Goal: Task Accomplishment & Management: Complete application form

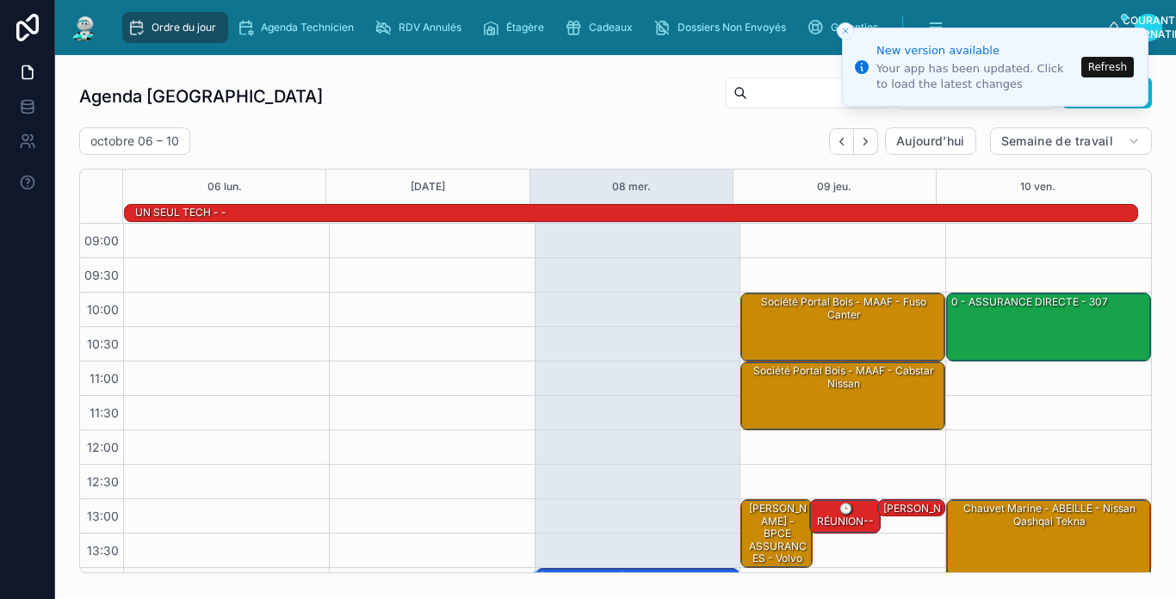
scroll to position [272, 0]
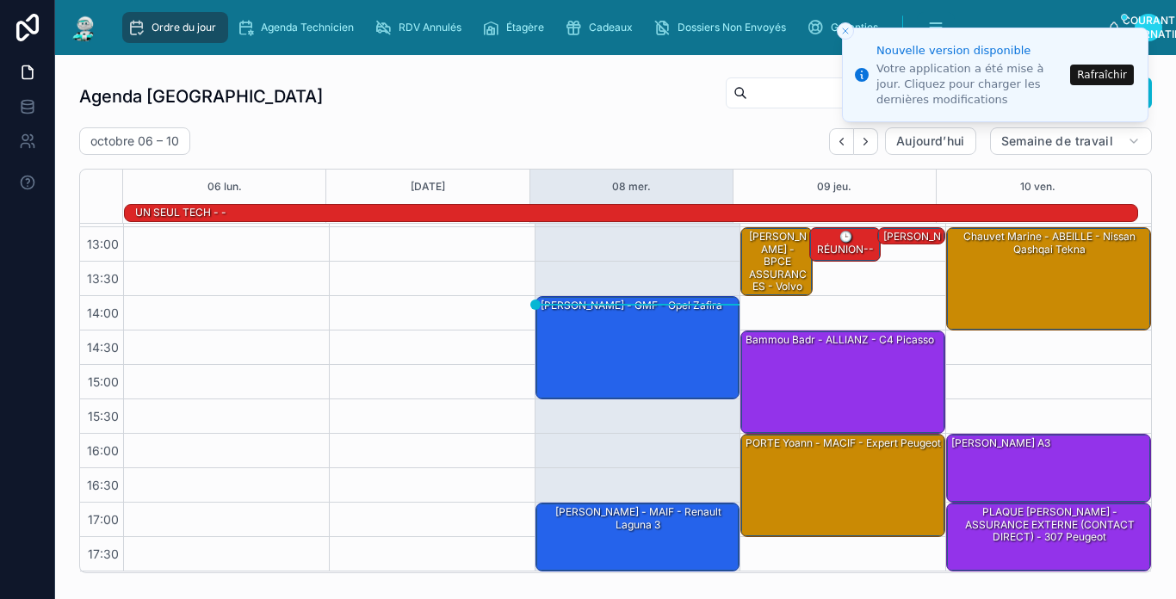
click at [1107, 77] on button "Rafraîchir" at bounding box center [1102, 75] width 64 height 21
click at [1122, 74] on li "Nouvelle version disponible Votre application a été mise à jour. Cliquez pour c…" at bounding box center [995, 75] width 306 height 95
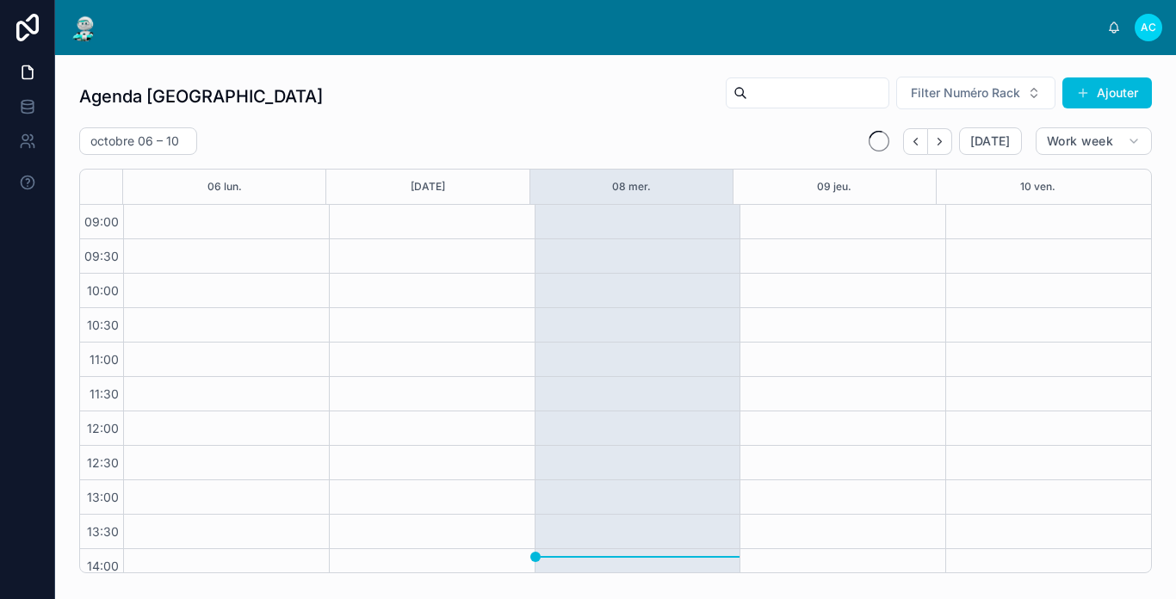
scroll to position [252, 0]
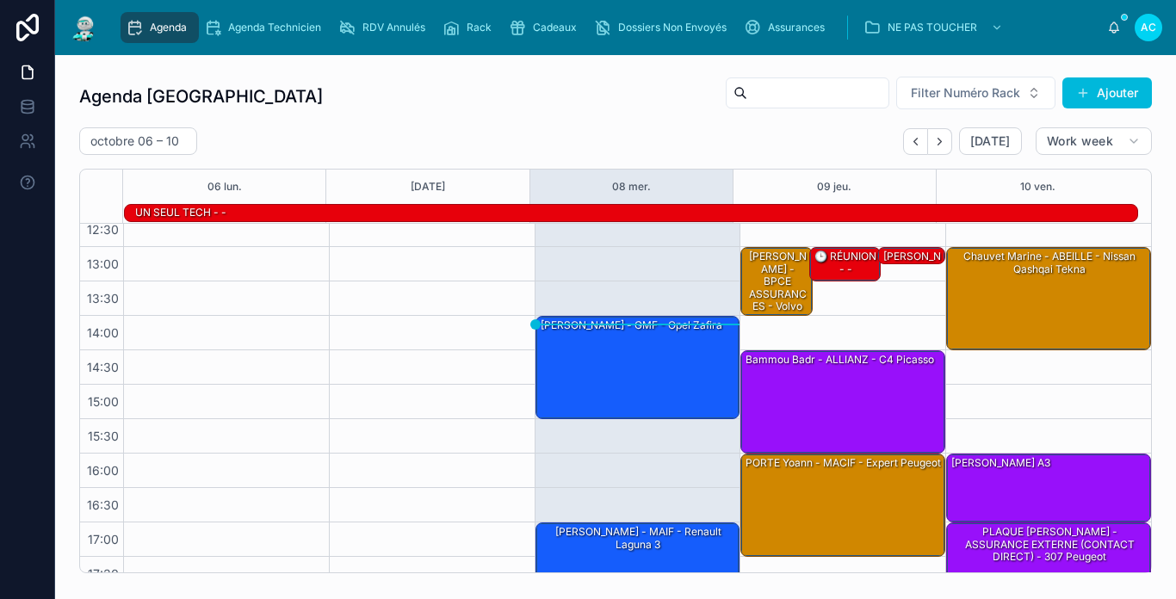
click at [641, 112] on div "Agenda Carcassonne Filter Numéro Rack Ajouter" at bounding box center [615, 96] width 1072 height 41
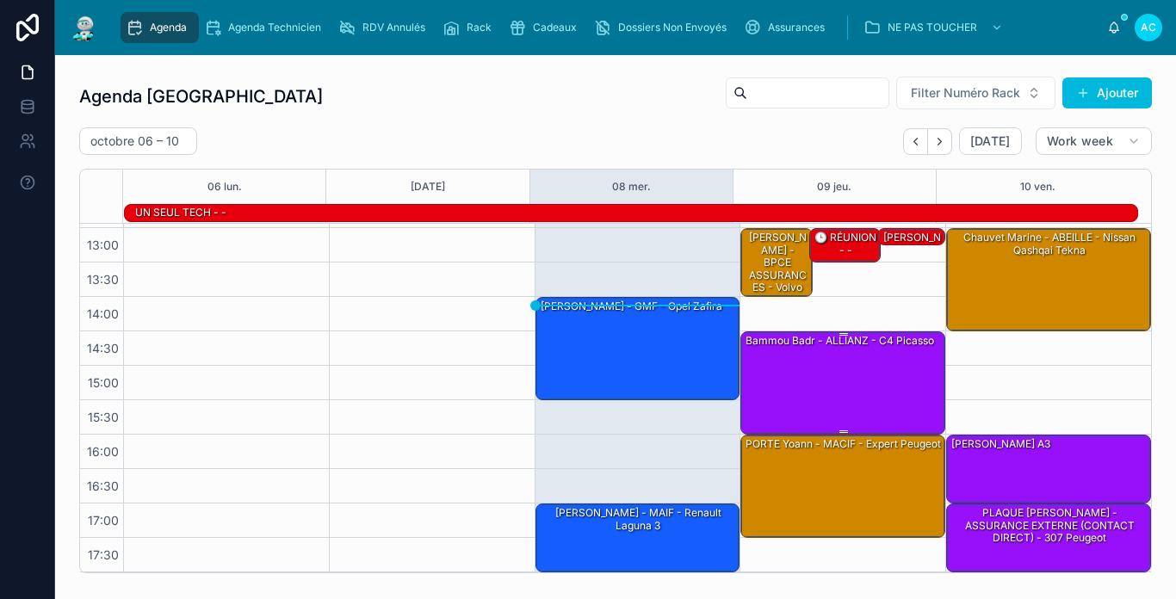
scroll to position [0, 0]
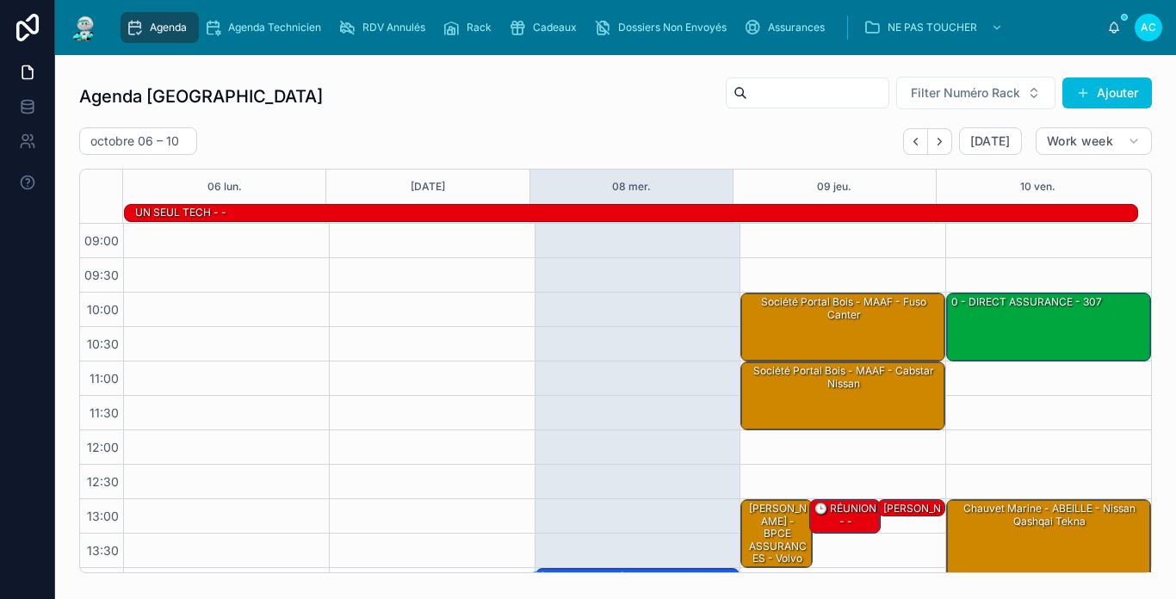
click at [752, 132] on div "[DATE] – [DATE] [DATE] Work week" at bounding box center [615, 141] width 1072 height 28
click at [834, 318] on div "Société Portal bois - MAAF - Fuso canter" at bounding box center [844, 308] width 200 height 28
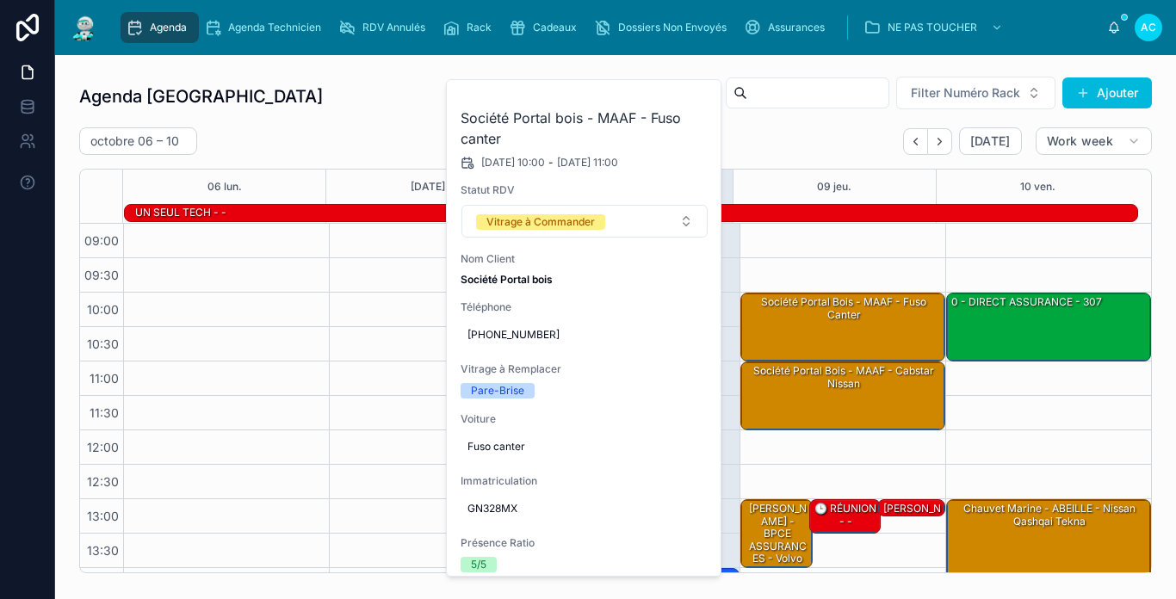
click at [423, 136] on div "[DATE] – [DATE] [DATE] Work week" at bounding box center [615, 141] width 1072 height 28
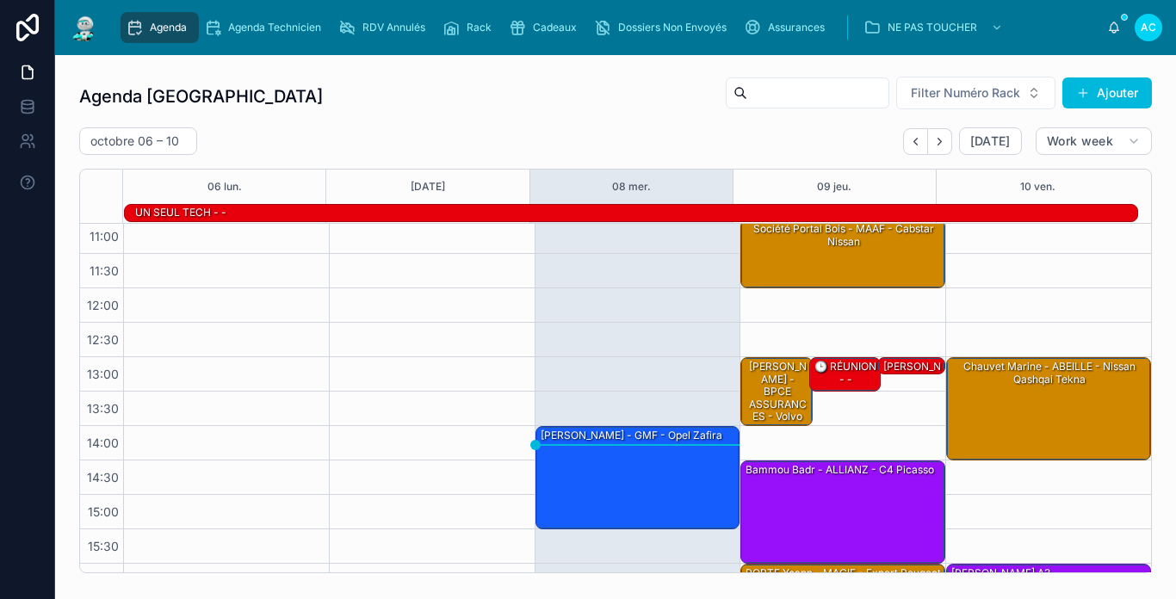
scroll to position [172, 0]
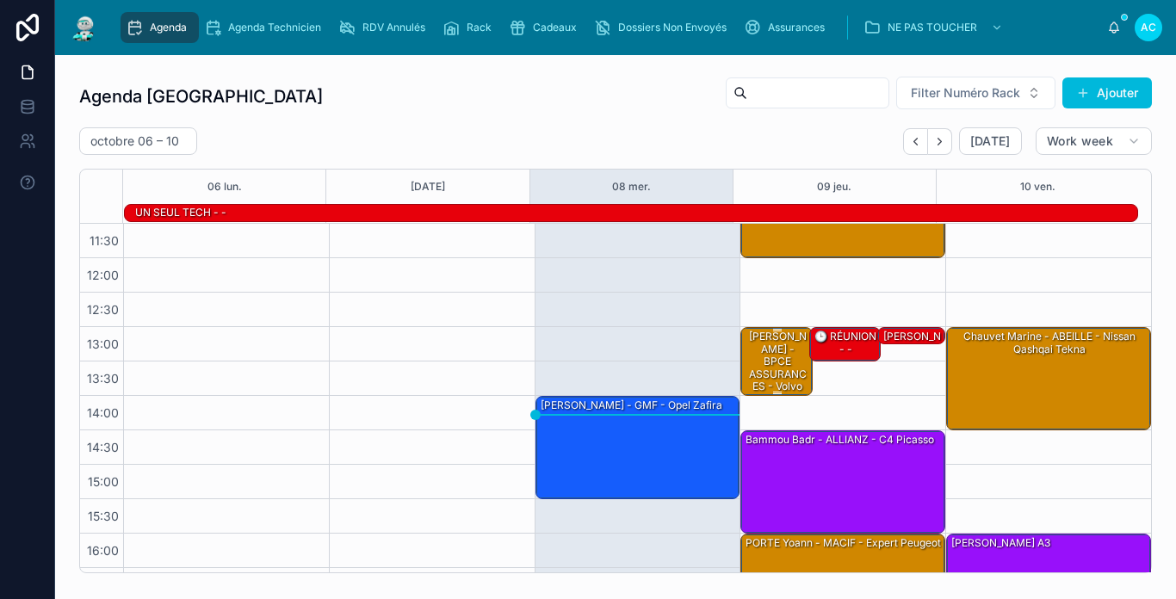
click at [772, 368] on div "[PERSON_NAME] - BPCE ASSURANCES - volvo v90" at bounding box center [777, 367] width 66 height 77
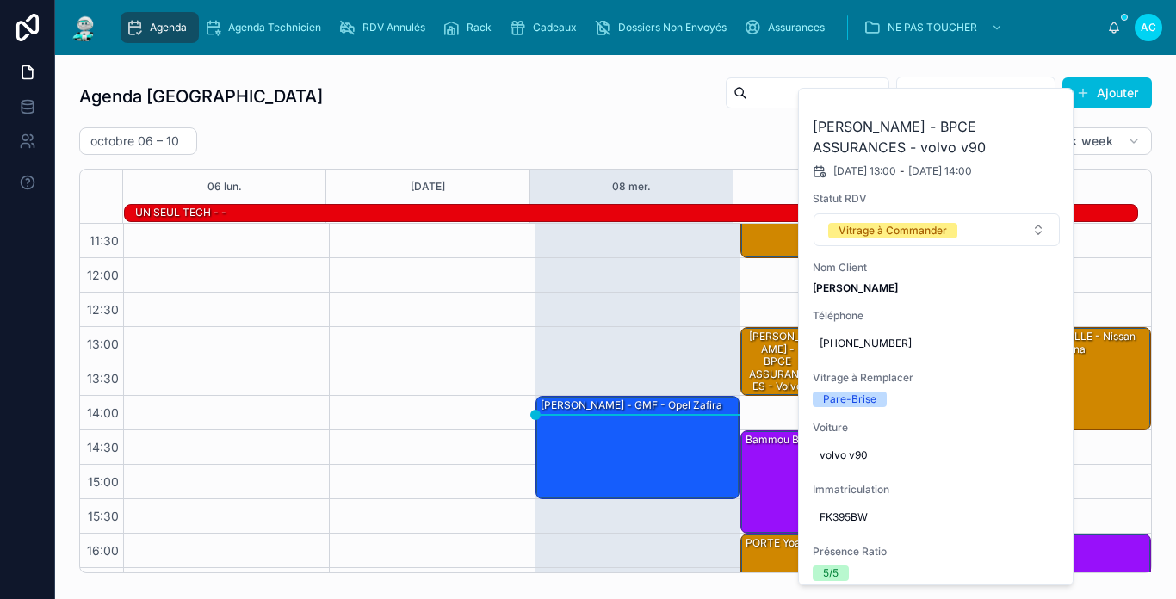
click at [786, 155] on div "octobre 06 – 10 Today Work week 06 lun. 07 mar. 08 mer. 09 jeu. 10 ven. UN SEUL…" at bounding box center [615, 350] width 1072 height 446
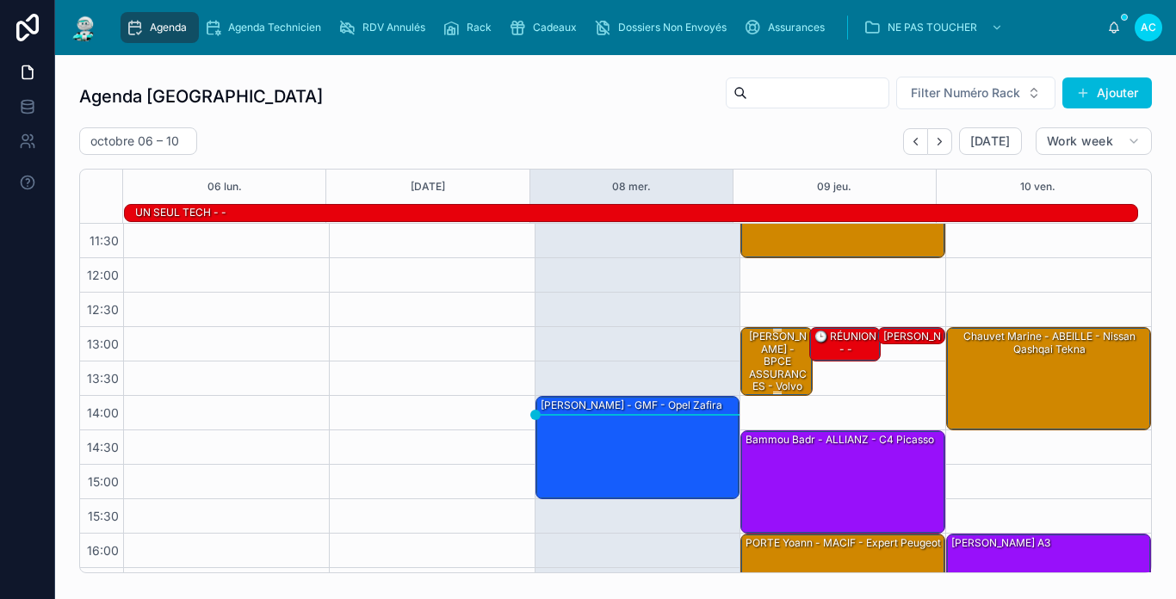
click at [775, 359] on div "[PERSON_NAME] - BPCE ASSURANCES - volvo v90" at bounding box center [777, 367] width 66 height 77
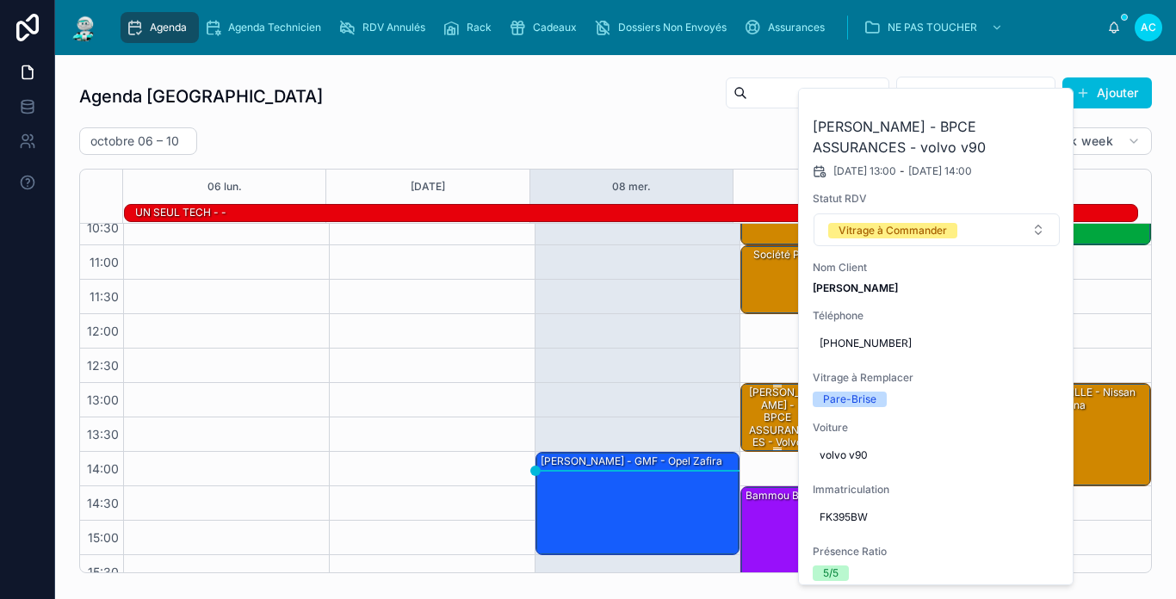
scroll to position [86, 0]
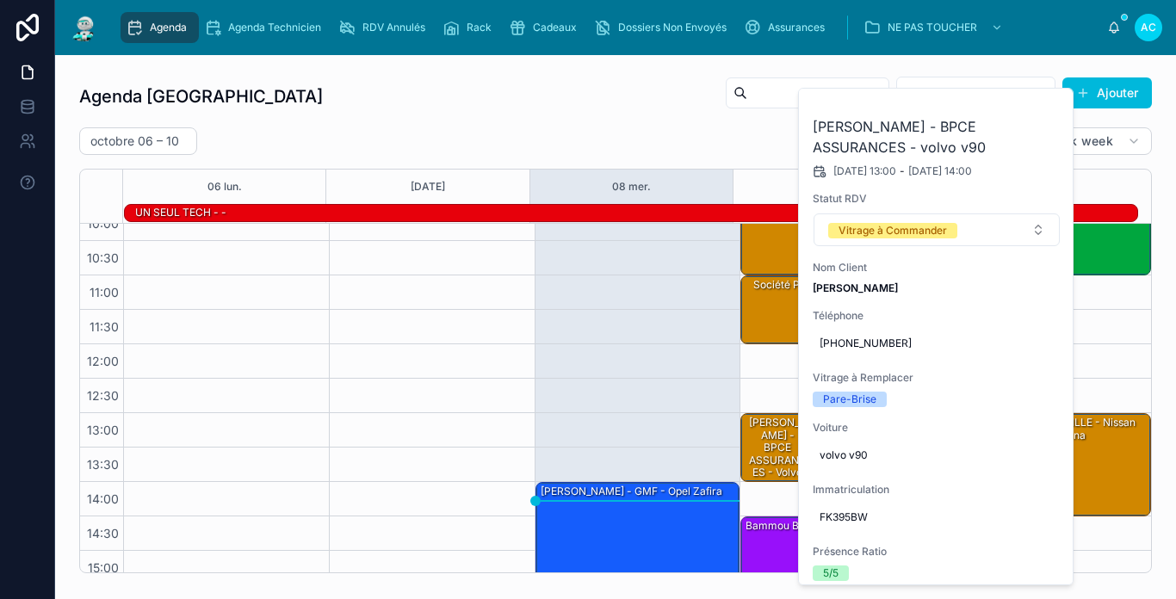
click at [712, 153] on div "[DATE] – [DATE] [DATE] Work week" at bounding box center [615, 141] width 1072 height 28
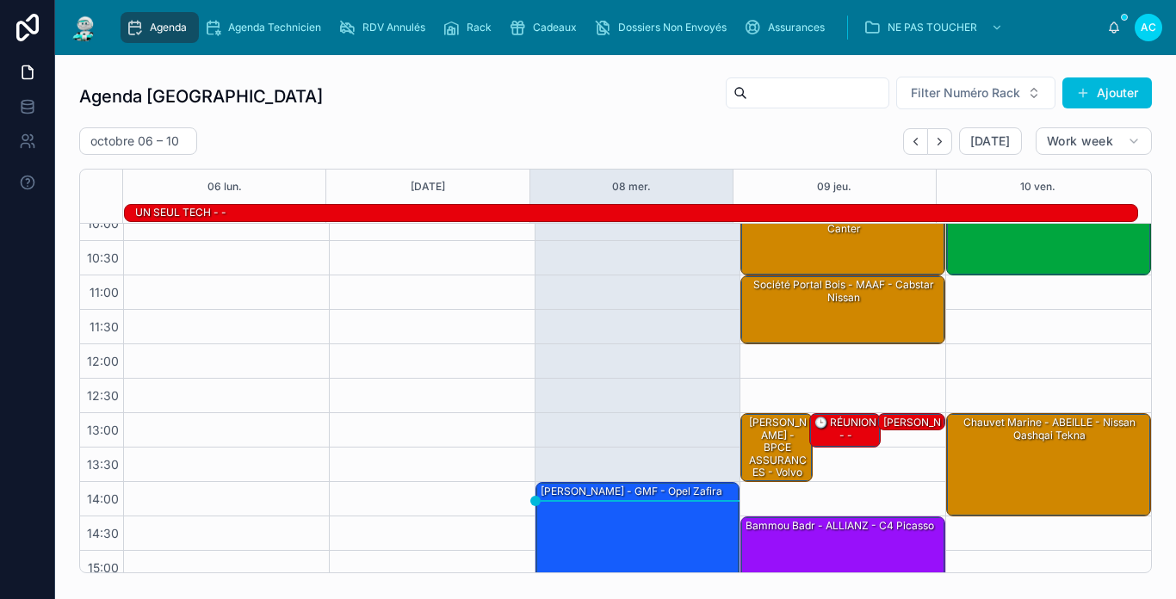
scroll to position [0, 0]
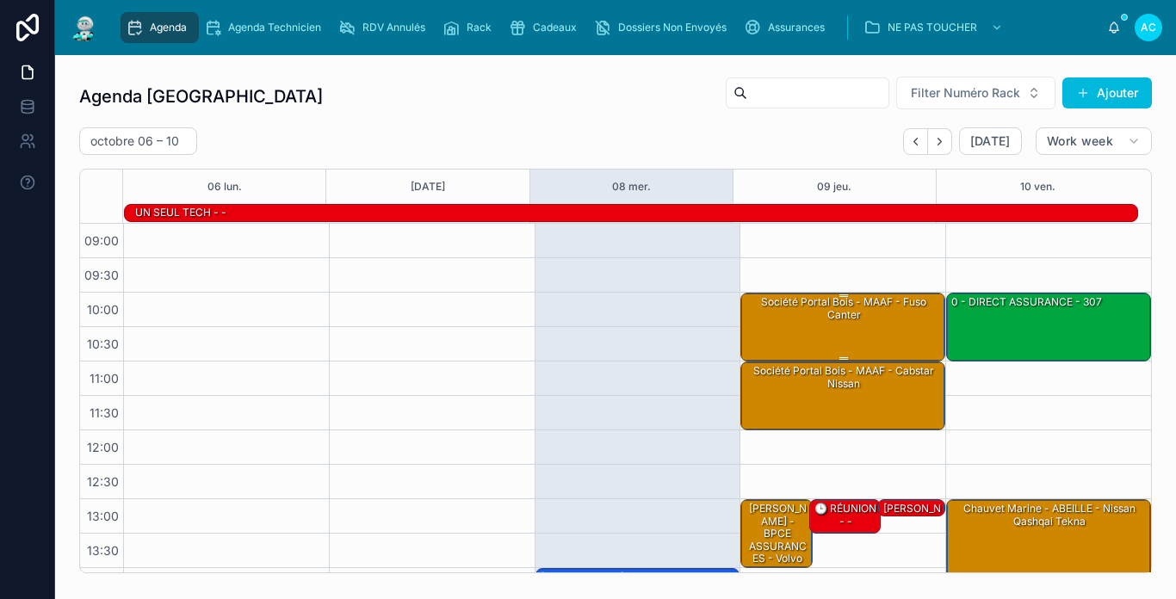
click at [758, 315] on div "Société Portal bois - MAAF - Fuso canter" at bounding box center [844, 308] width 200 height 28
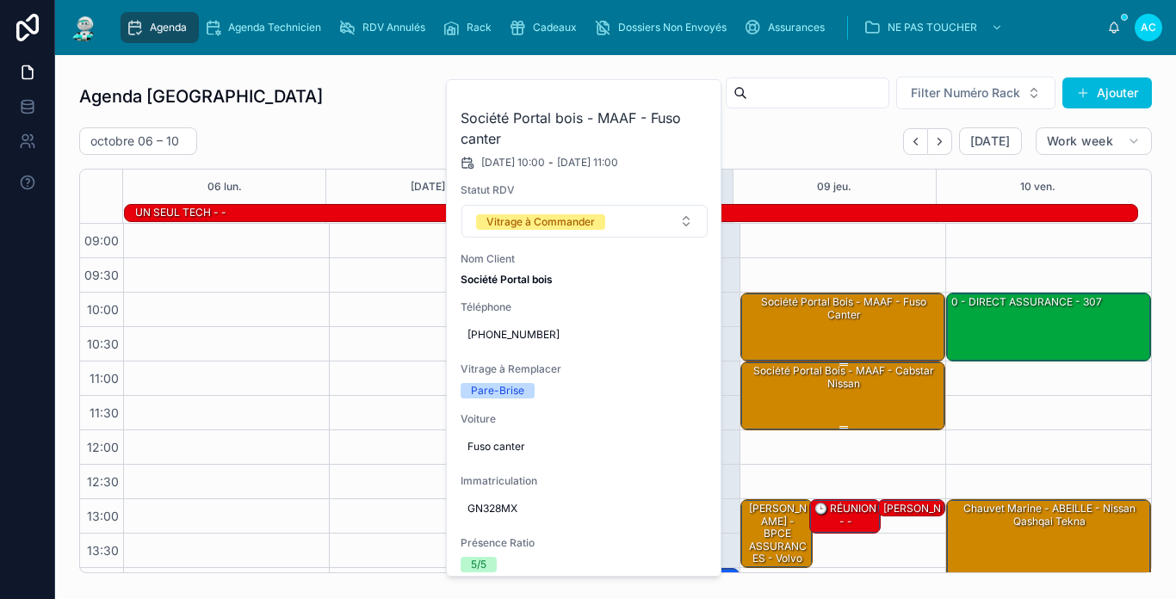
click at [879, 391] on div "Société Portal bois - MAAF - cabstar nissan" at bounding box center [844, 377] width 200 height 28
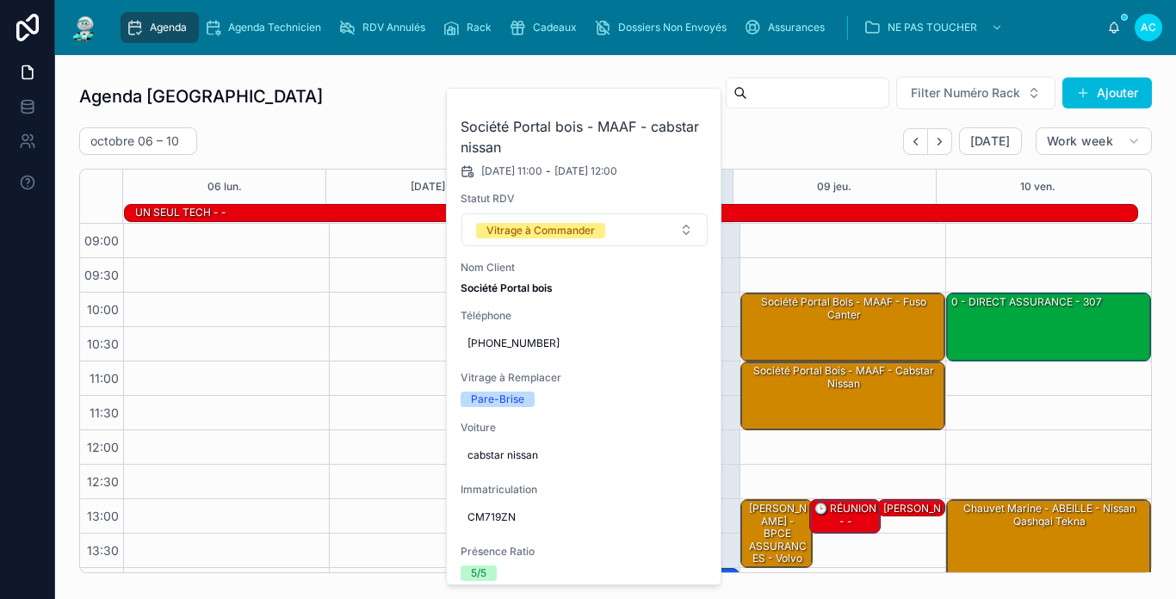
click at [839, 137] on div "[DATE] – [DATE] [DATE] Work week" at bounding box center [615, 141] width 1072 height 28
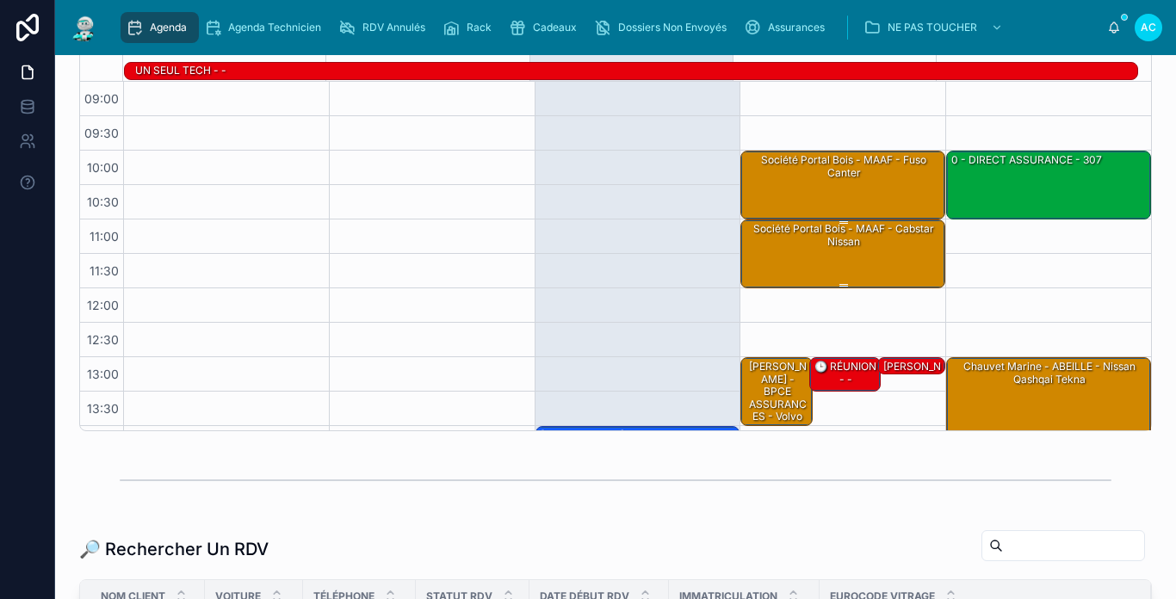
scroll to position [172, 0]
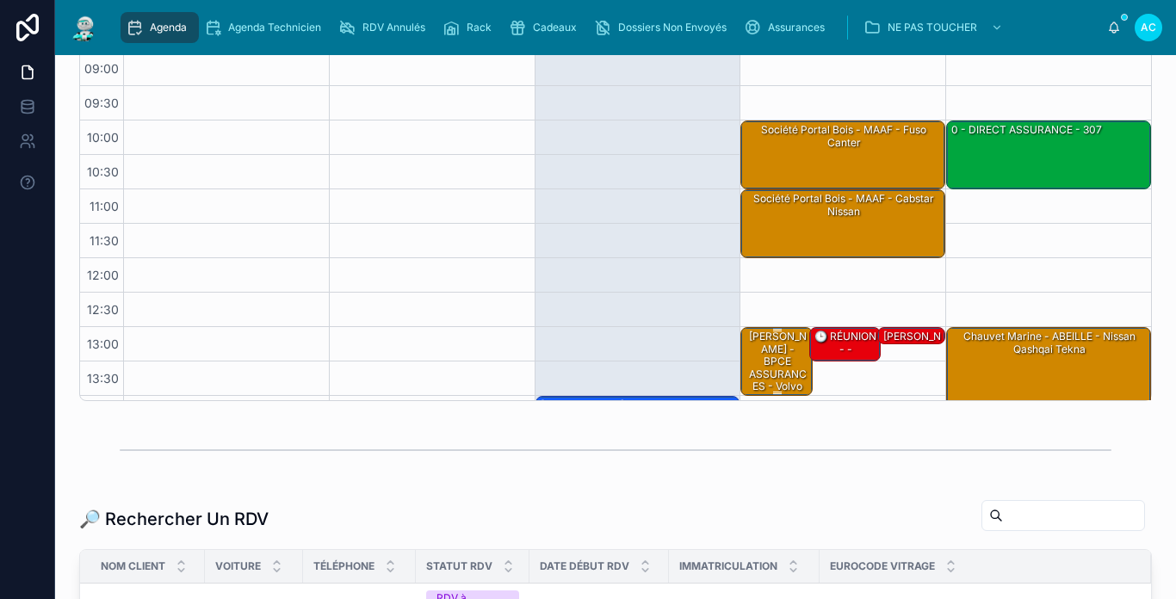
click at [768, 352] on div "[PERSON_NAME] - BPCE ASSURANCES - volvo v90" at bounding box center [777, 367] width 66 height 77
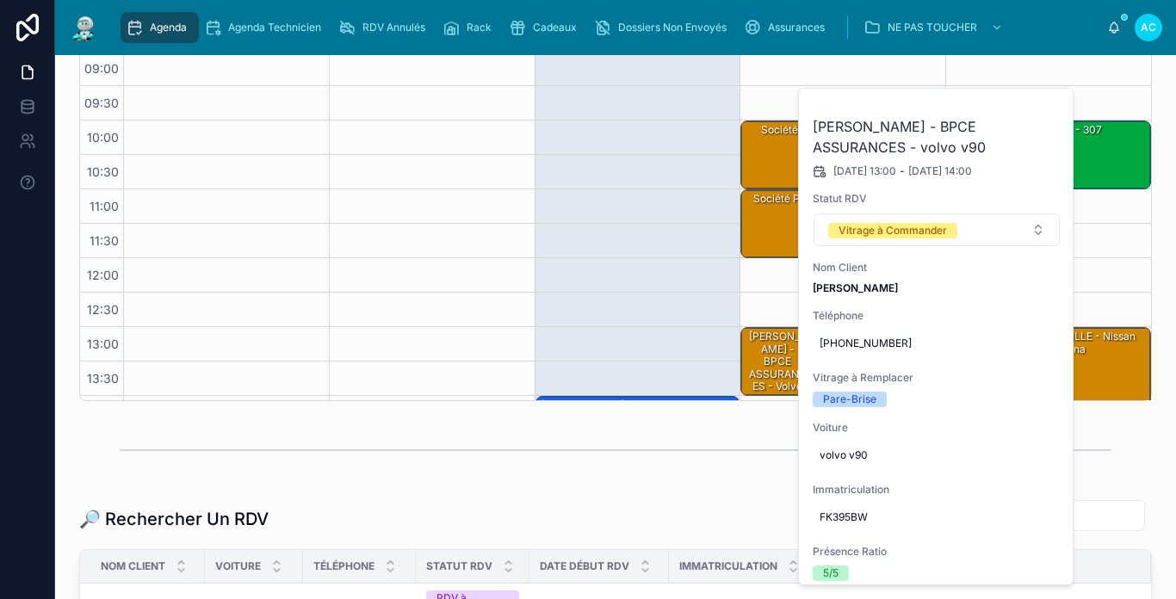
click at [758, 418] on div "Agenda Carcassonne Filter Numéro Rack Ajouter octobre 06 – 10 Today Work week 0…" at bounding box center [615, 376] width 1120 height 987
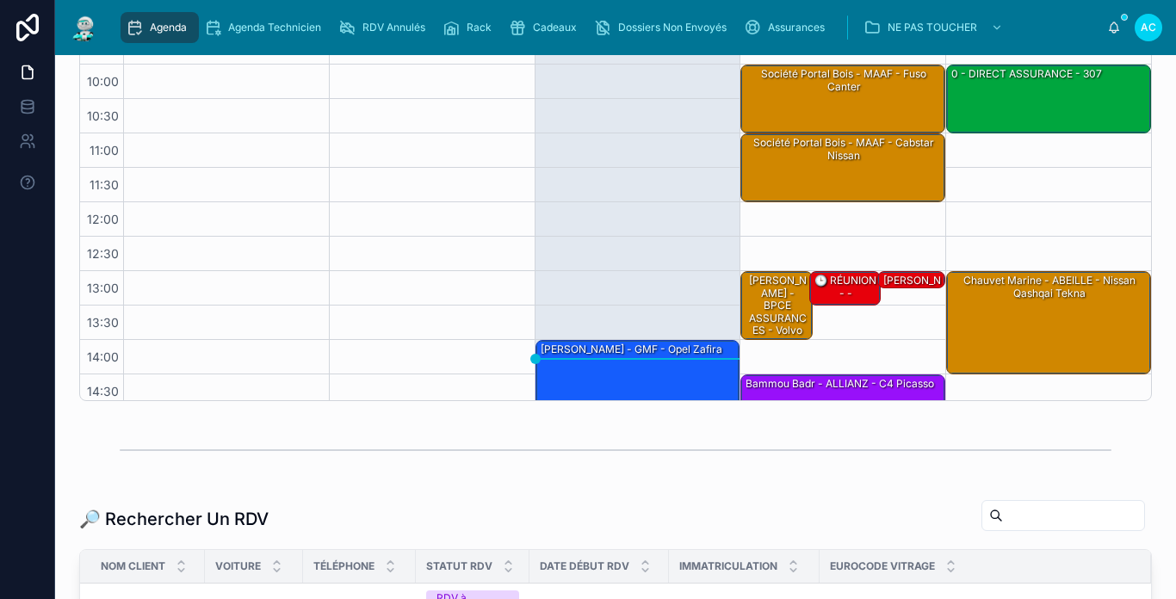
scroll to position [86, 0]
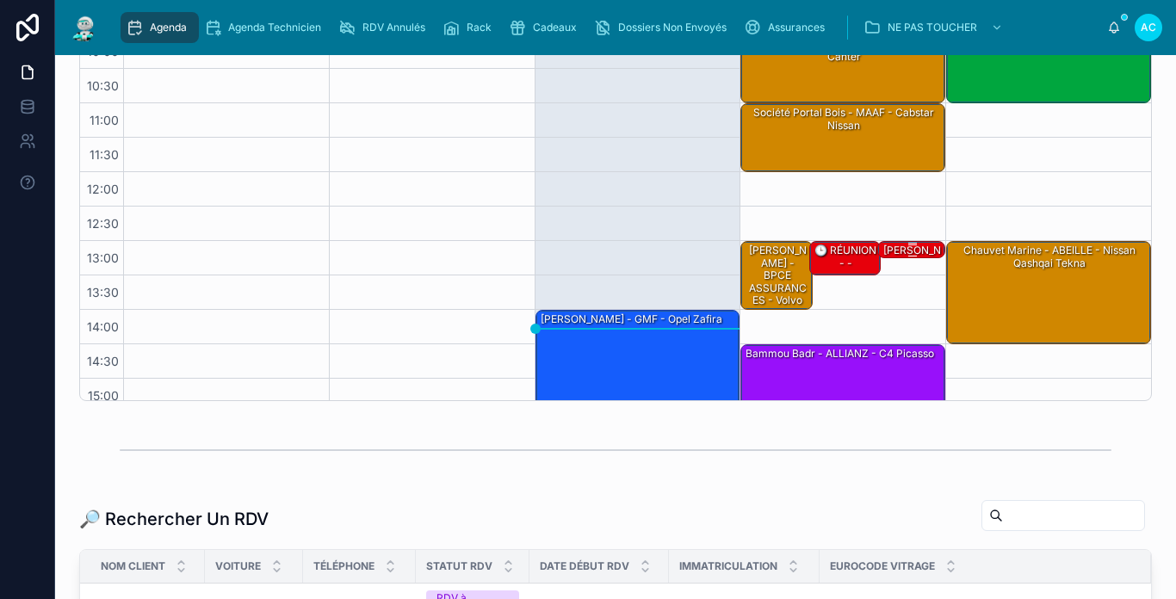
click at [892, 255] on div "[PERSON_NAME] - BPCE ASSURANCES - Touran" at bounding box center [911, 275] width 63 height 65
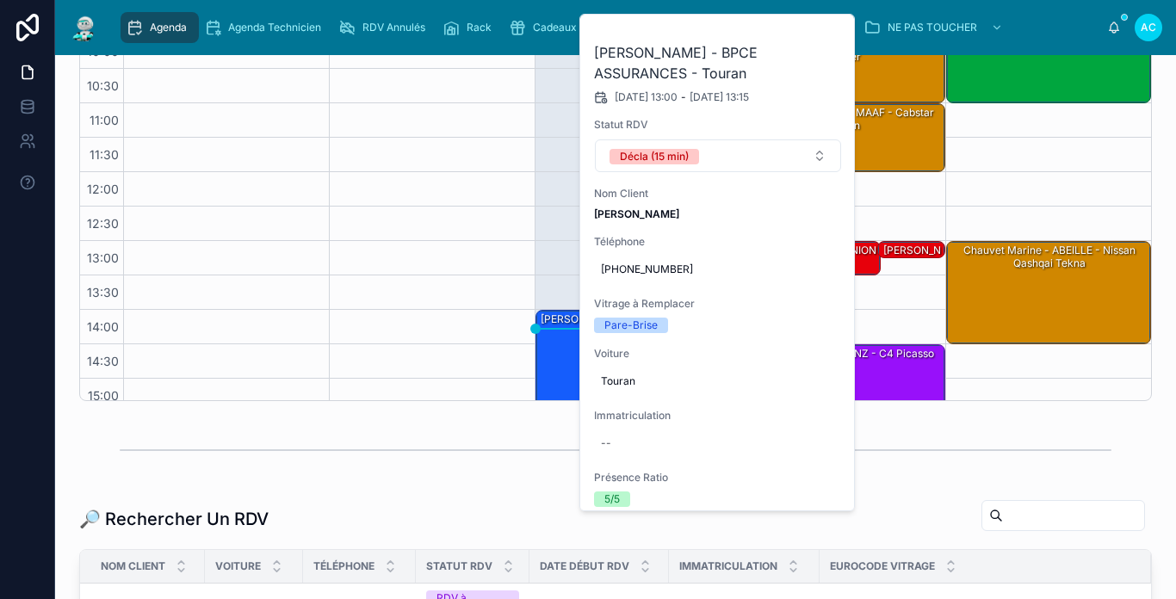
click at [529, 447] on div at bounding box center [615, 450] width 991 height 43
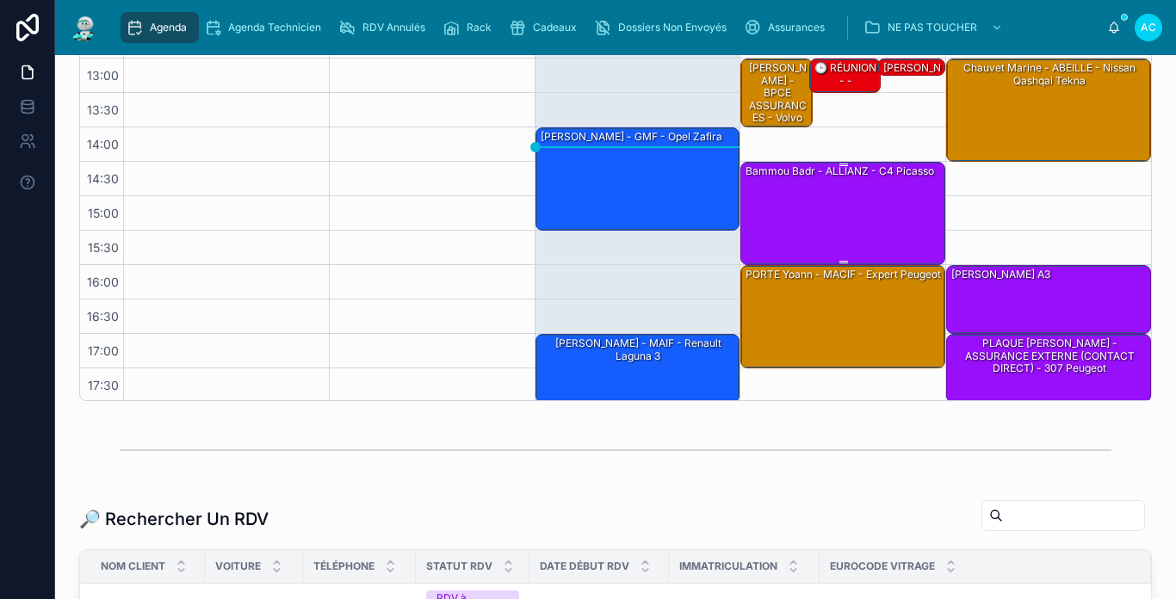
scroll to position [271, 0]
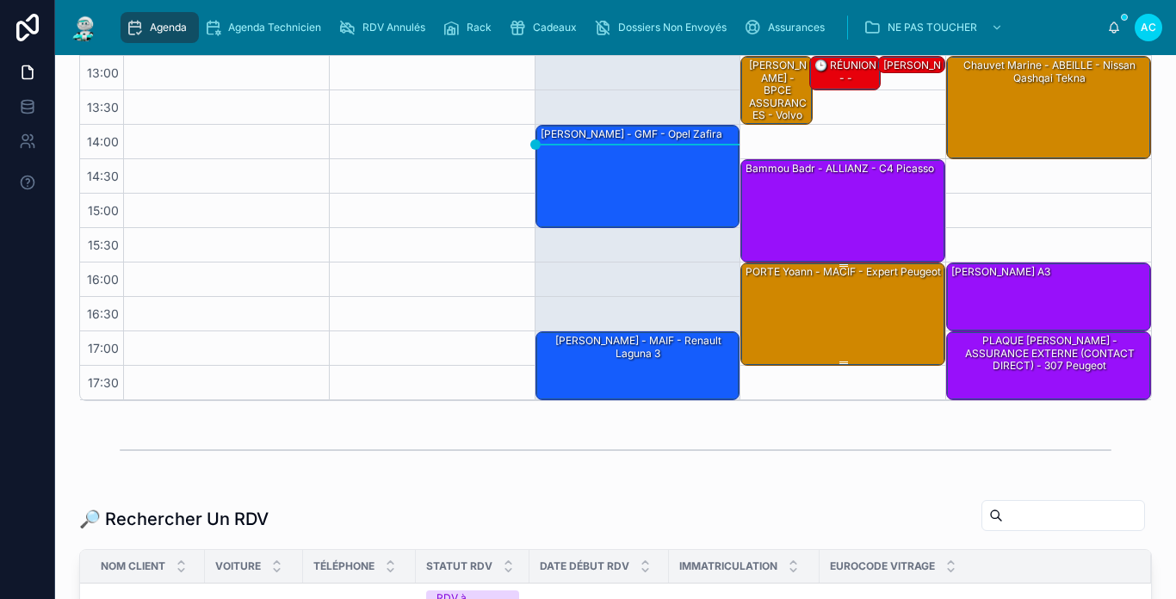
click at [861, 298] on div "PORTE Yoann - MACIF - Expert peugeot" at bounding box center [844, 313] width 200 height 100
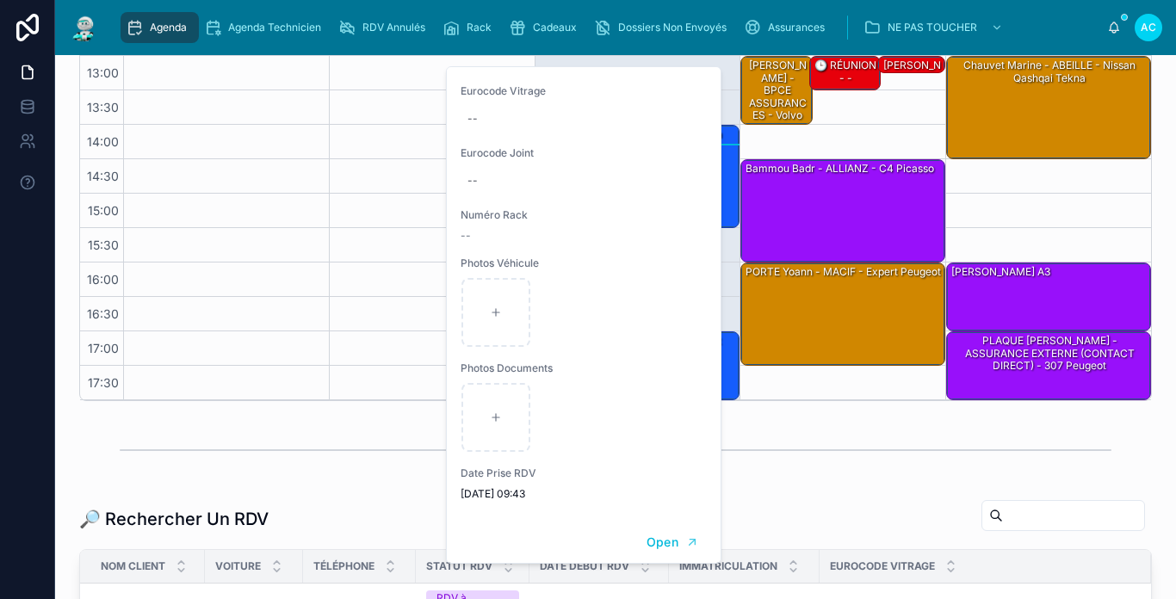
scroll to position [1086, 0]
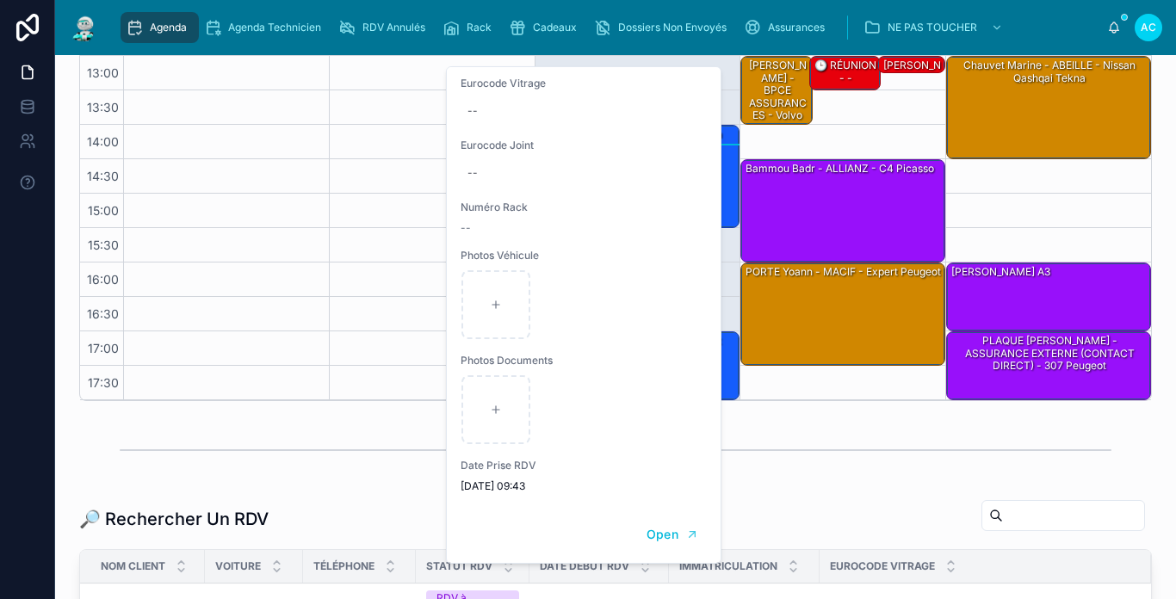
click at [826, 434] on div at bounding box center [615, 450] width 991 height 43
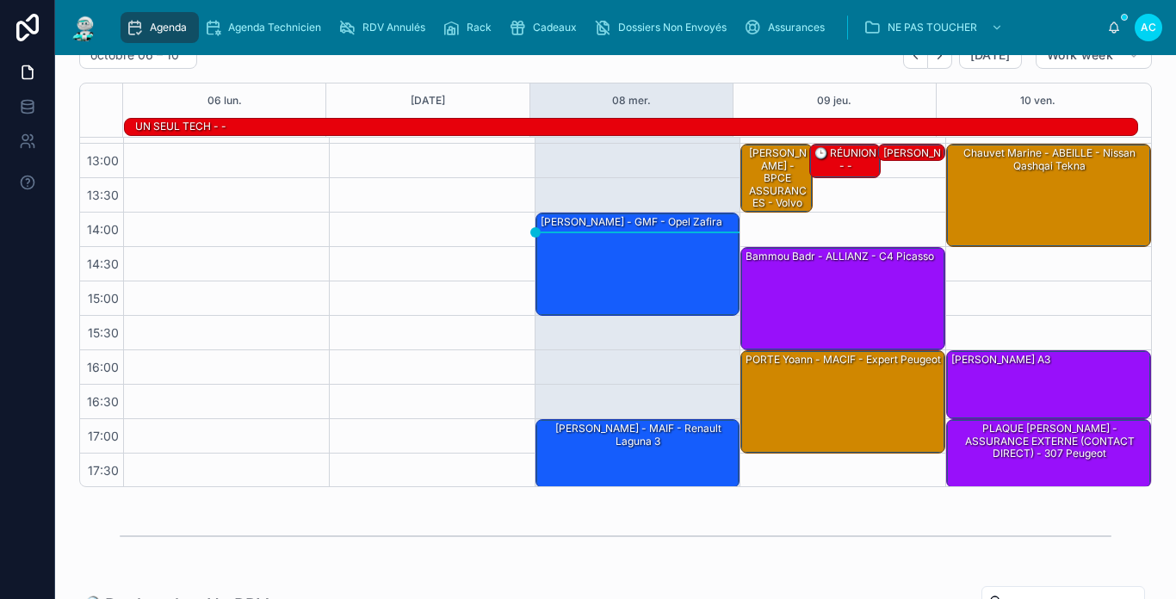
scroll to position [271, 0]
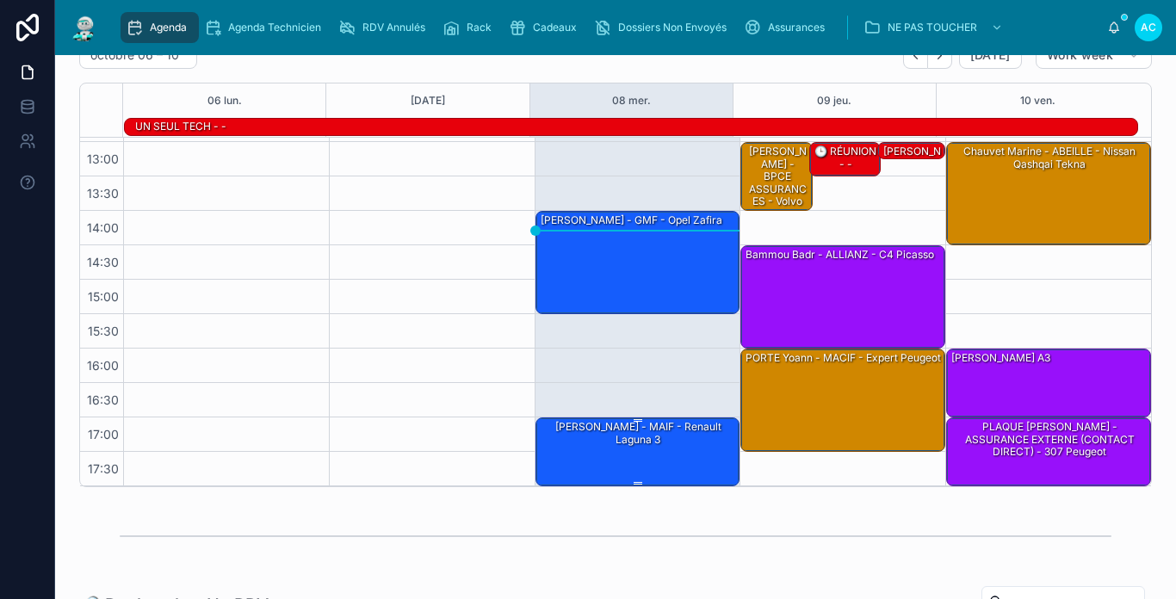
click at [626, 444] on div "[PERSON_NAME] - MAIF - Renault Laguna 3" at bounding box center [639, 450] width 200 height 65
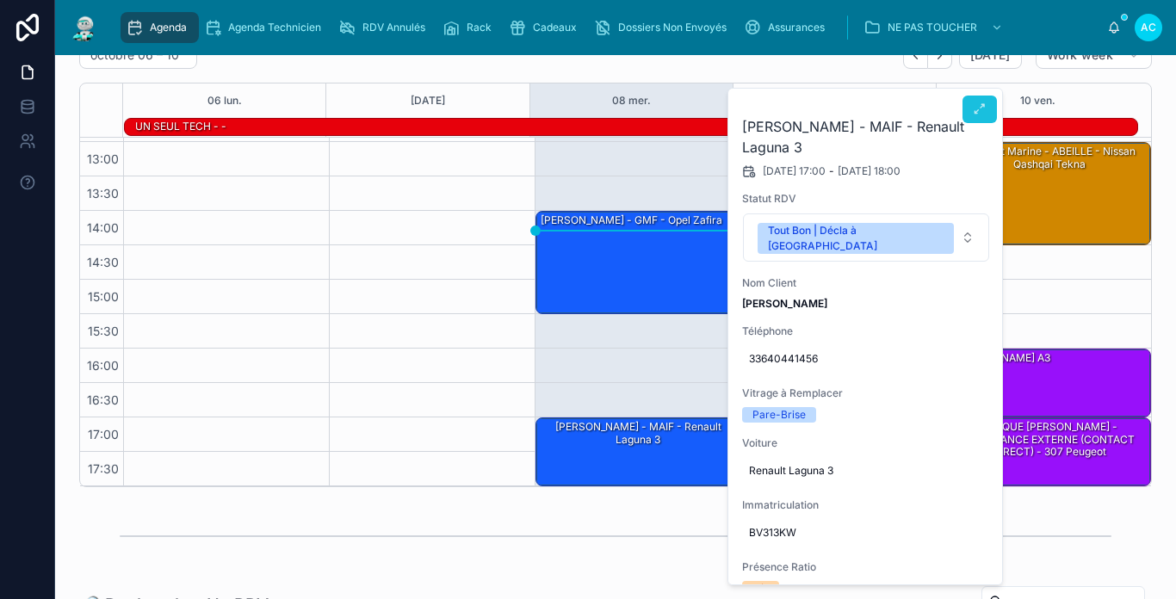
click at [973, 108] on icon at bounding box center [979, 109] width 14 height 14
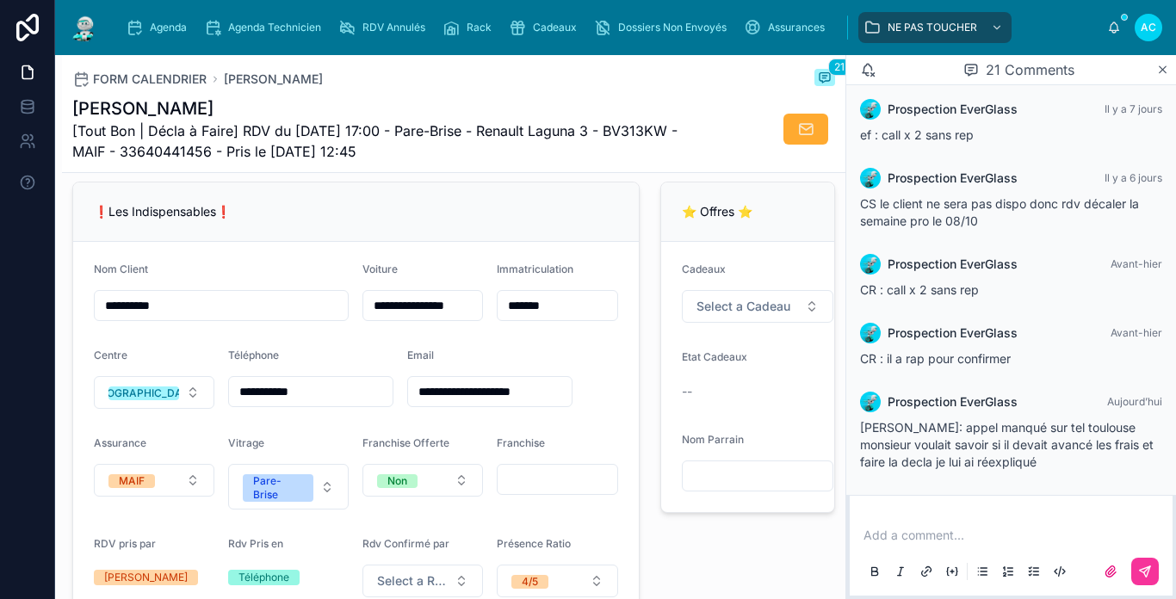
scroll to position [430, 0]
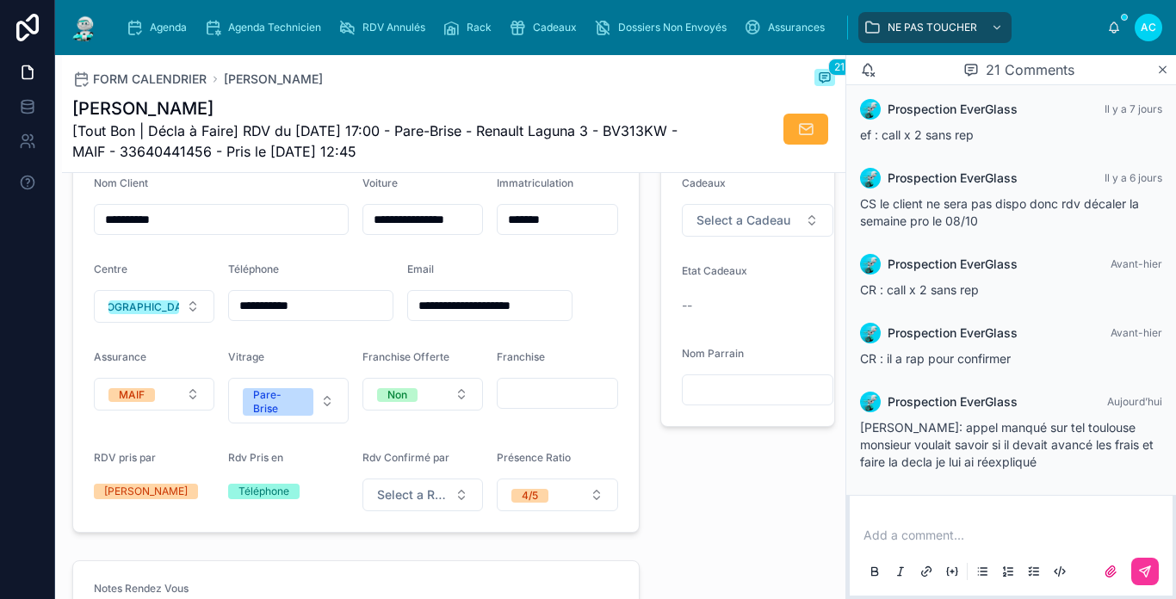
click at [360, 308] on input "**********" at bounding box center [311, 305] width 164 height 24
click at [250, 318] on input "**********" at bounding box center [311, 305] width 164 height 24
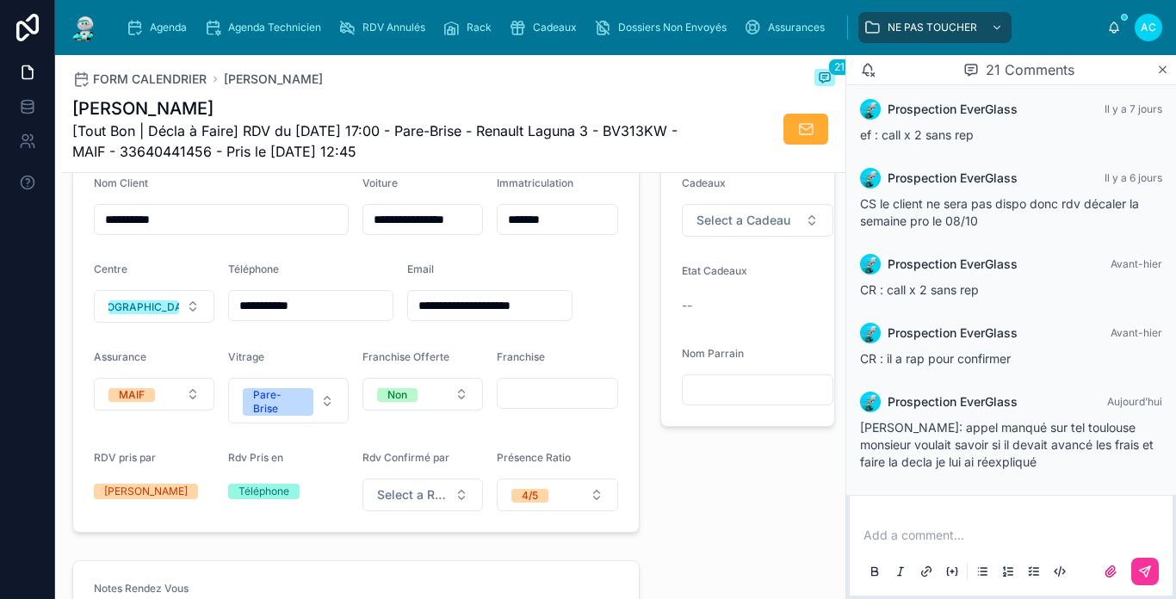
click at [256, 302] on div "**********" at bounding box center [310, 292] width 165 height 60
click at [278, 316] on input "**********" at bounding box center [311, 305] width 164 height 24
click at [319, 318] on input "**********" at bounding box center [311, 305] width 164 height 24
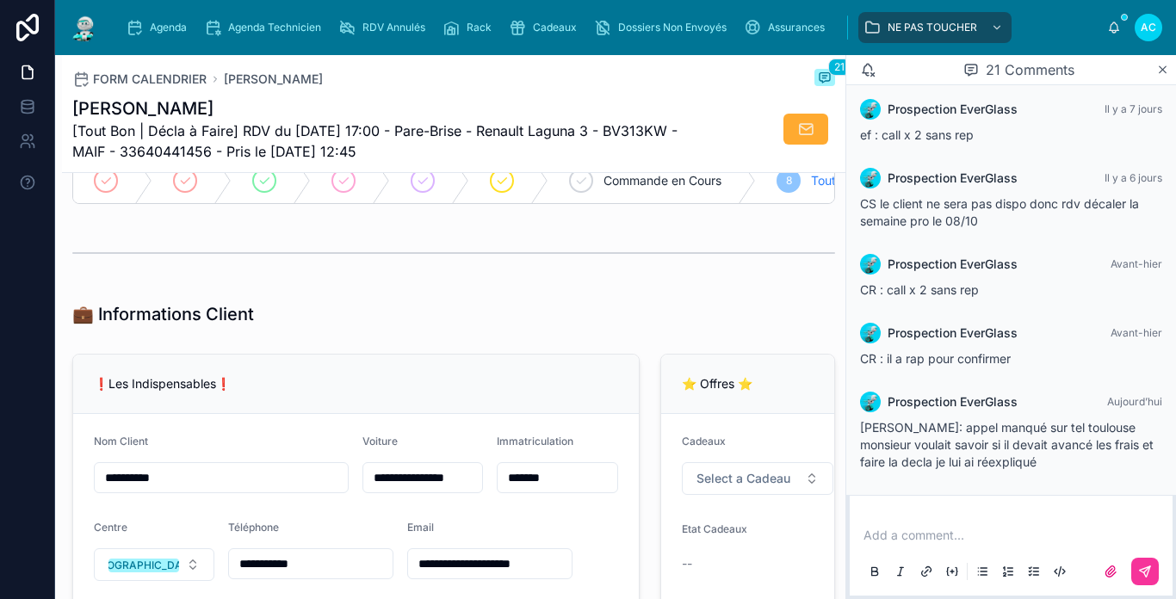
scroll to position [0, 0]
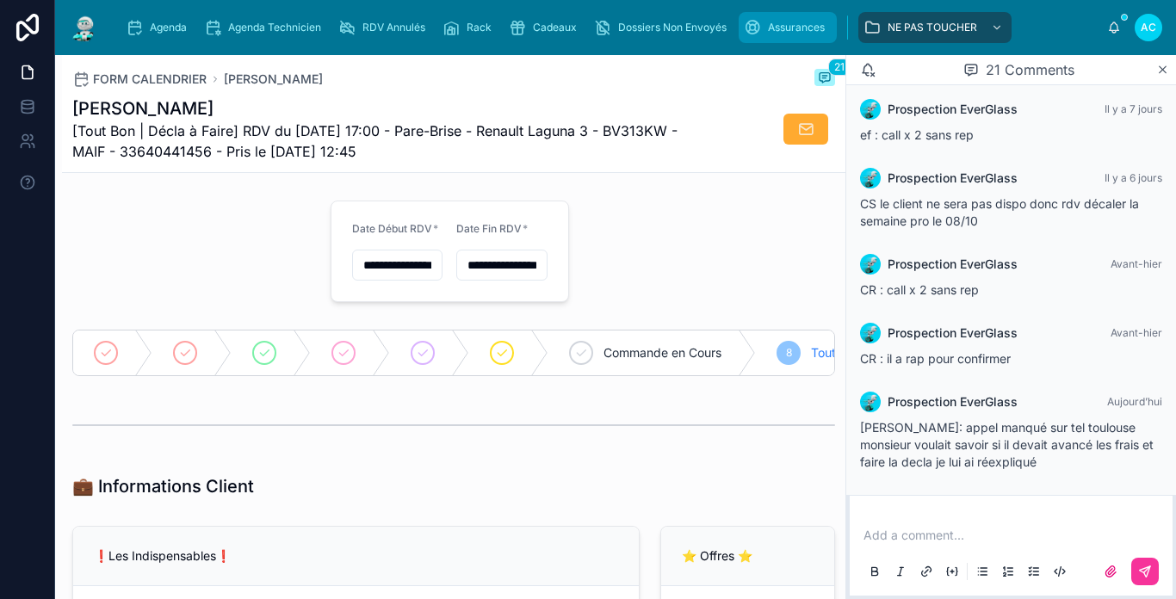
click at [765, 35] on div "Assurances" at bounding box center [788, 28] width 88 height 28
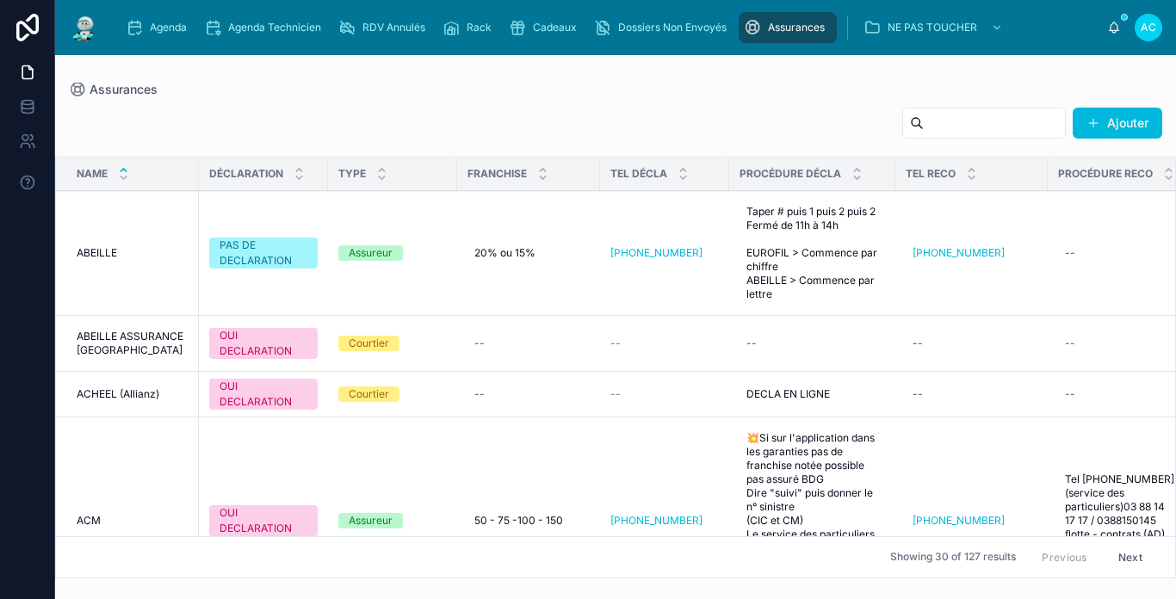
scroll to position [86, 0]
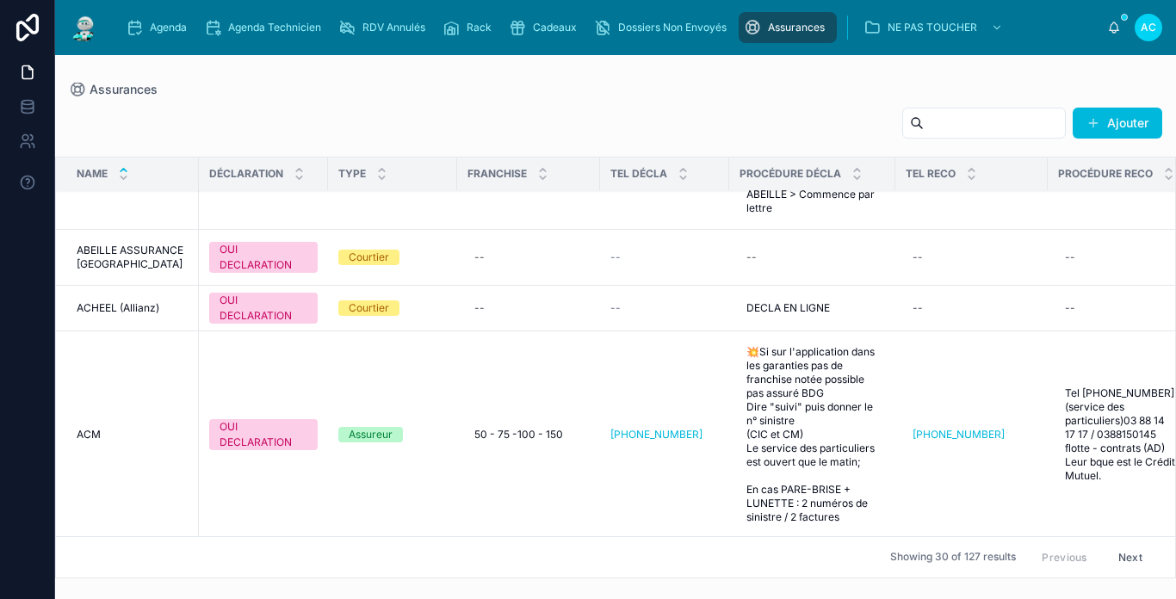
click at [943, 139] on div "Ajouter" at bounding box center [615, 127] width 1093 height 40
click at [948, 121] on input "text" at bounding box center [993, 123] width 141 height 24
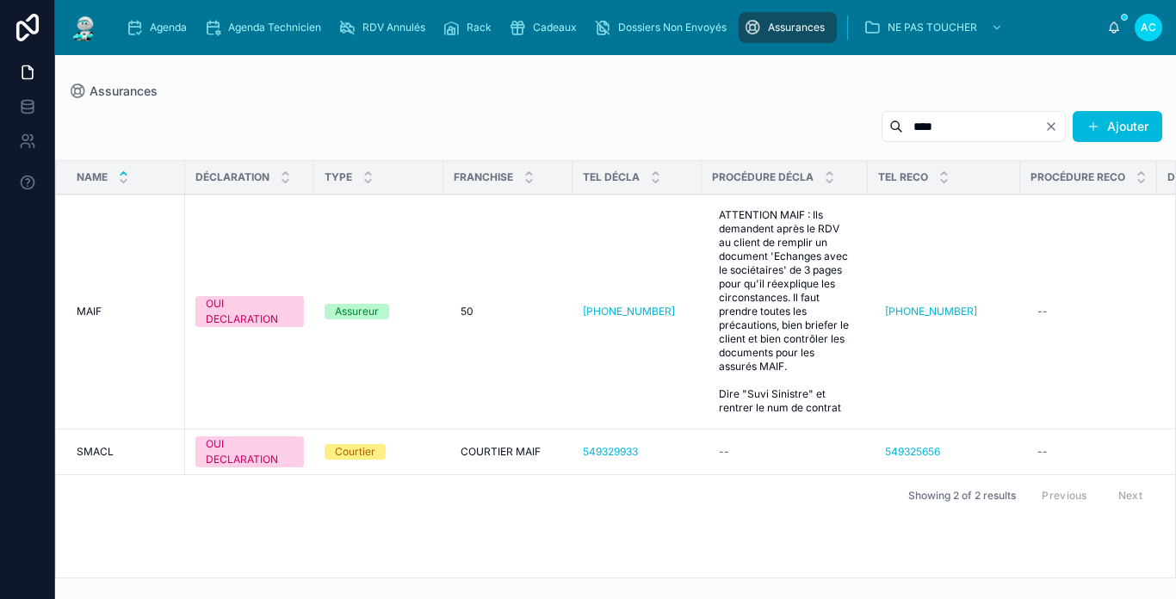
type input "****"
click at [96, 32] on img at bounding box center [84, 28] width 31 height 28
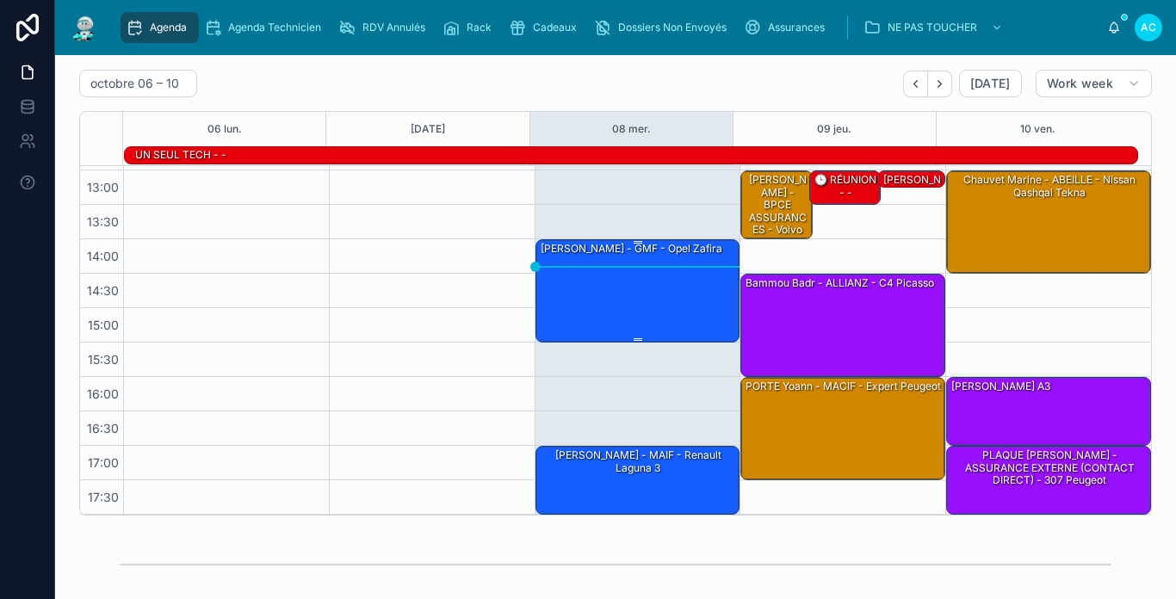
scroll to position [86, 0]
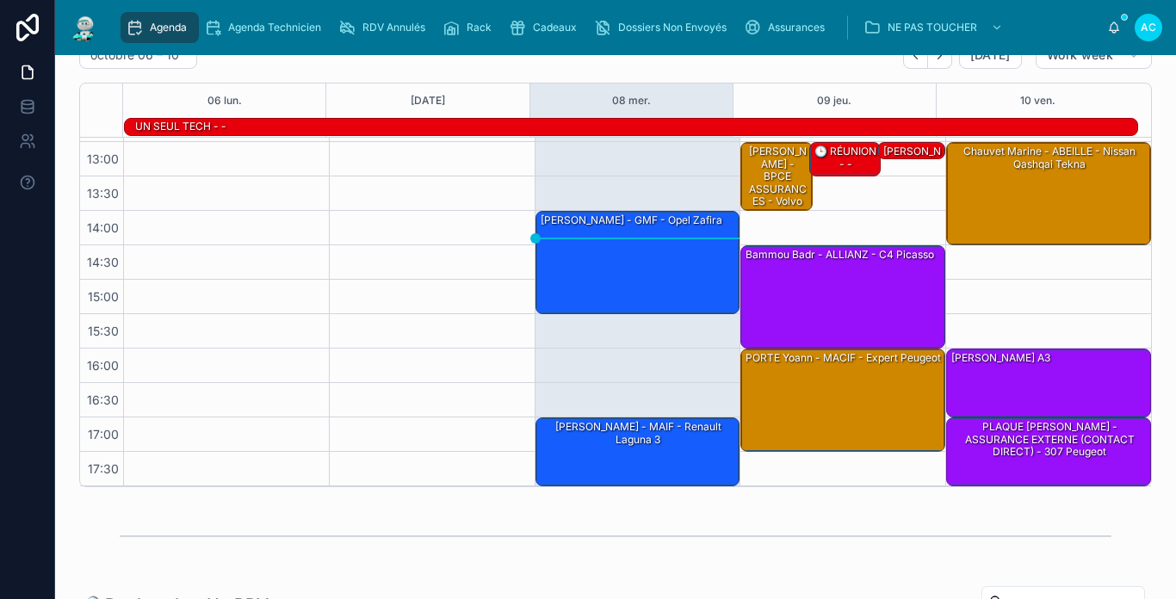
click at [83, 17] on img at bounding box center [84, 28] width 31 height 28
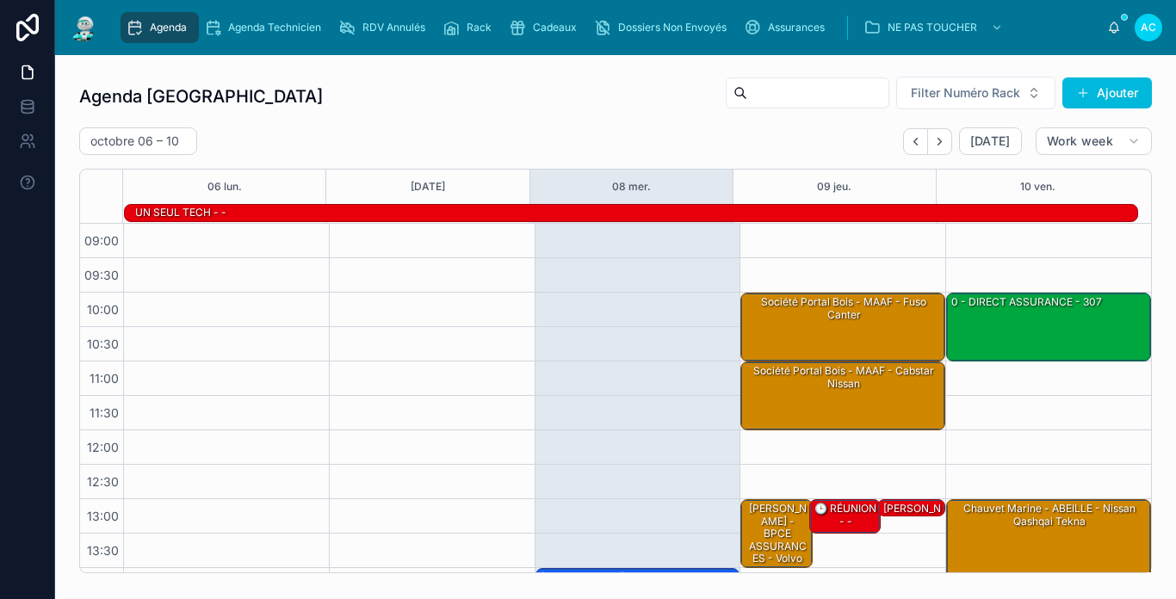
scroll to position [272, 0]
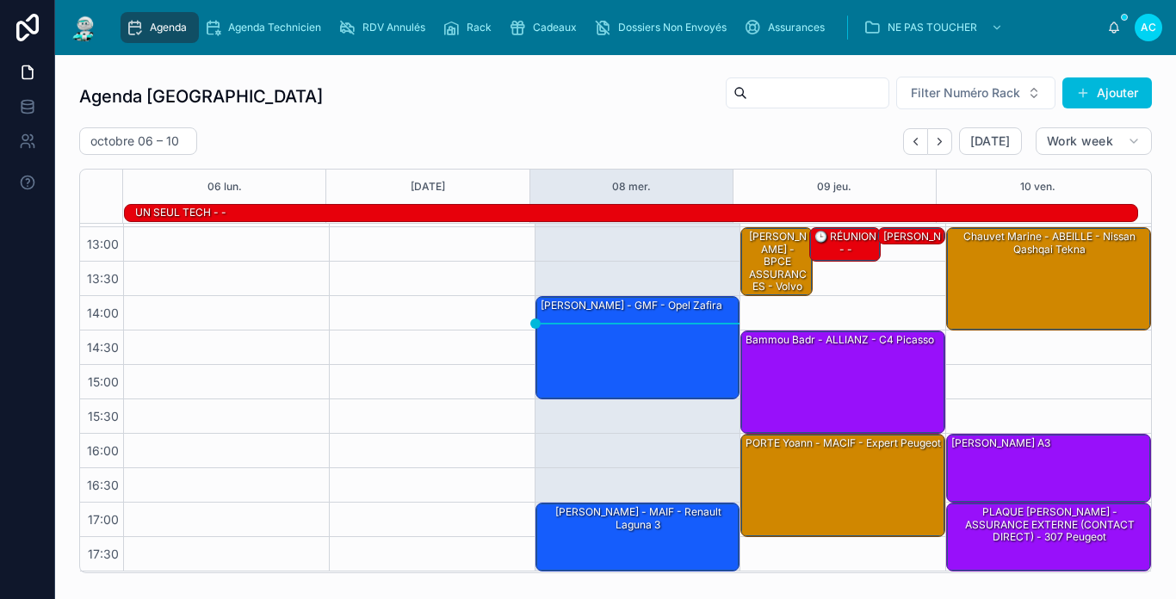
click at [90, 39] on img at bounding box center [84, 28] width 31 height 28
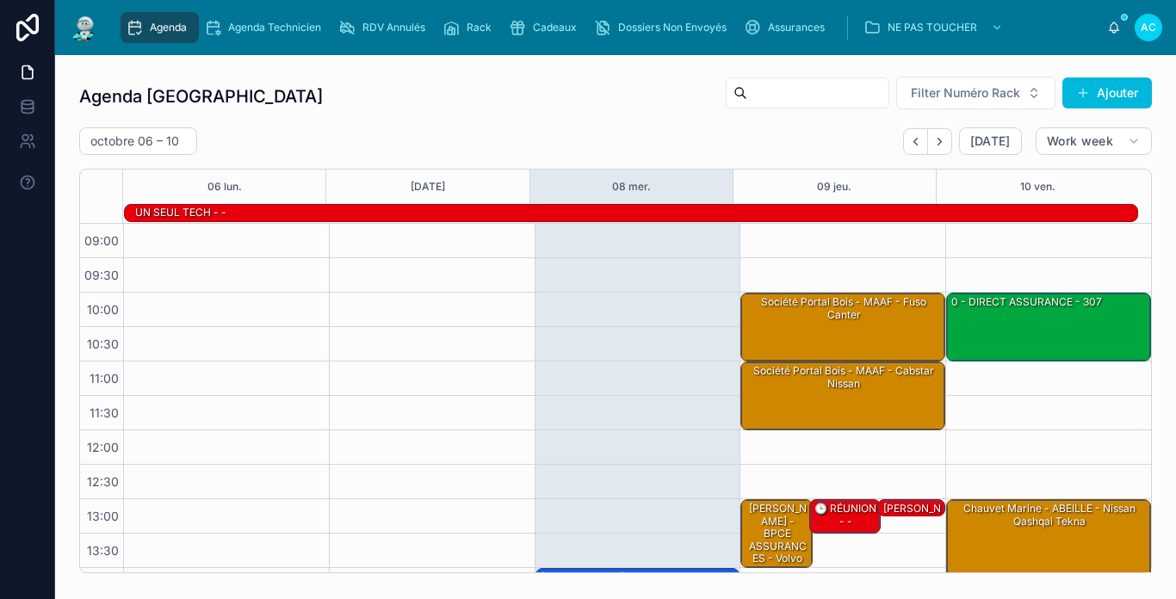
scroll to position [272, 0]
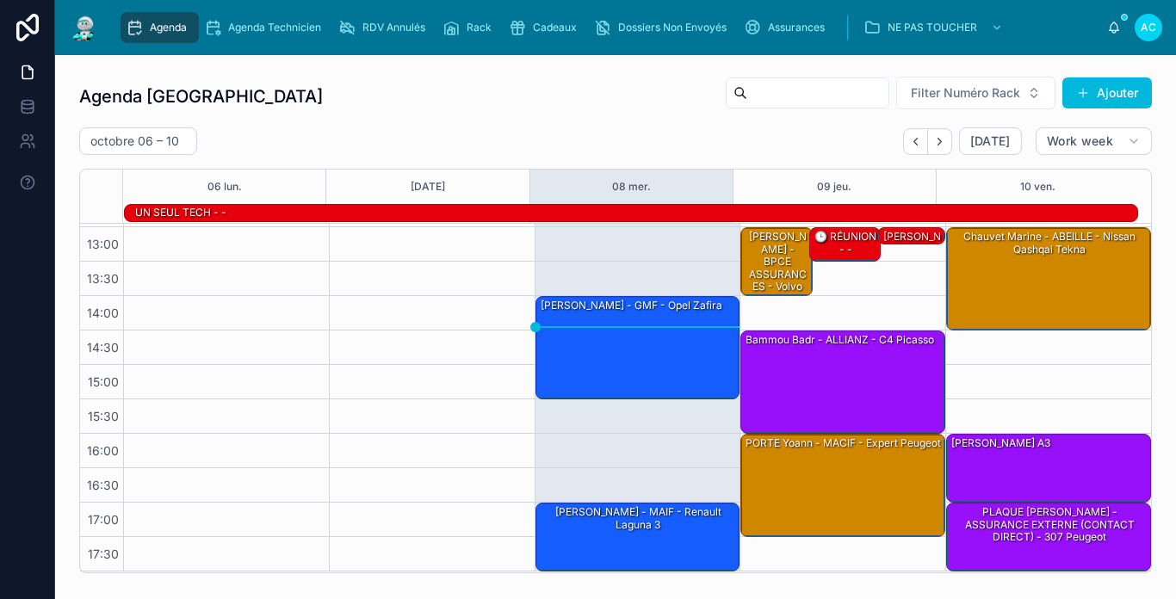
click at [747, 104] on input "text" at bounding box center [817, 93] width 141 height 24
click at [747, 96] on input "text" at bounding box center [817, 93] width 141 height 24
type input "*"
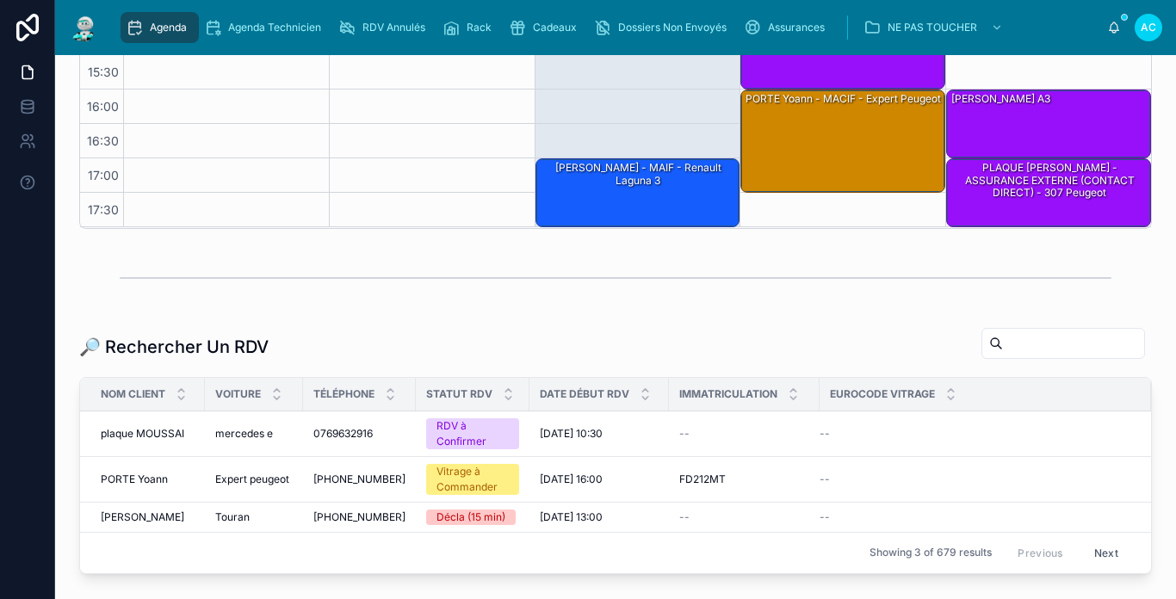
scroll to position [271, 0]
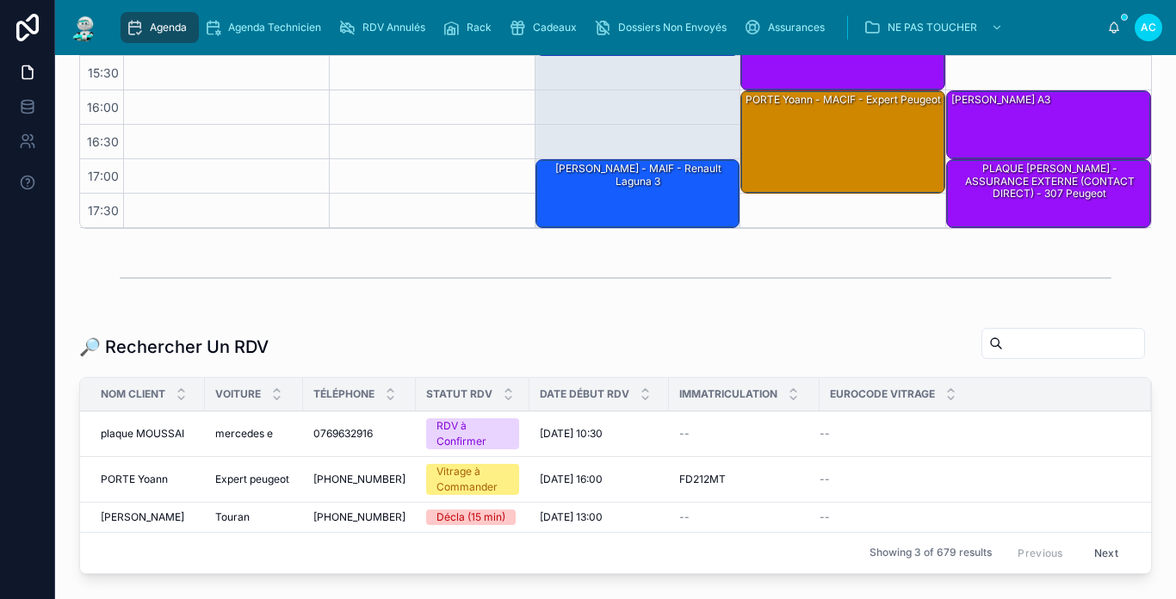
click at [1019, 364] on div "🔎 Rechercher Un RDV" at bounding box center [615, 347] width 1072 height 40
click at [1034, 338] on input "text" at bounding box center [1073, 343] width 141 height 24
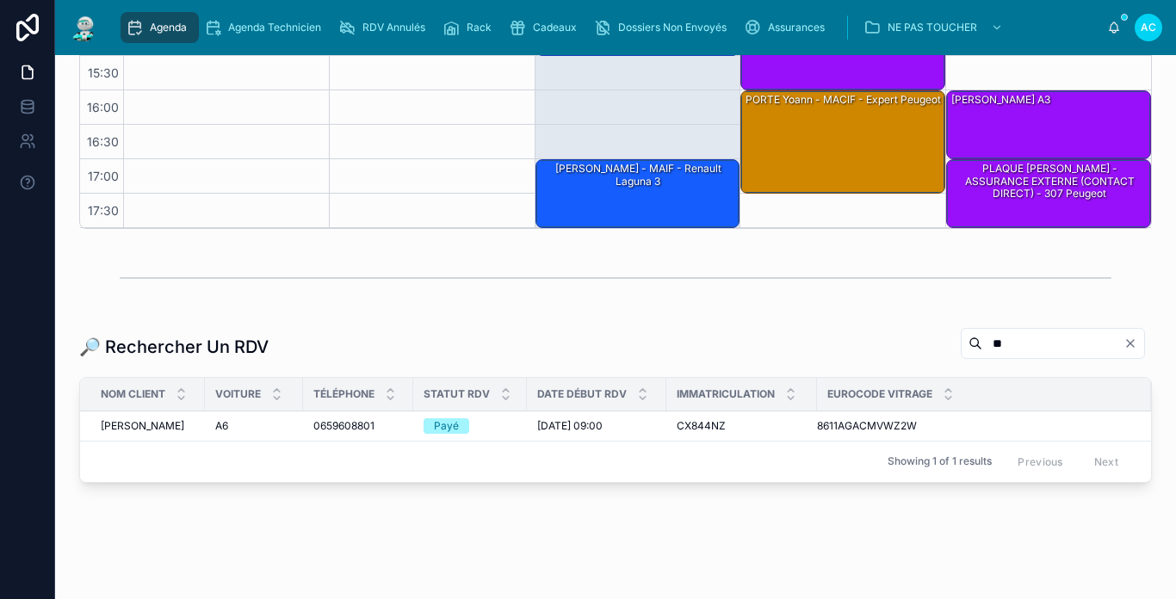
type input "*"
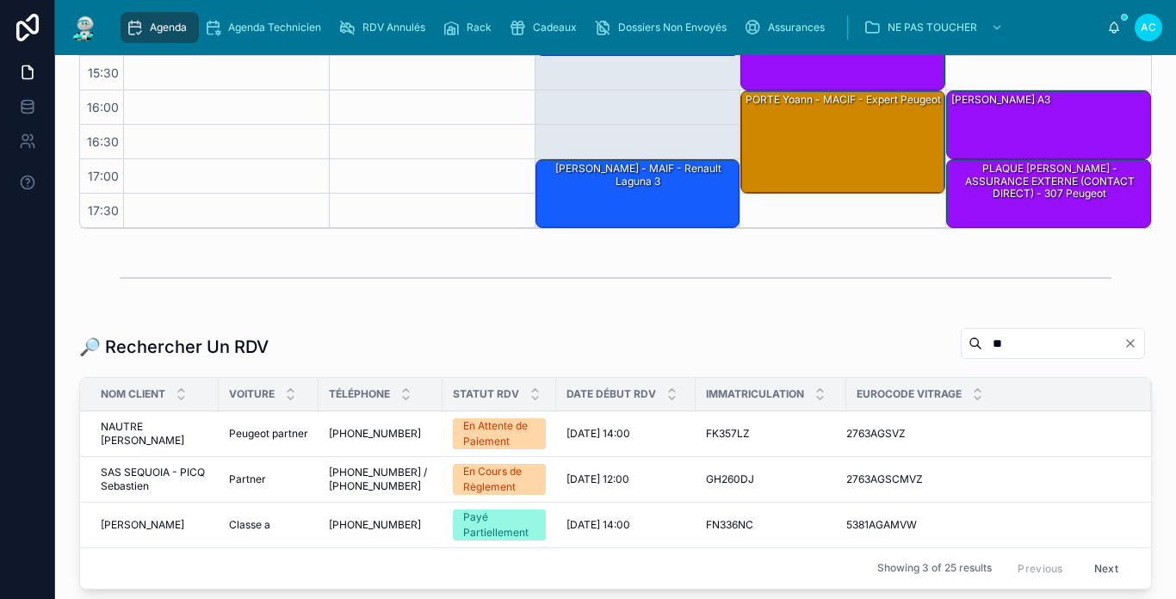
type input "*"
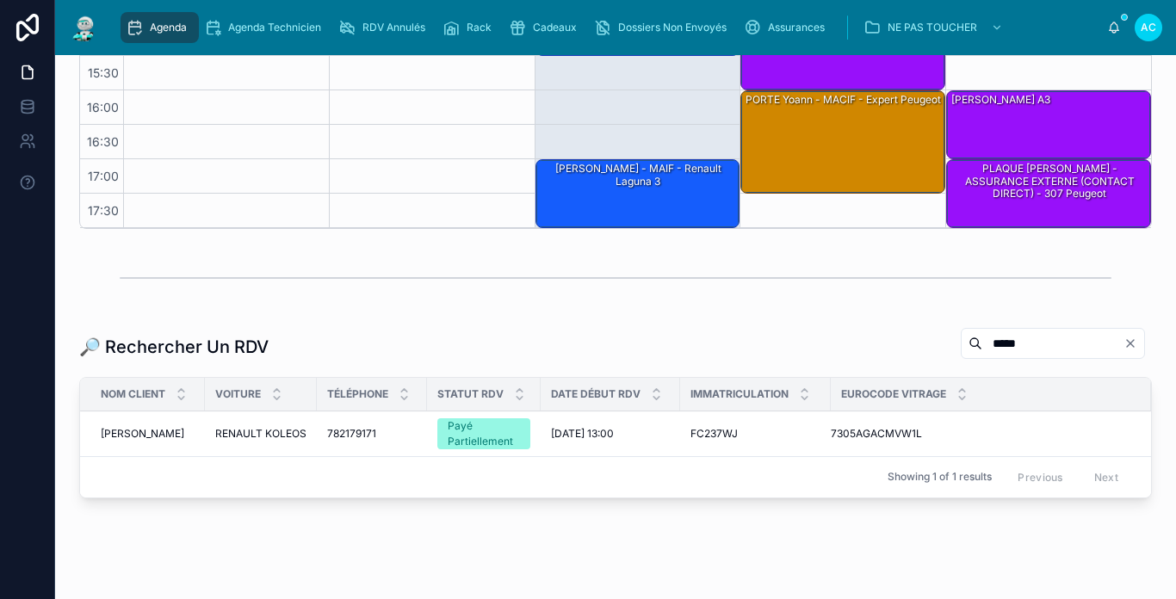
type input "*****"
click at [135, 429] on span "COSTICA Liliana" at bounding box center [142, 434] width 83 height 14
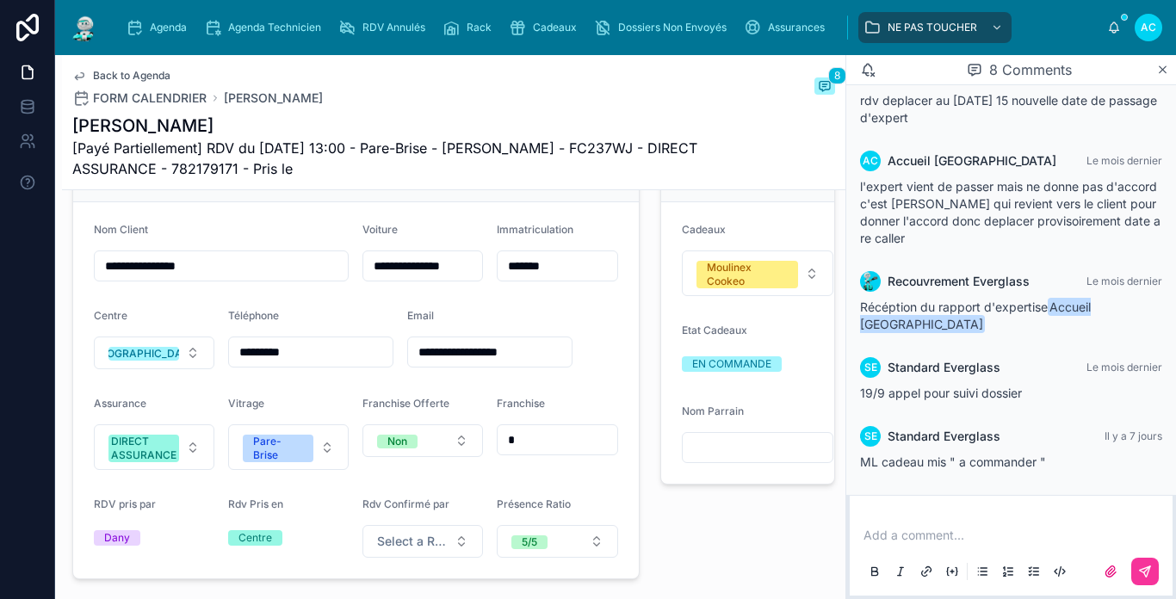
scroll to position [430, 0]
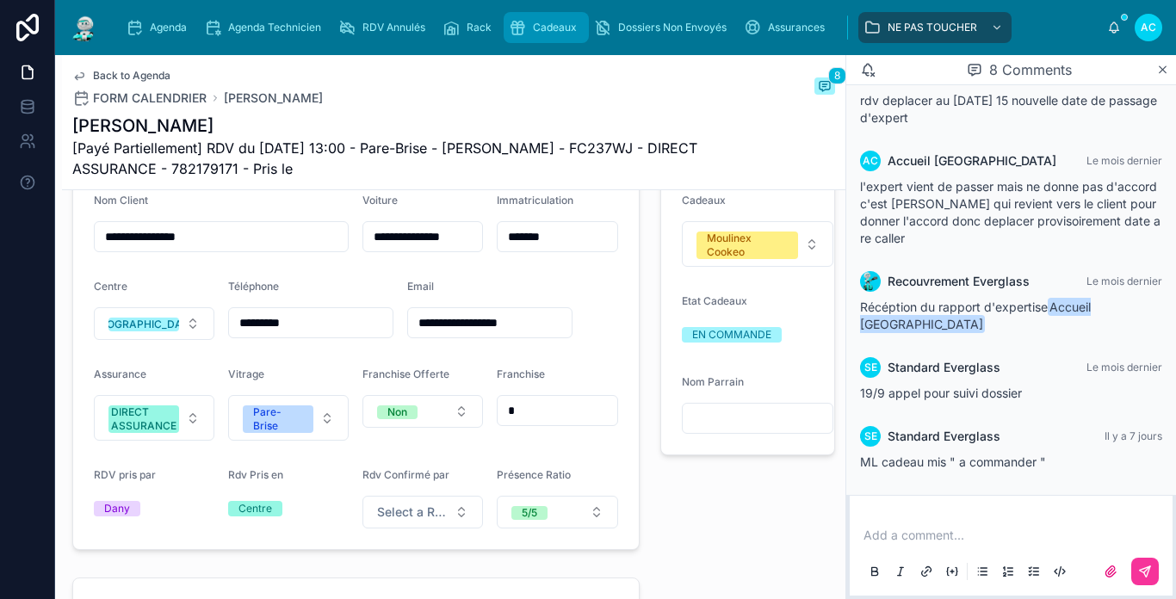
click at [572, 30] on span "Cadeaux" at bounding box center [555, 28] width 44 height 14
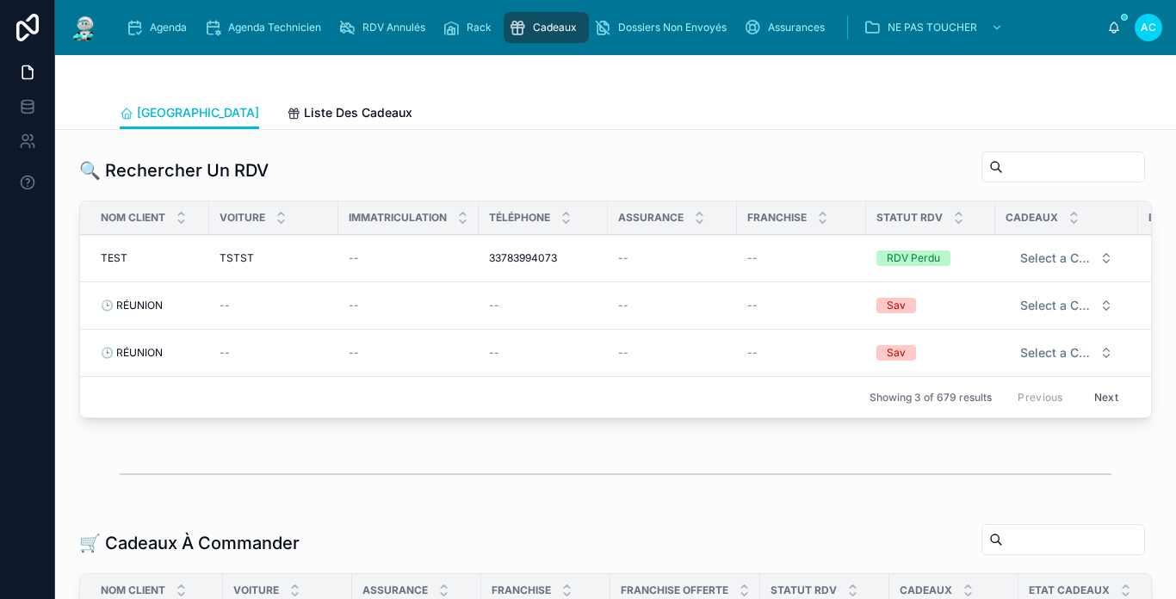
click at [1003, 165] on input "text" at bounding box center [1073, 167] width 141 height 24
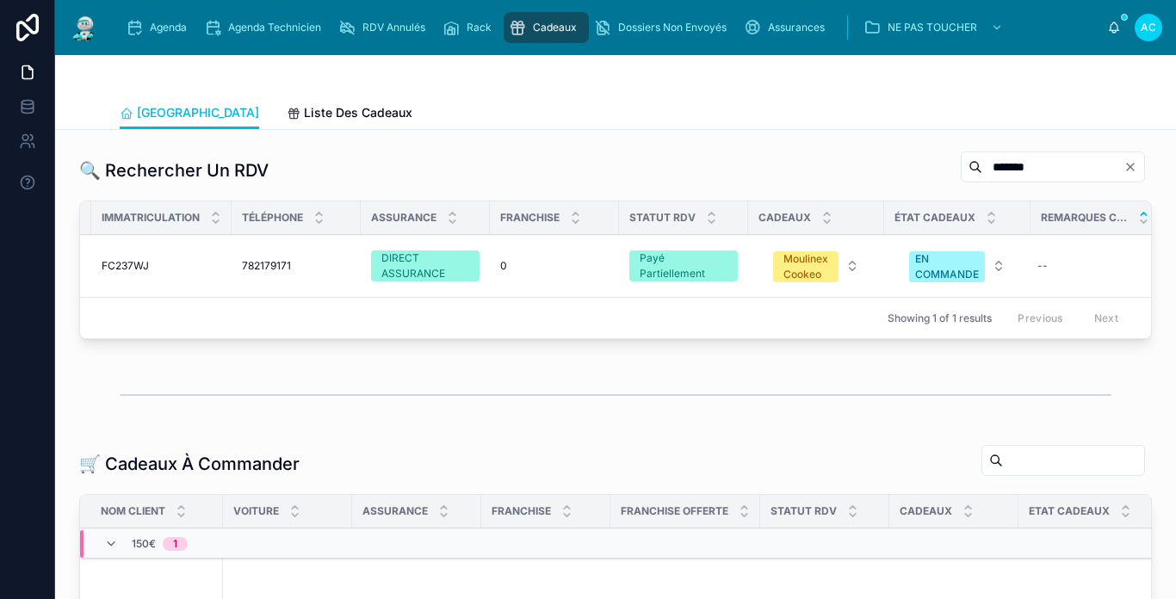
scroll to position [0, 269]
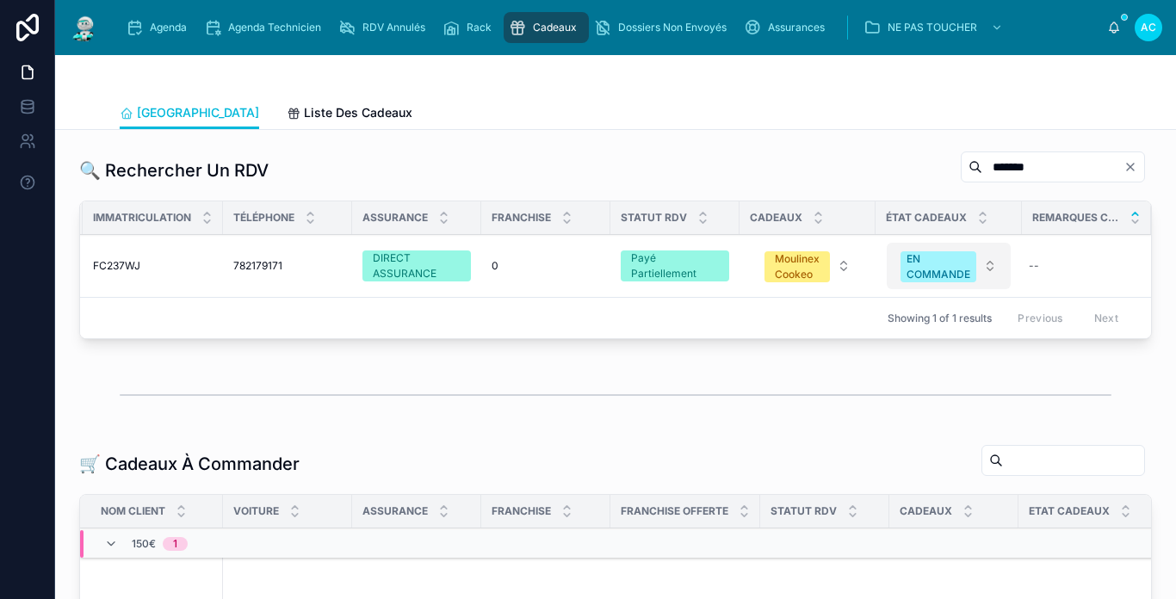
type input "*******"
click at [935, 277] on div "EN COMMANDE" at bounding box center [938, 266] width 64 height 31
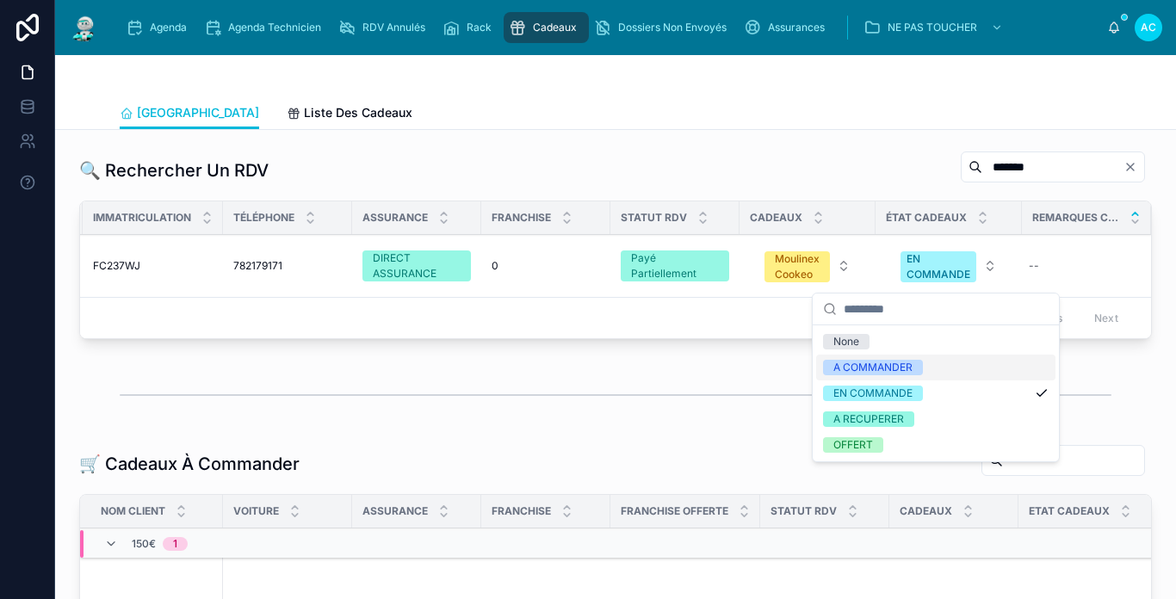
click at [915, 371] on span "A COMMANDER" at bounding box center [873, 367] width 100 height 15
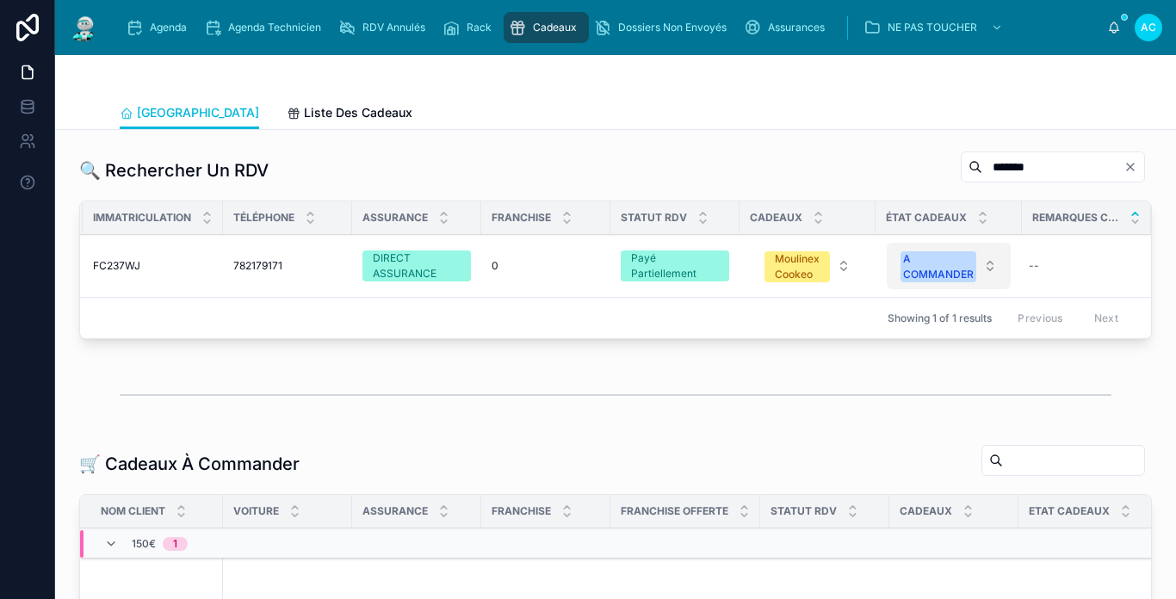
click at [959, 281] on div "A COMMANDER" at bounding box center [938, 266] width 71 height 31
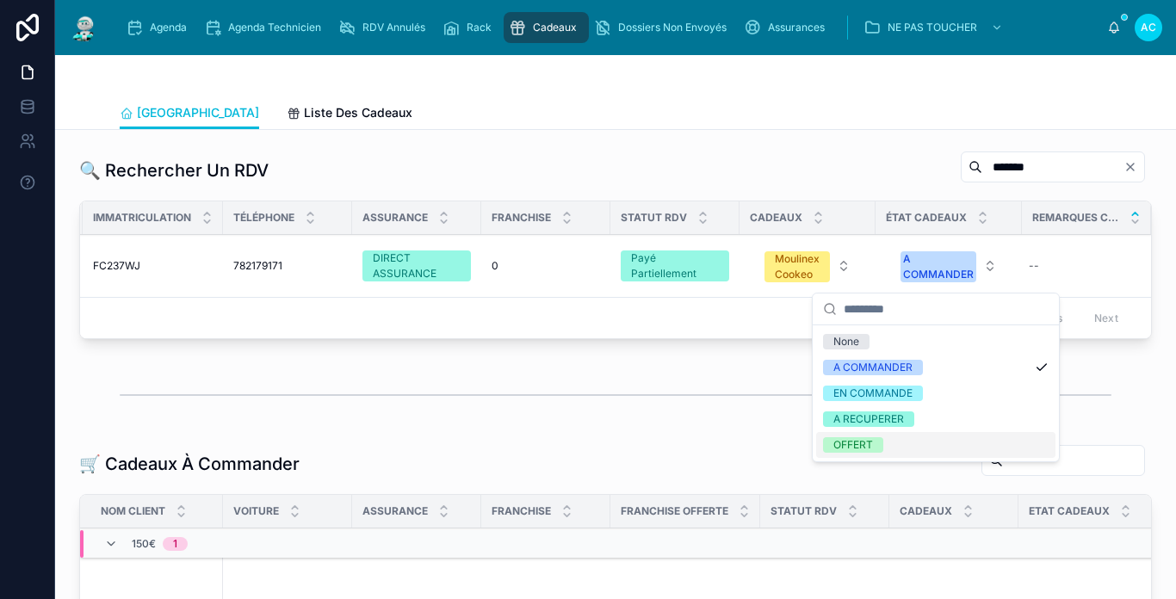
click at [871, 444] on div "OFFERT" at bounding box center [853, 444] width 40 height 15
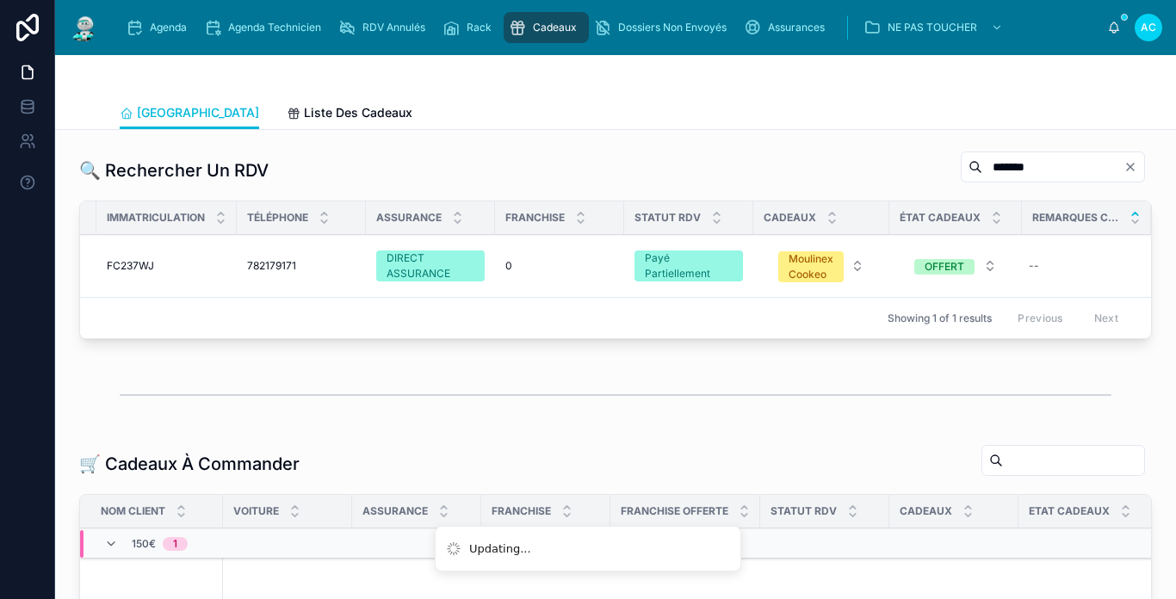
scroll to position [0, 256]
click at [89, 42] on div at bounding box center [84, 27] width 31 height 55
click at [94, 30] on img at bounding box center [84, 28] width 31 height 28
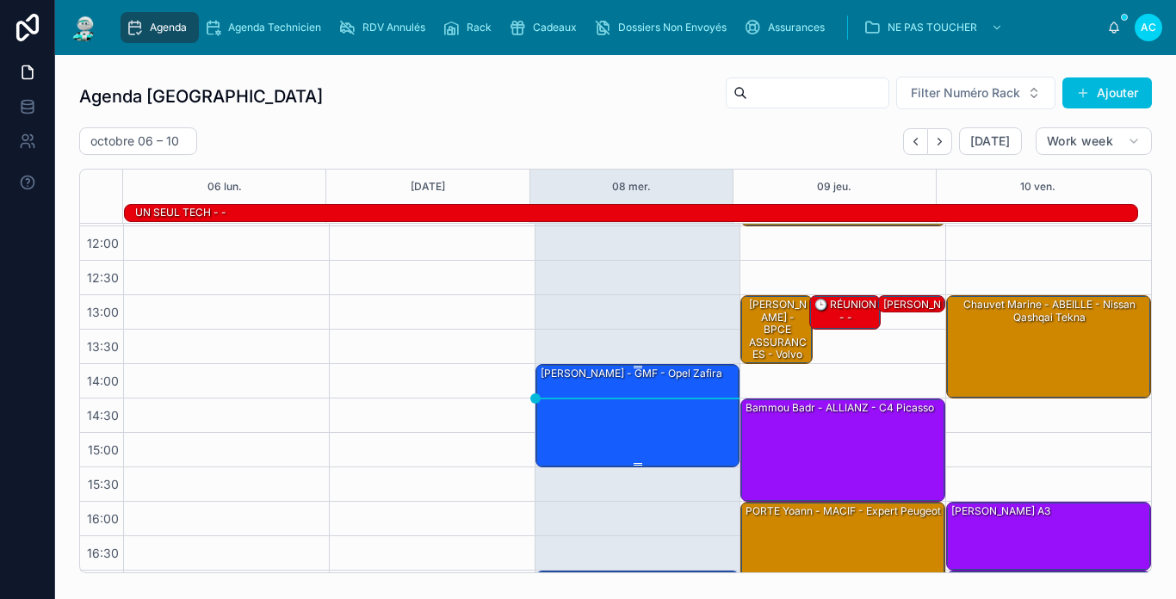
scroll to position [186, 0]
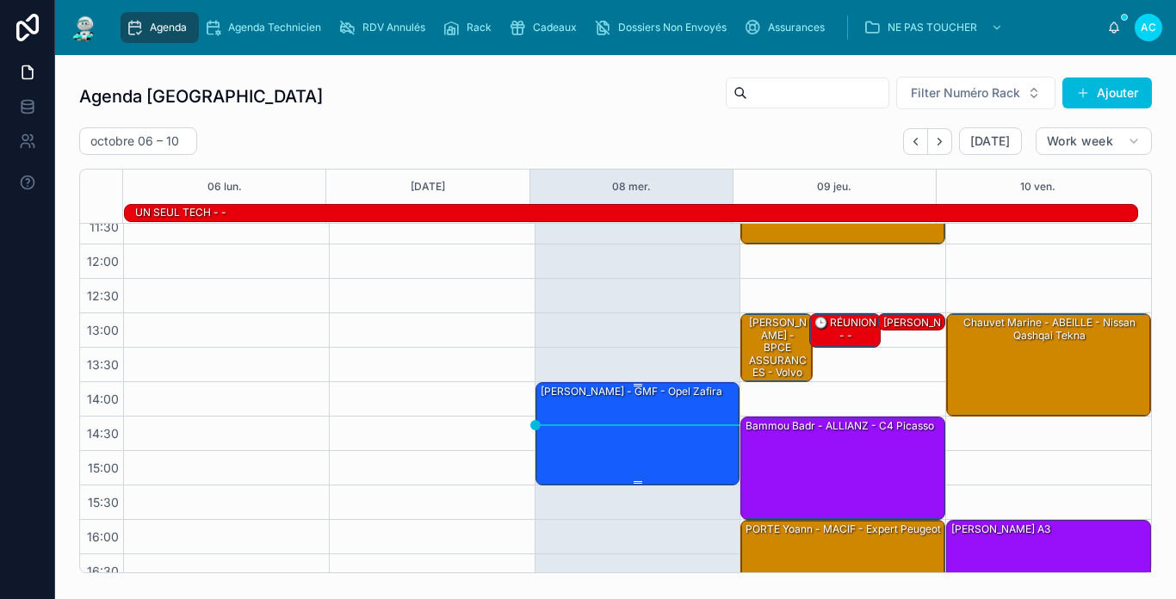
click at [663, 442] on div "[PERSON_NAME] - GMF - opel zafira" at bounding box center [639, 433] width 200 height 100
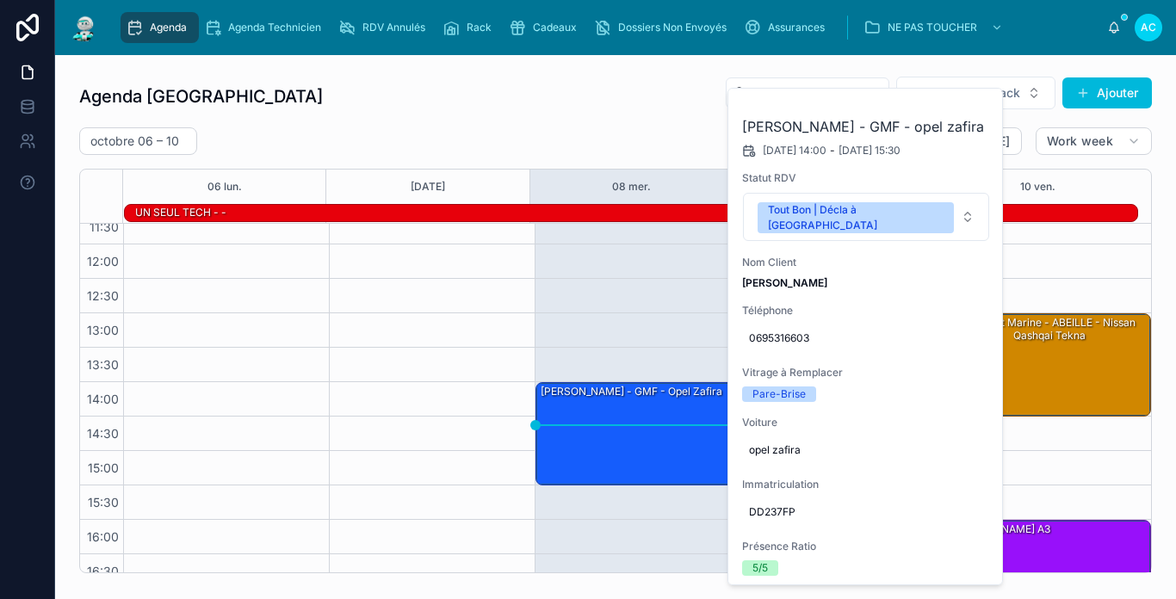
click at [569, 140] on div "[DATE] – [DATE] [DATE] Work week" at bounding box center [615, 141] width 1072 height 28
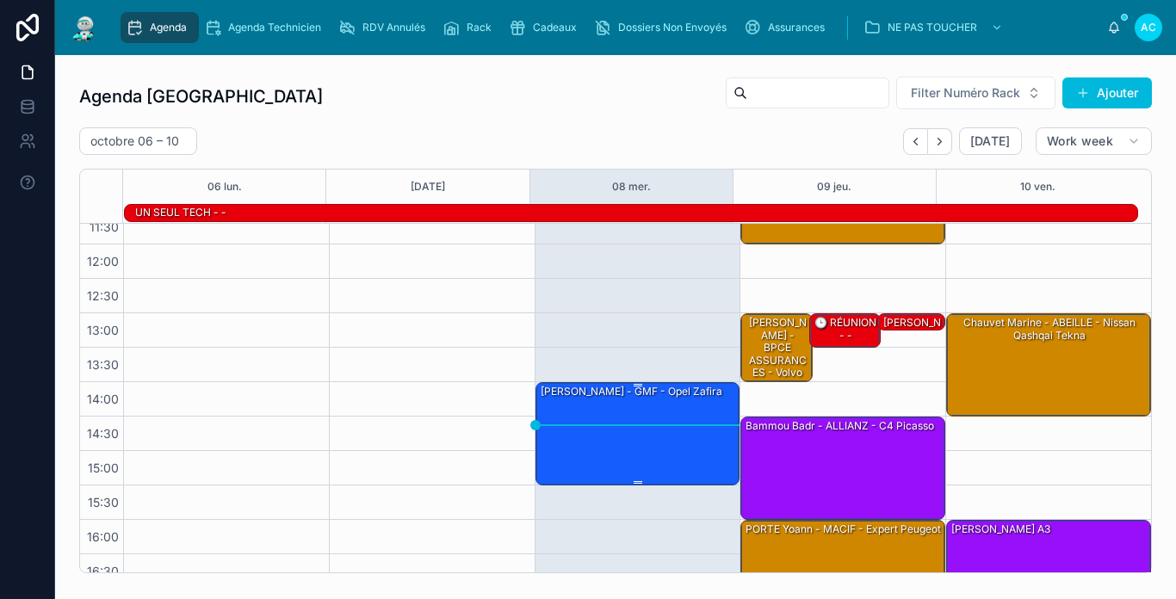
click at [645, 451] on div "[PERSON_NAME] - GMF - opel zafira" at bounding box center [639, 433] width 200 height 100
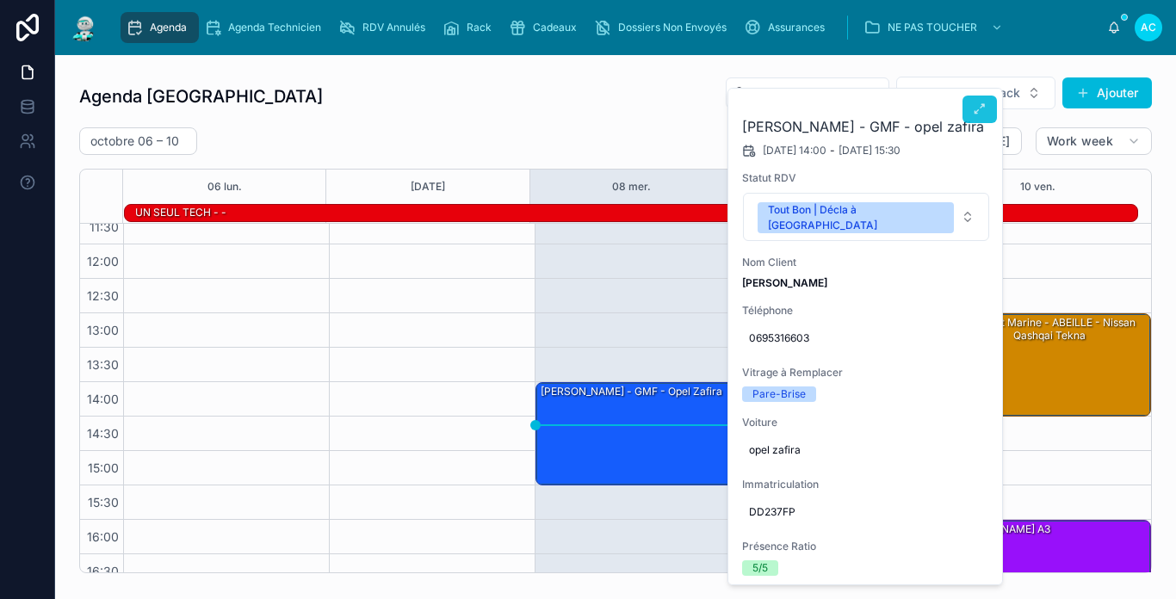
click at [978, 110] on icon at bounding box center [979, 109] width 14 height 14
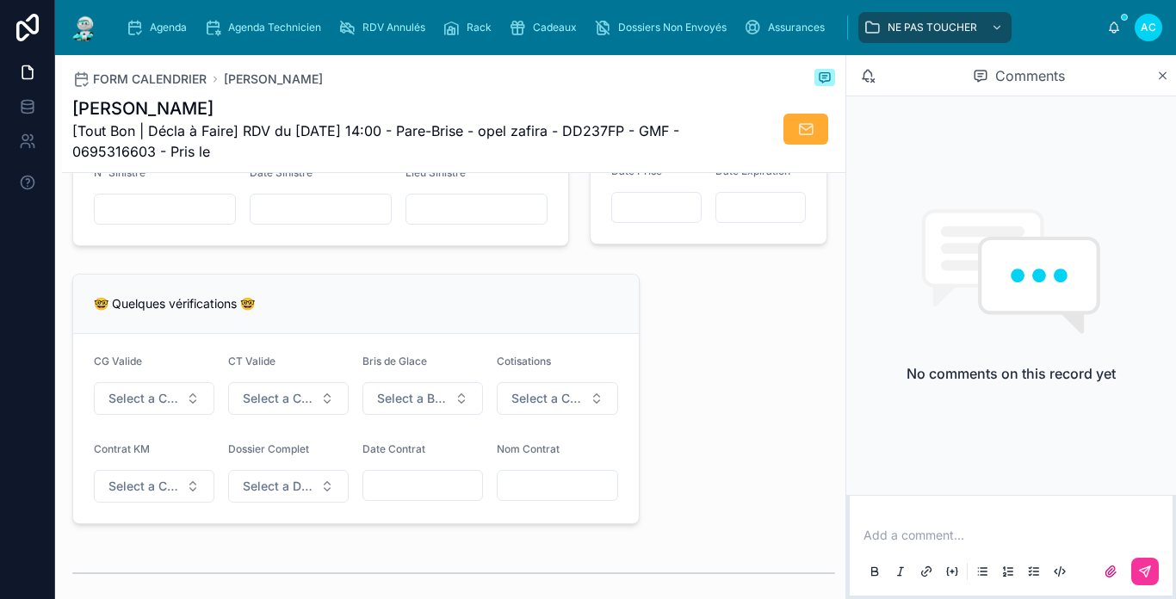
scroll to position [1377, 0]
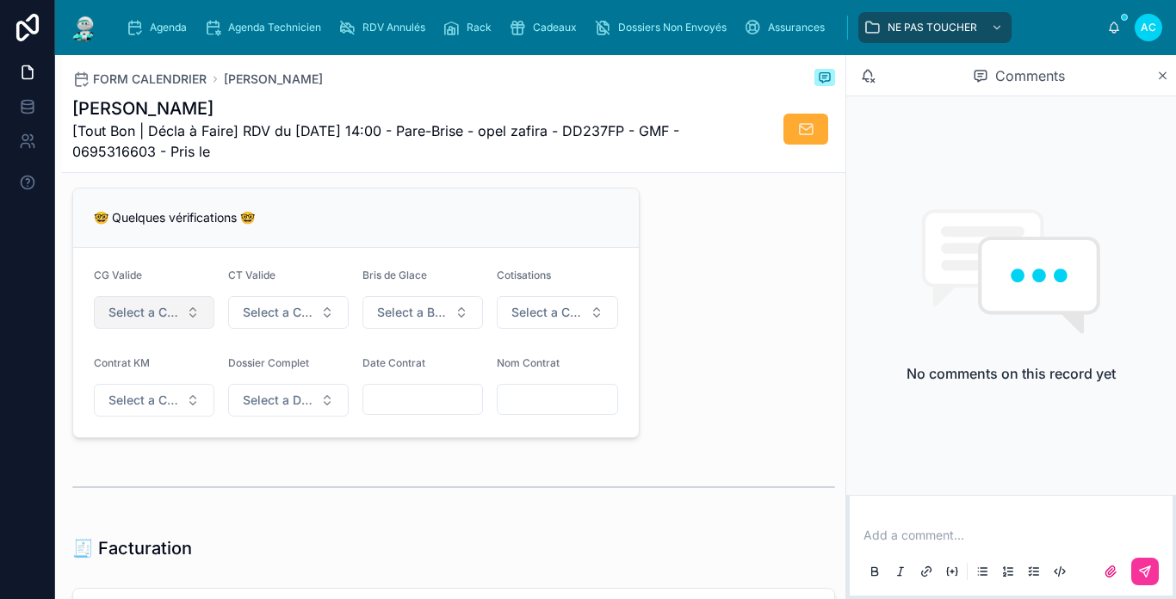
click at [186, 326] on button "Select a CG Valide" at bounding box center [154, 312] width 120 height 33
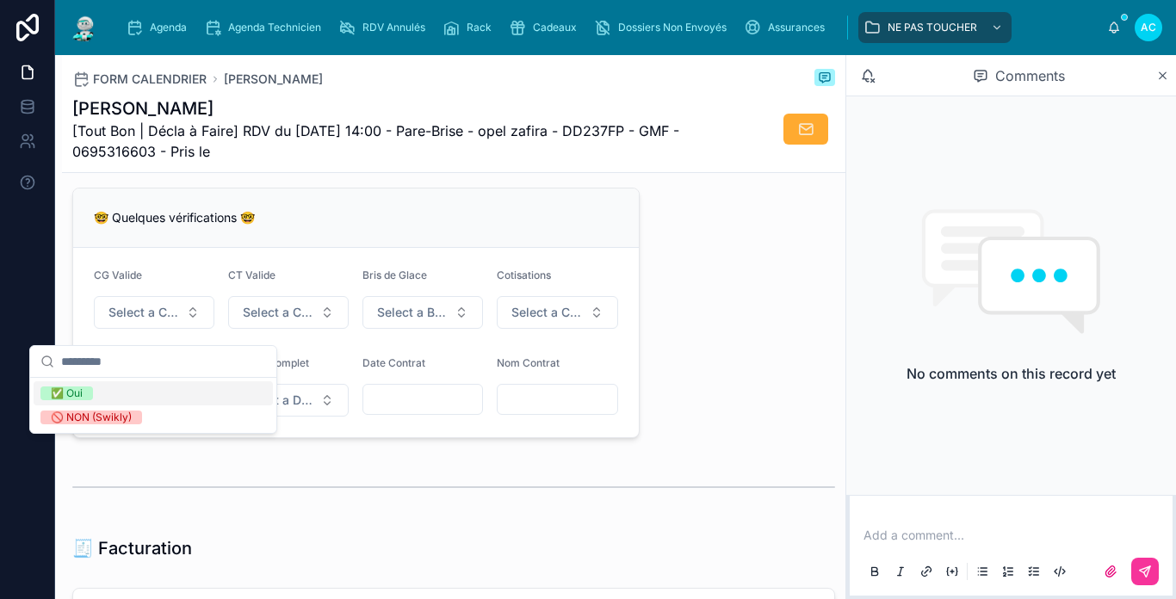
click at [105, 386] on div "✅ Oui" at bounding box center [153, 393] width 239 height 24
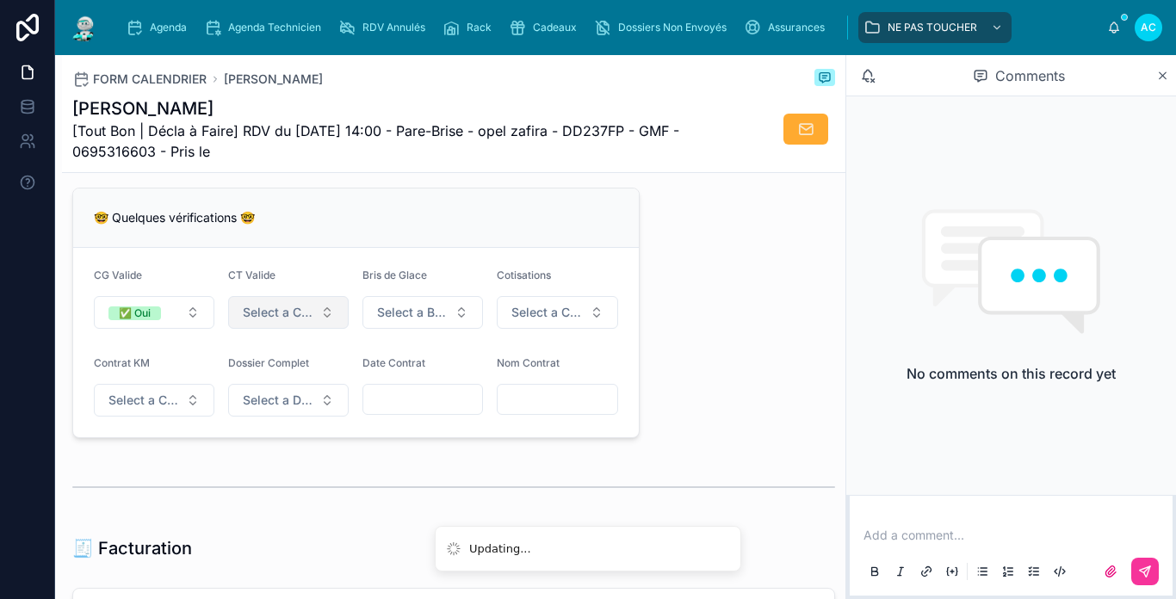
click at [263, 321] on span "Select a CT À Jour & Sans BDG" at bounding box center [278, 312] width 71 height 17
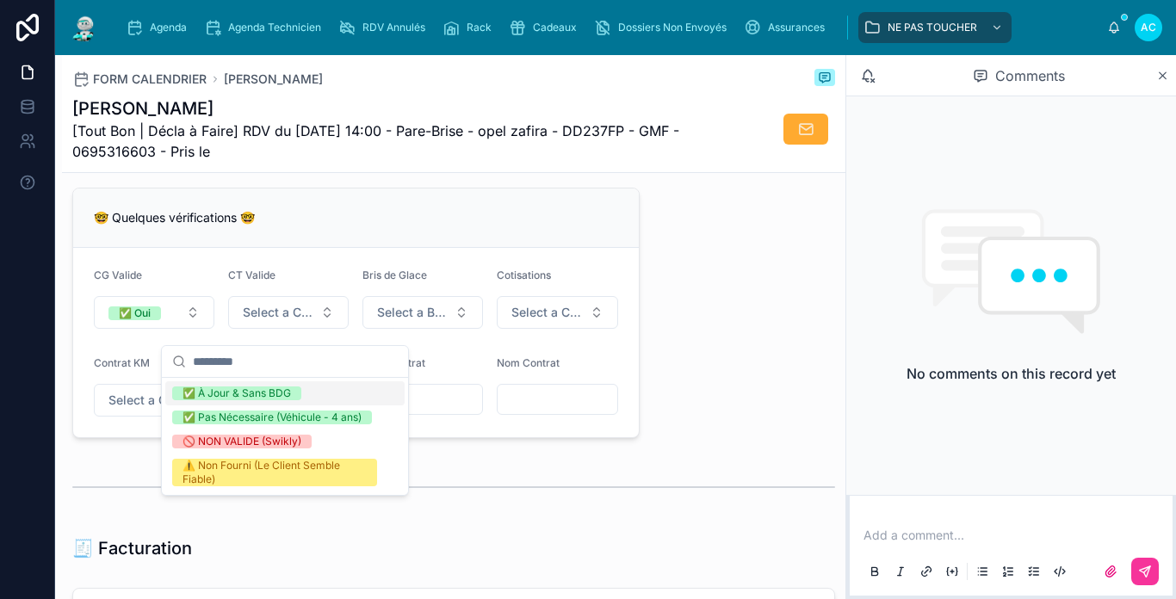
click at [258, 394] on div "✅ À Jour & Sans BDG" at bounding box center [236, 393] width 108 height 14
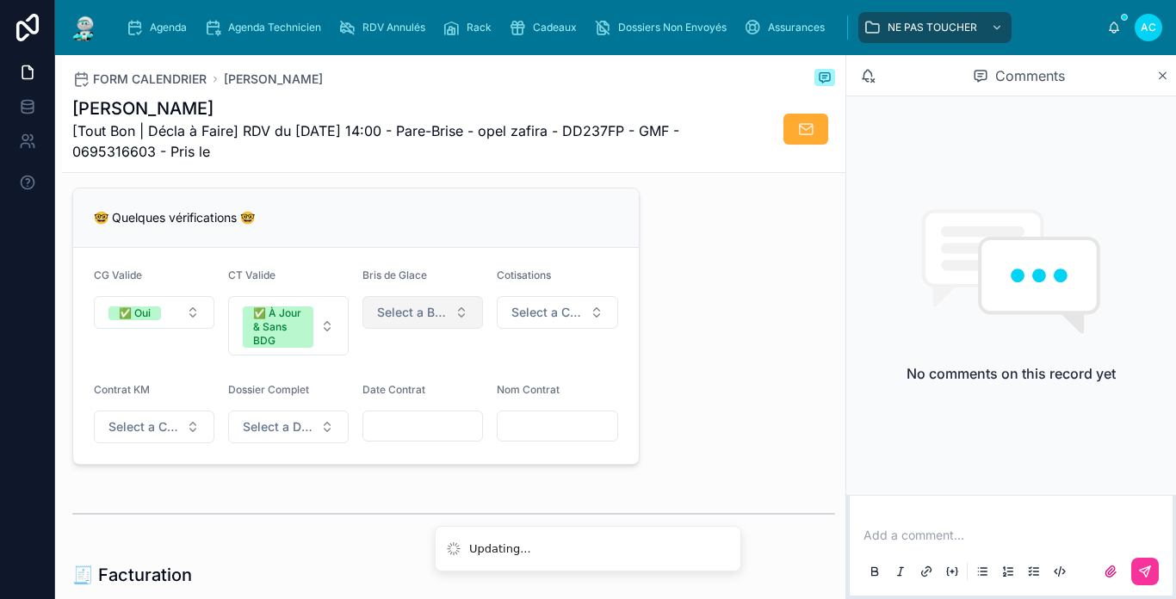
click at [386, 321] on span "Select a Bris de Glace" at bounding box center [412, 312] width 71 height 17
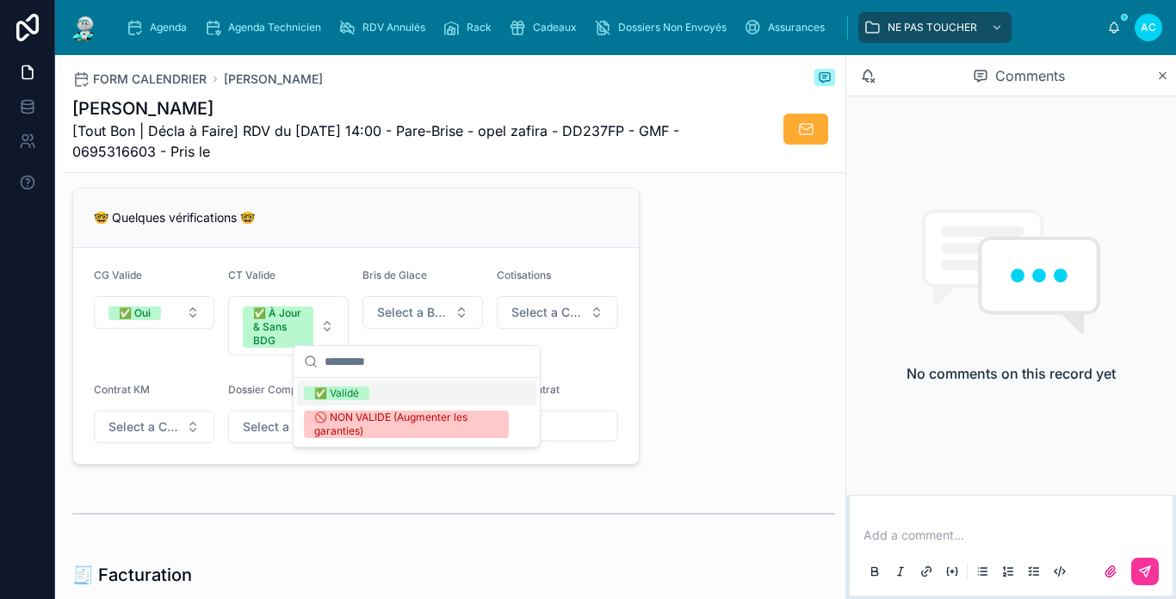
click at [396, 396] on div "✅ Validé" at bounding box center [416, 393] width 239 height 24
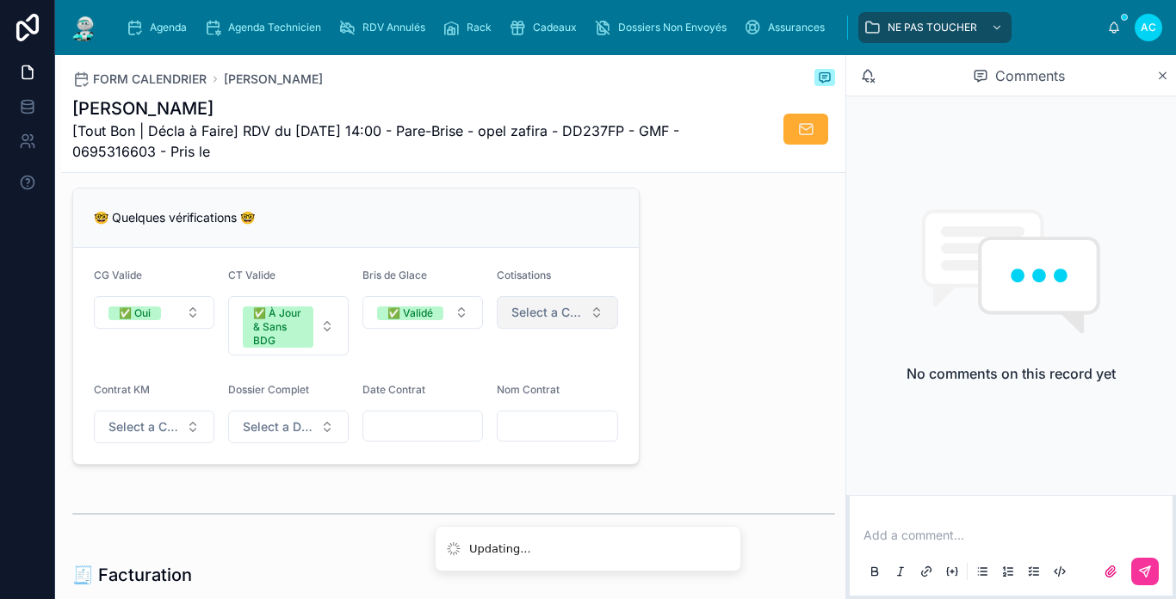
click at [511, 321] on span "Select a Cotisations à Jour" at bounding box center [546, 312] width 71 height 17
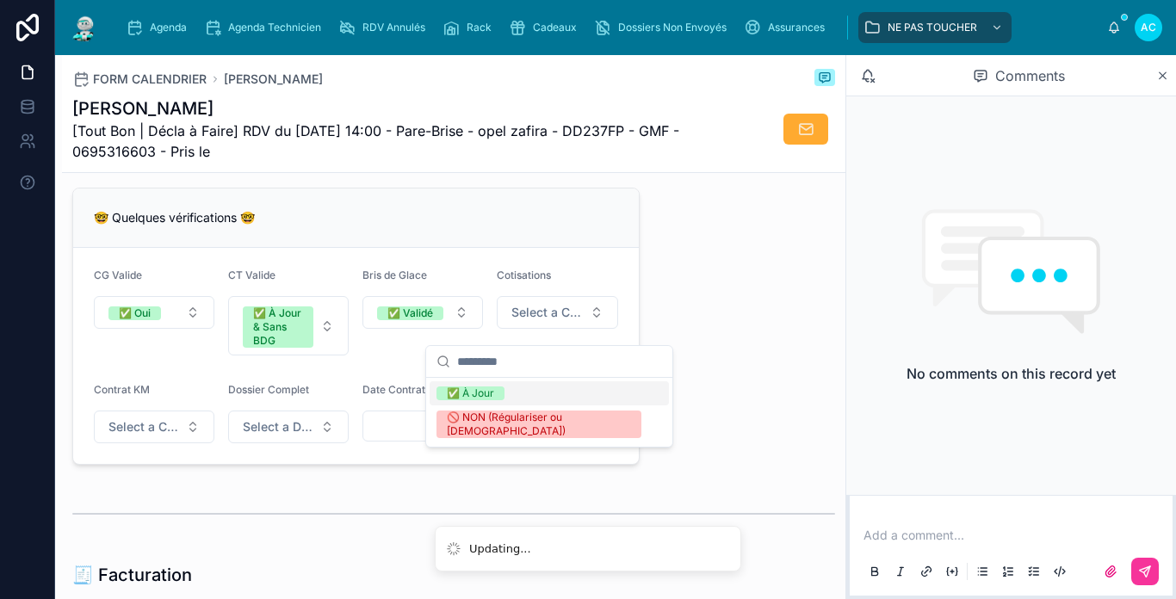
click at [498, 388] on span "✅ À Jour" at bounding box center [470, 393] width 68 height 14
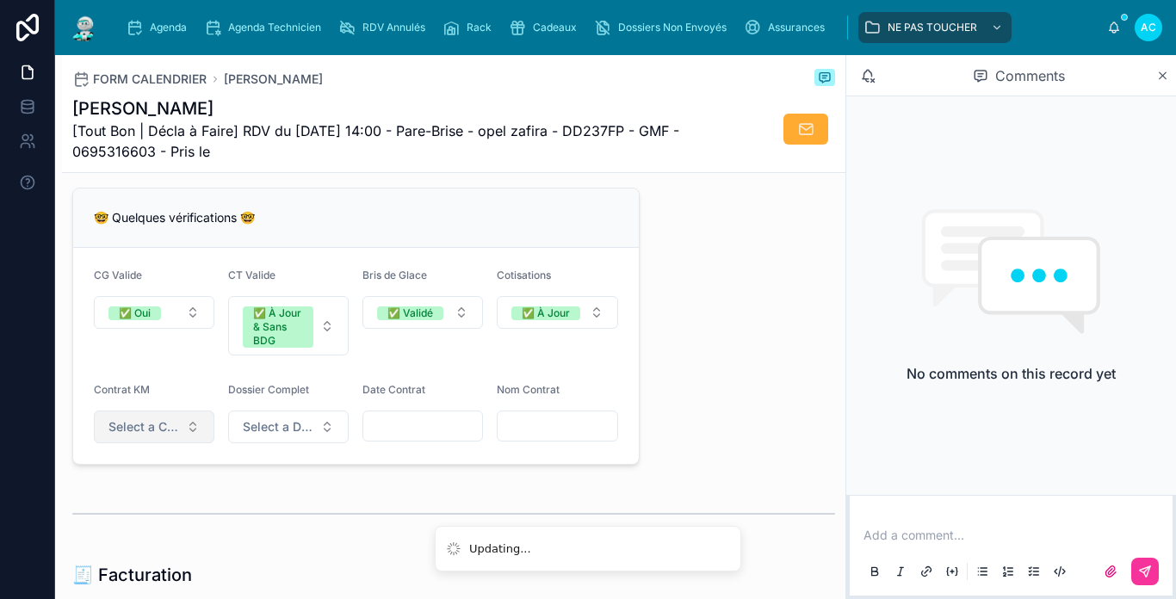
click at [175, 435] on span "Select a Contrat Kilométrique" at bounding box center [143, 426] width 71 height 17
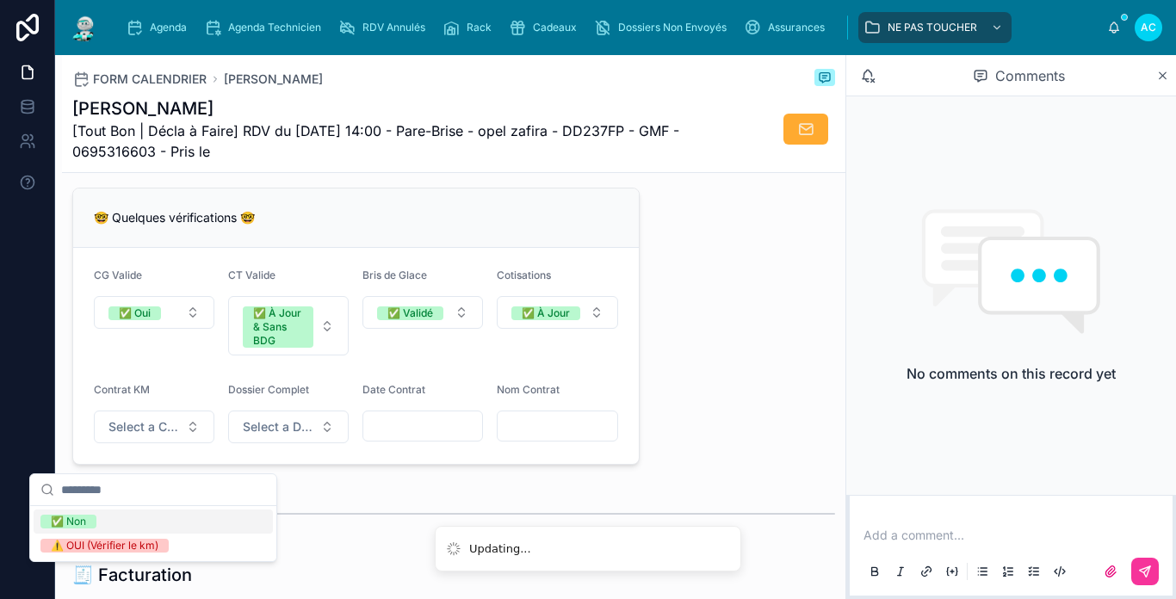
click at [105, 527] on div "✅ Non" at bounding box center [153, 521] width 239 height 24
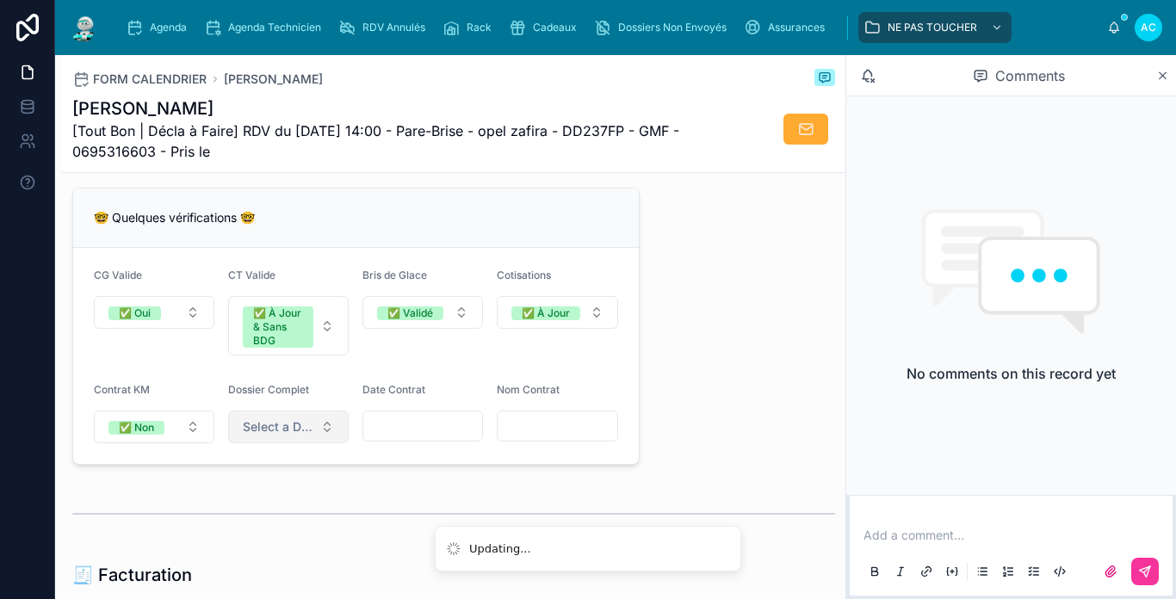
click at [301, 443] on button "Select a Dossier Client Complet" at bounding box center [288, 426] width 120 height 33
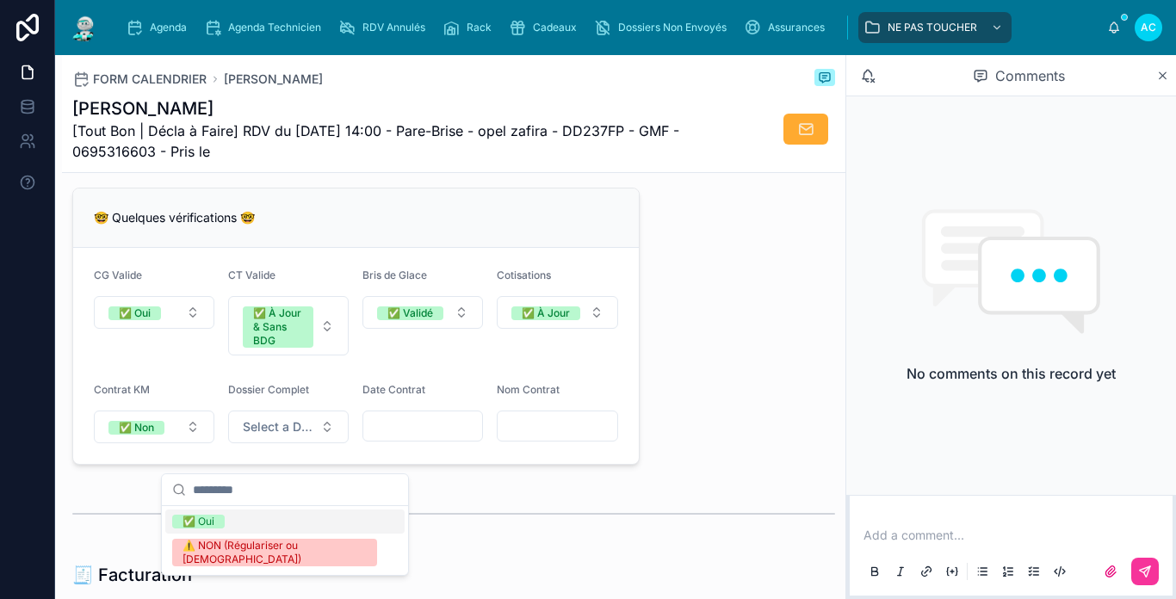
click at [536, 513] on div at bounding box center [453, 513] width 783 height 57
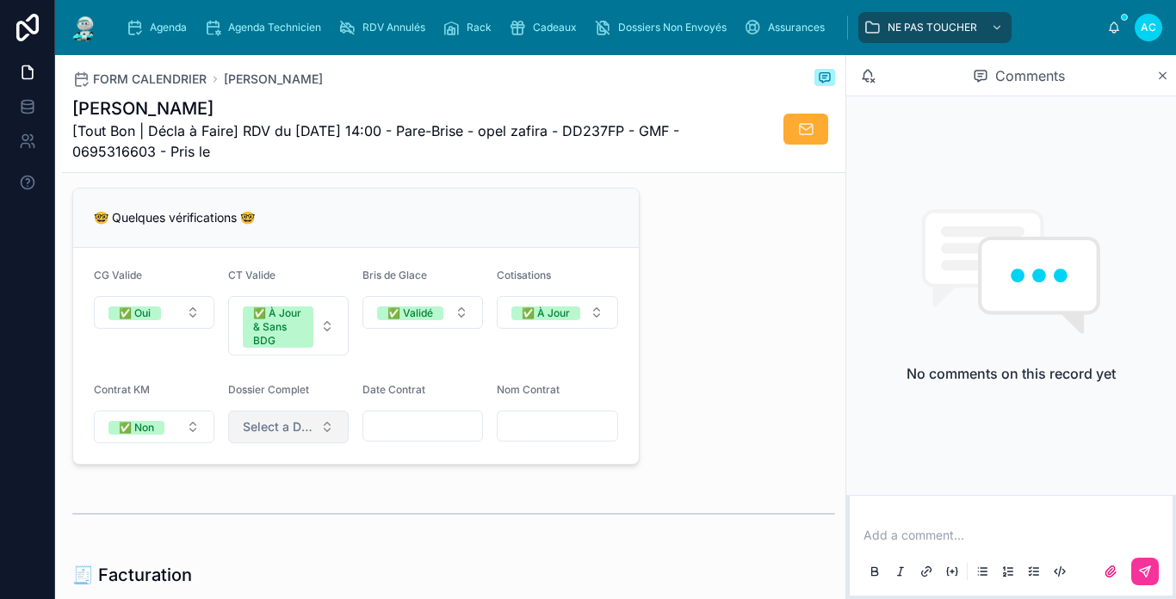
click at [316, 443] on button "Select a Dossier Client Complet" at bounding box center [288, 426] width 120 height 33
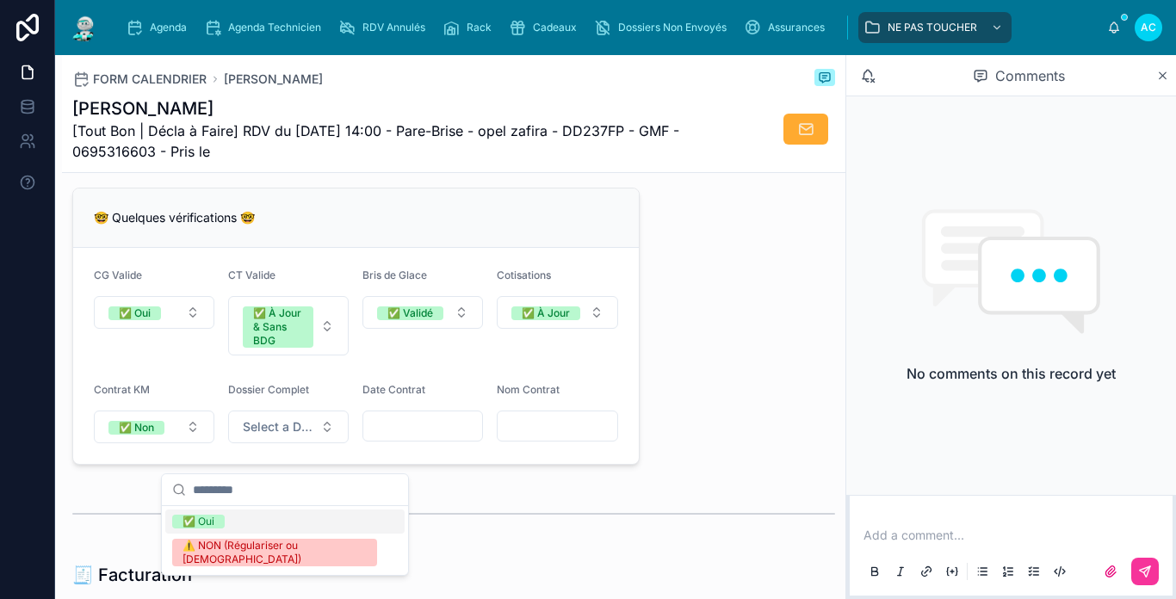
click at [238, 515] on div "✅ Oui" at bounding box center [284, 521] width 239 height 24
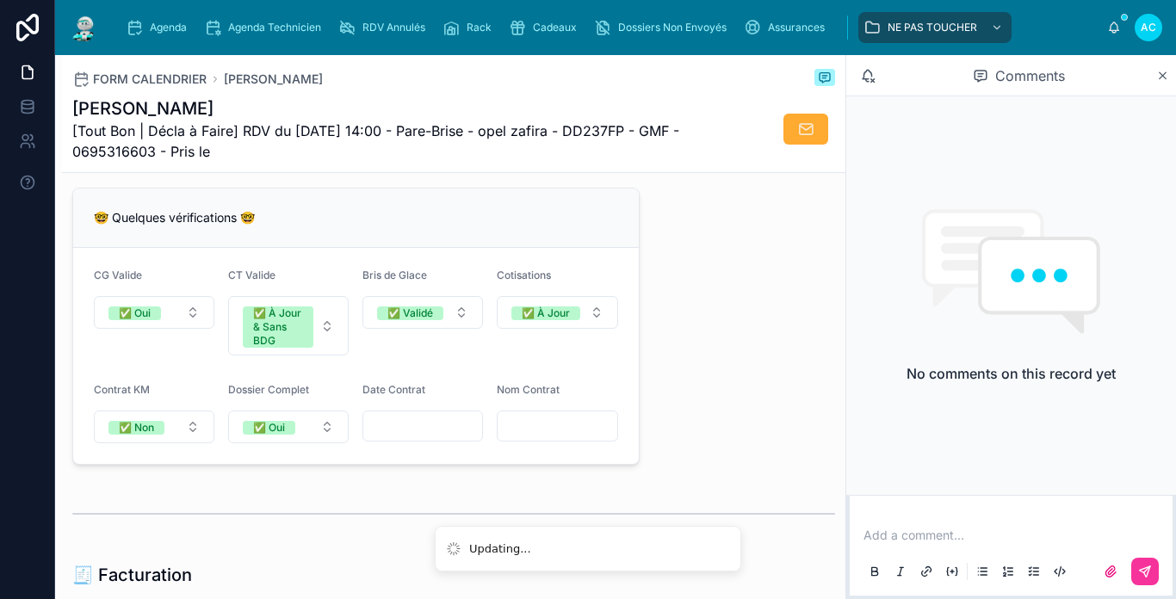
click at [88, 509] on div "**********" at bounding box center [453, 231] width 783 height 2828
click at [281, 464] on form "CG Valide ✅ Oui CT Valide ✅ À Jour & Sans BDG Bris de Glace ✅ Validé Cotisation…" at bounding box center [355, 356] width 565 height 216
click at [289, 435] on span "✅ Oui" at bounding box center [269, 428] width 52 height 14
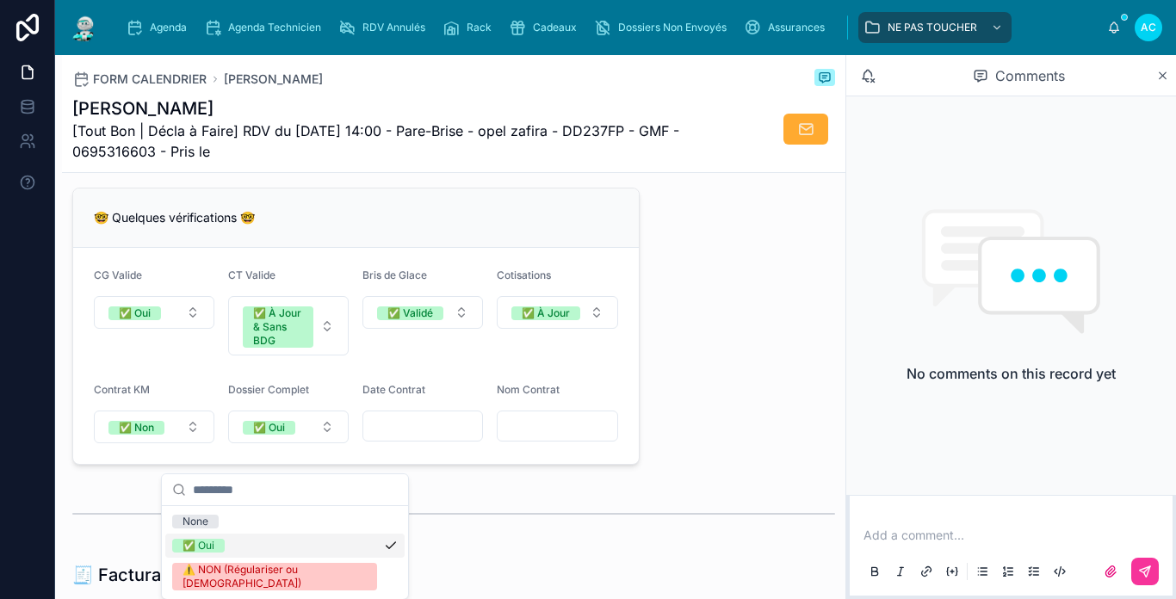
click at [138, 535] on div at bounding box center [453, 513] width 762 height 43
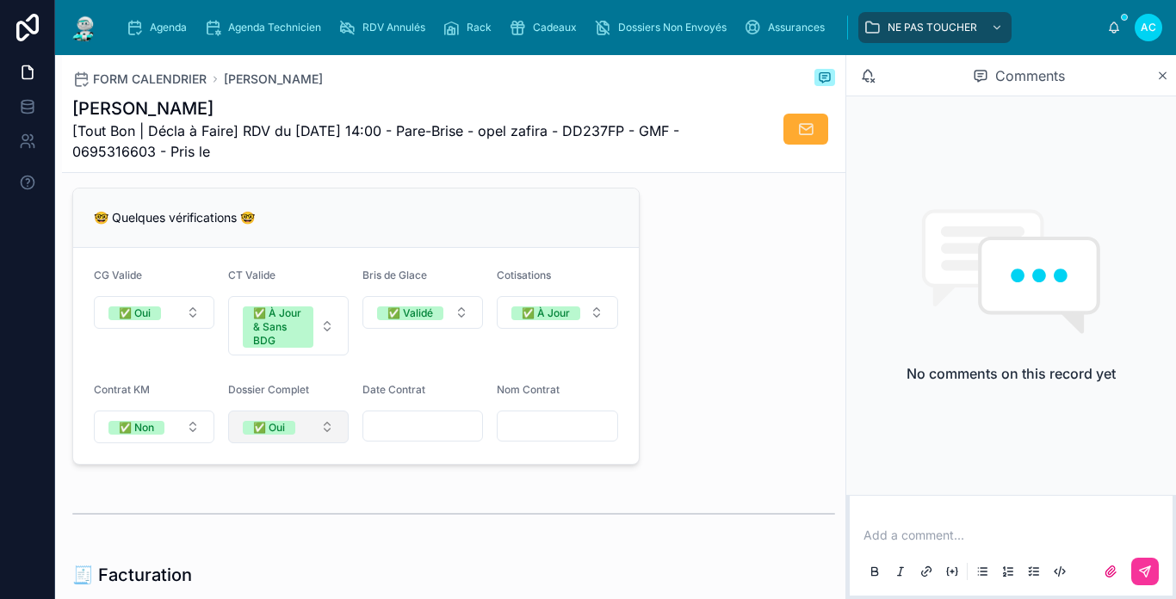
click at [305, 443] on button "✅ Oui" at bounding box center [288, 426] width 120 height 33
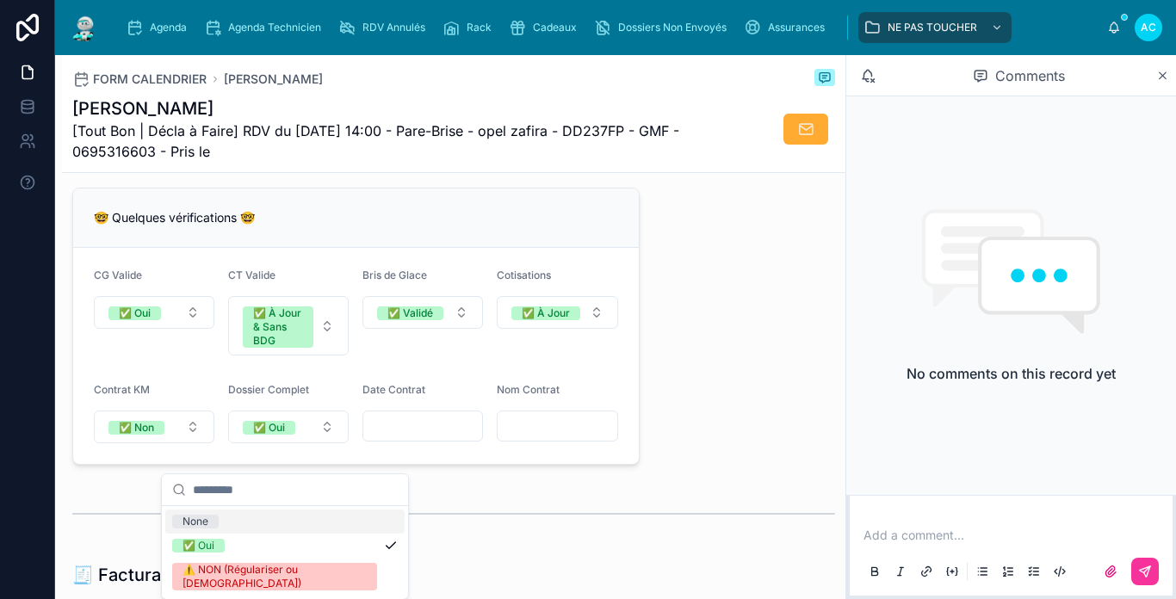
click at [93, 531] on div at bounding box center [453, 513] width 762 height 43
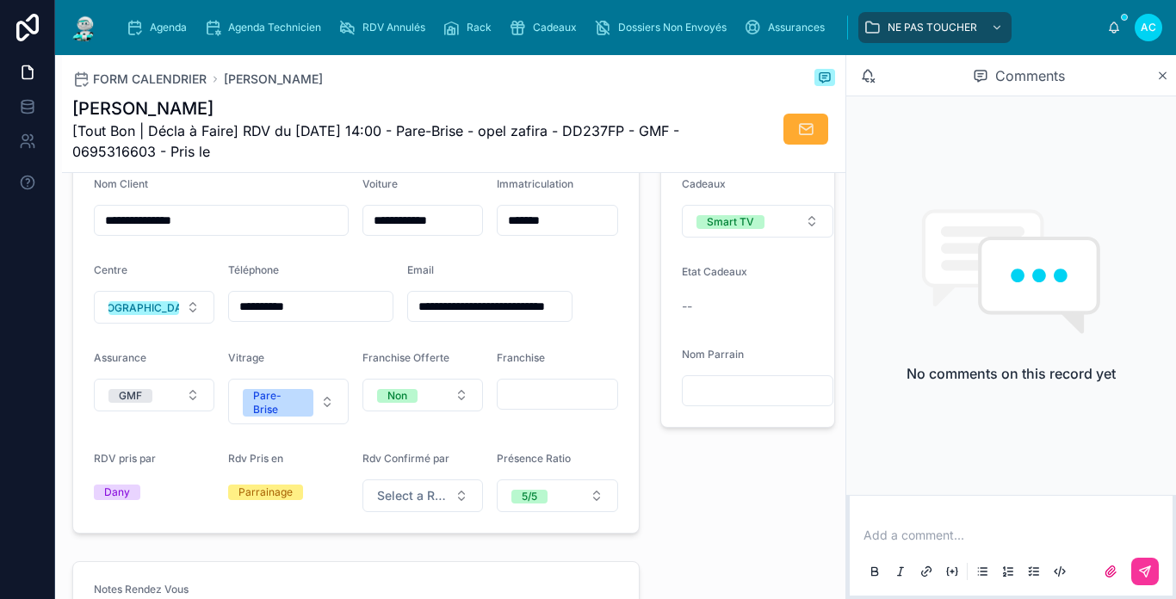
scroll to position [430, 0]
click at [171, 532] on form "**********" at bounding box center [355, 344] width 565 height 376
click at [559, 398] on input "text" at bounding box center [556, 393] width 119 height 24
click at [507, 456] on form "**********" at bounding box center [355, 344] width 565 height 376
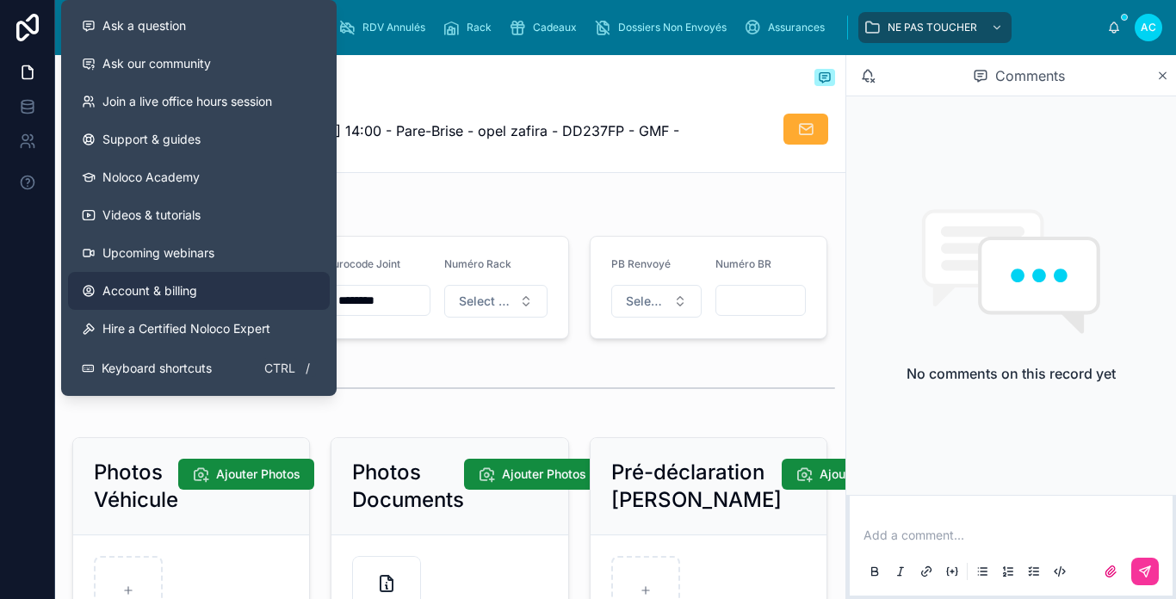
scroll to position [2129, 0]
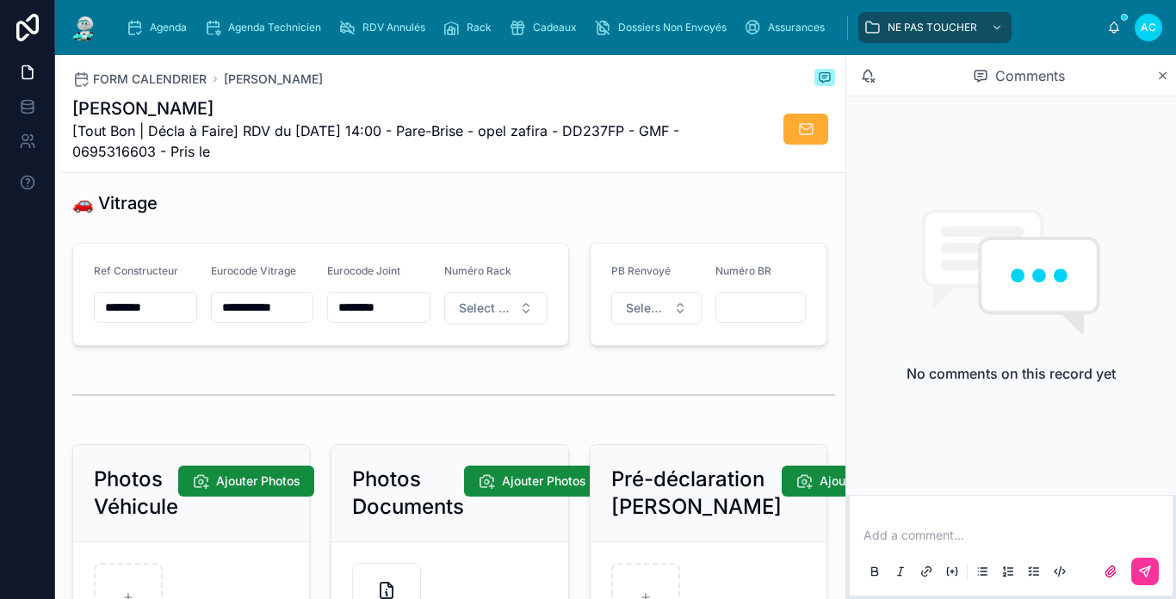
click at [417, 215] on div "🚗 Vitrage" at bounding box center [453, 203] width 762 height 24
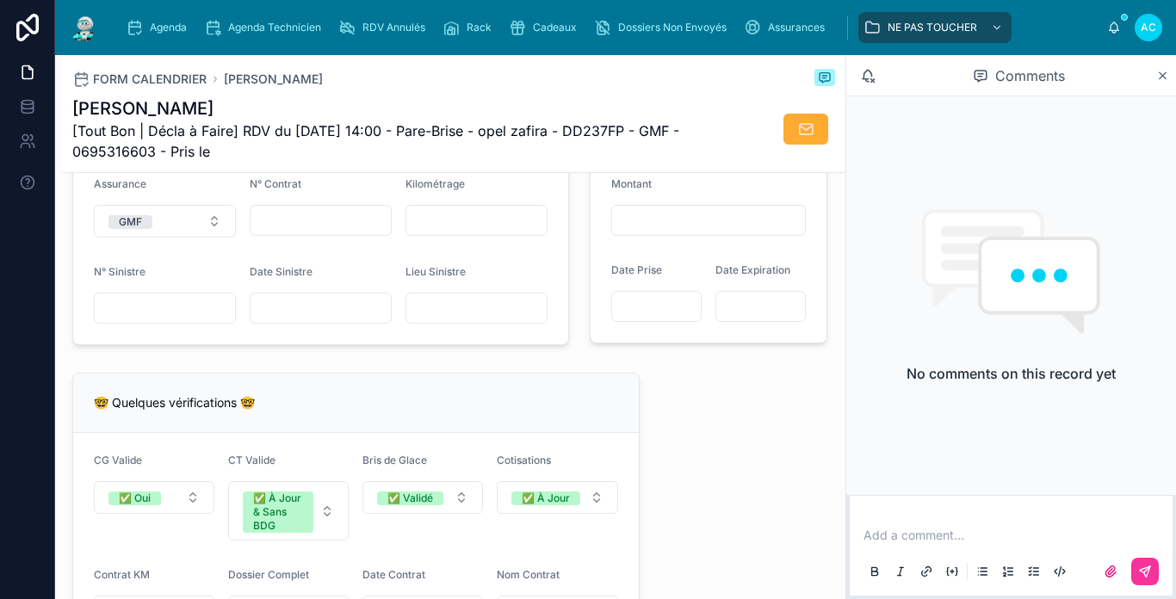
scroll to position [1182, 0]
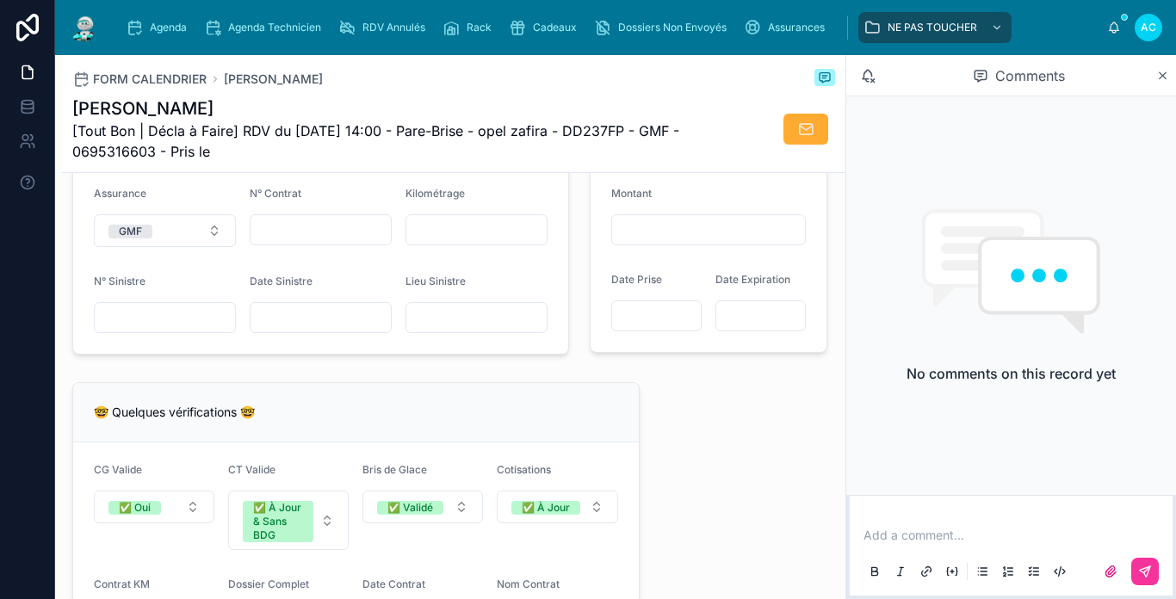
click at [337, 242] on input "text" at bounding box center [320, 230] width 140 height 24
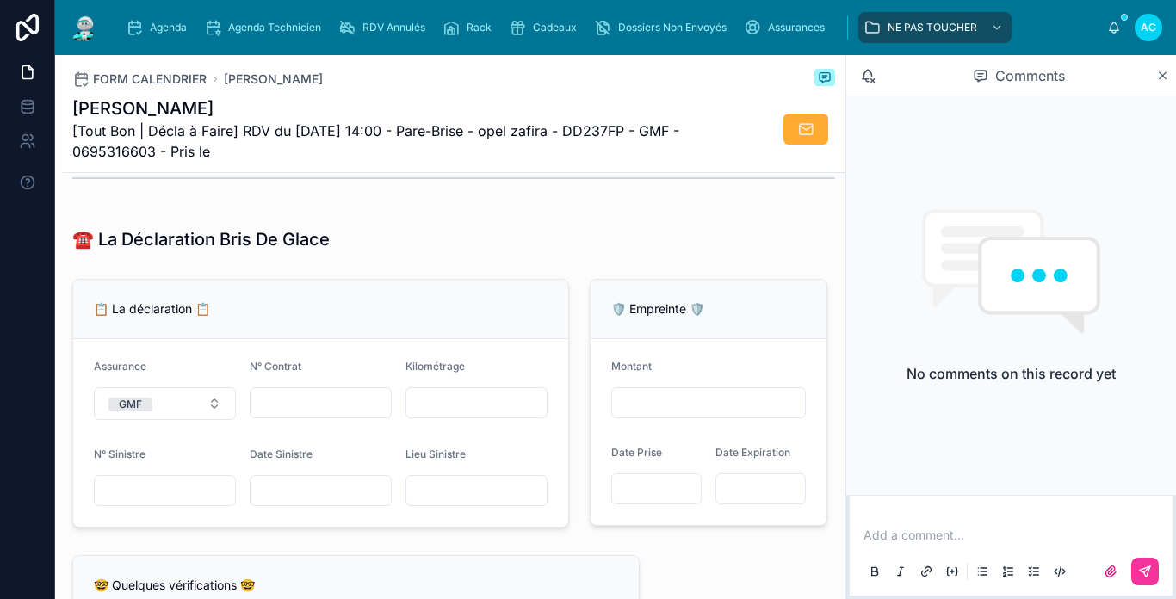
scroll to position [924, 0]
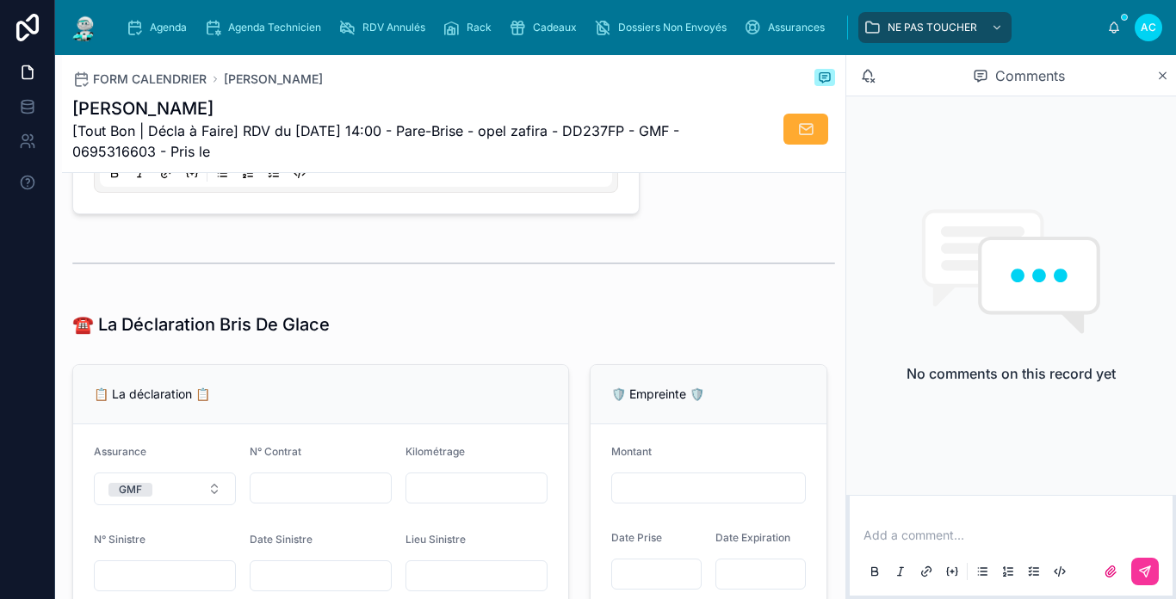
click at [699, 82] on div "FORM CALENDRIER balenghien leo" at bounding box center [453, 79] width 762 height 21
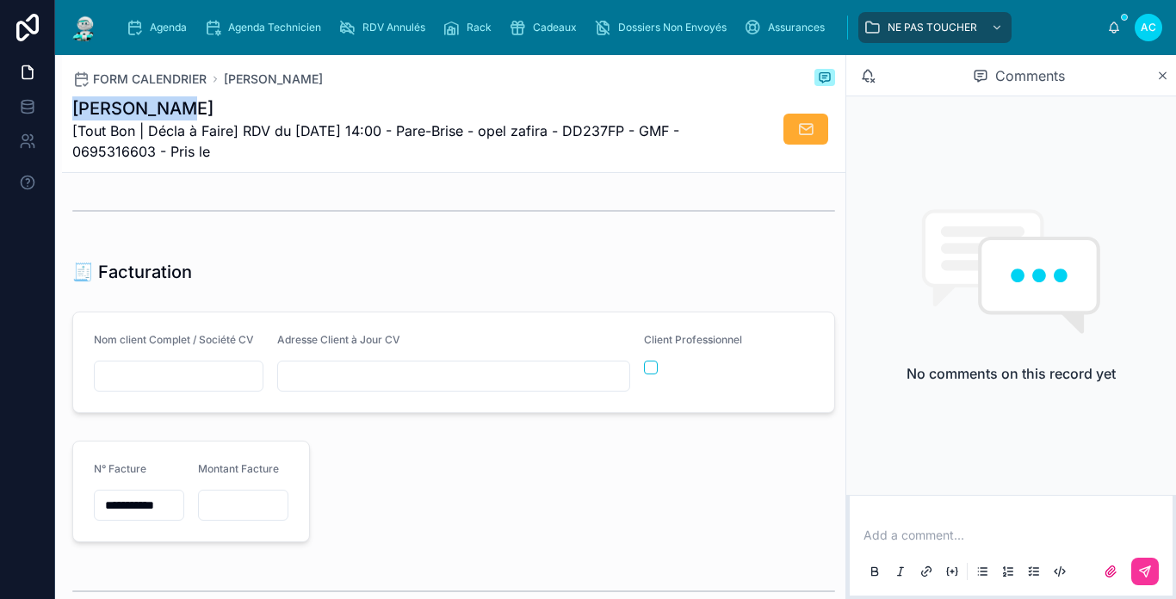
scroll to position [1785, 0]
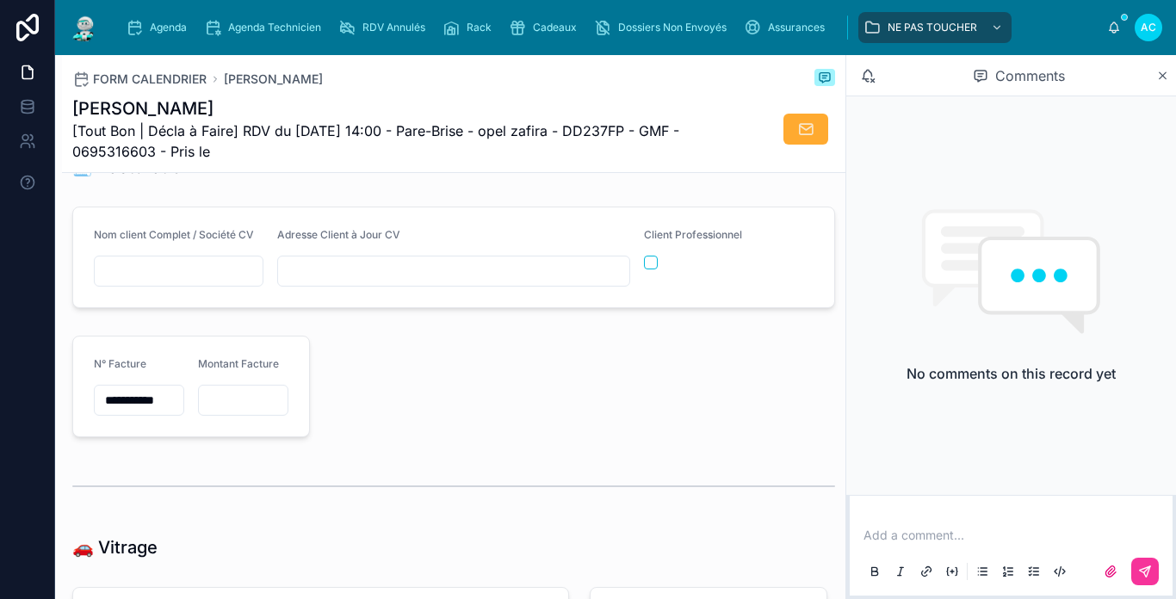
click at [176, 283] on input "text" at bounding box center [179, 271] width 168 height 24
type input "*"
click at [176, 283] on input "**********" at bounding box center [179, 271] width 168 height 24
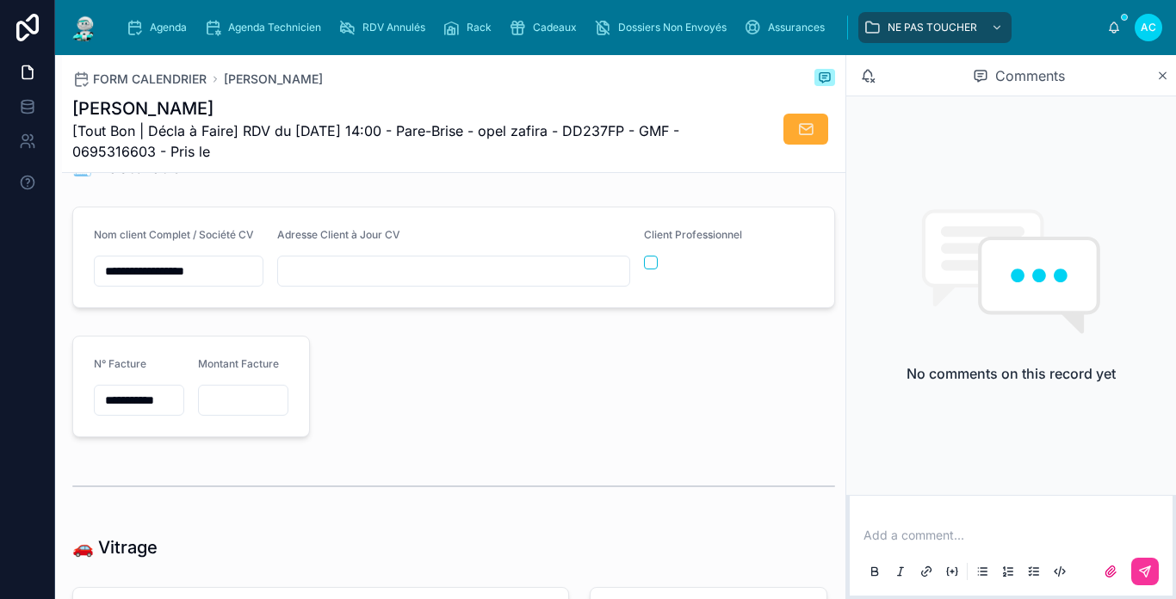
type input "**********"
click at [603, 361] on div at bounding box center [578, 386] width 517 height 115
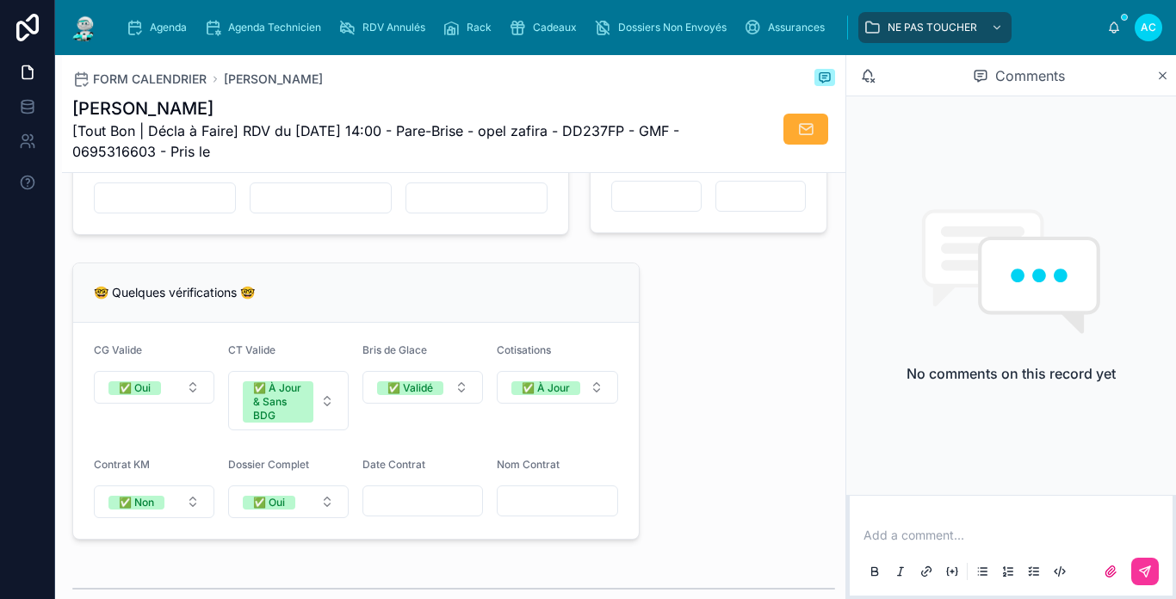
scroll to position [1355, 0]
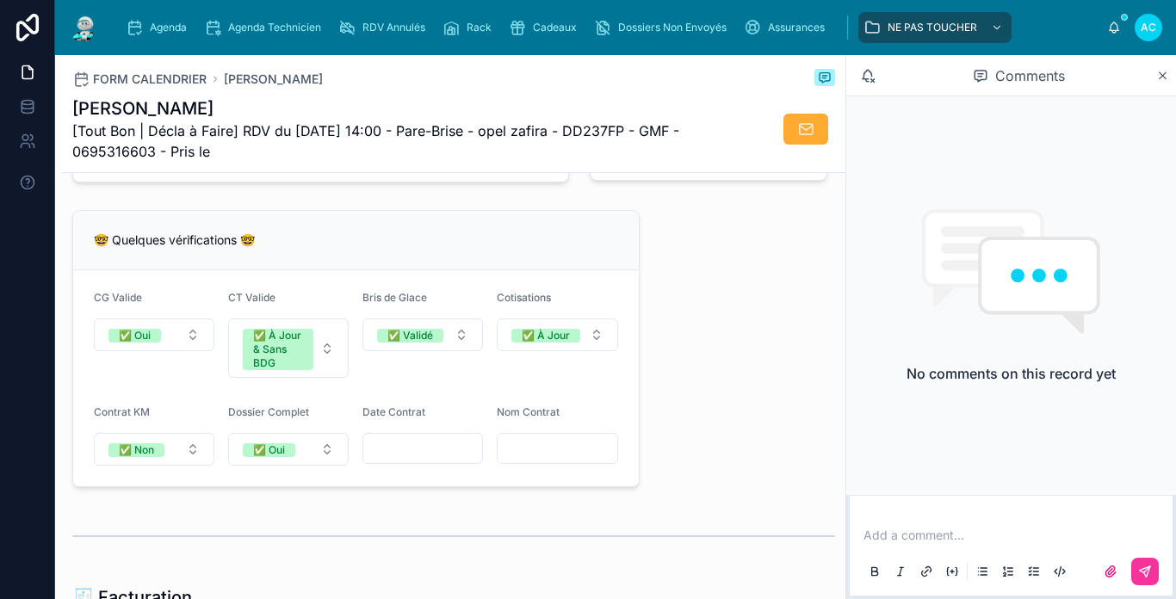
click at [528, 460] on input "text" at bounding box center [556, 448] width 119 height 24
paste input "**********"
type input "**********"
click at [432, 464] on div at bounding box center [422, 448] width 120 height 31
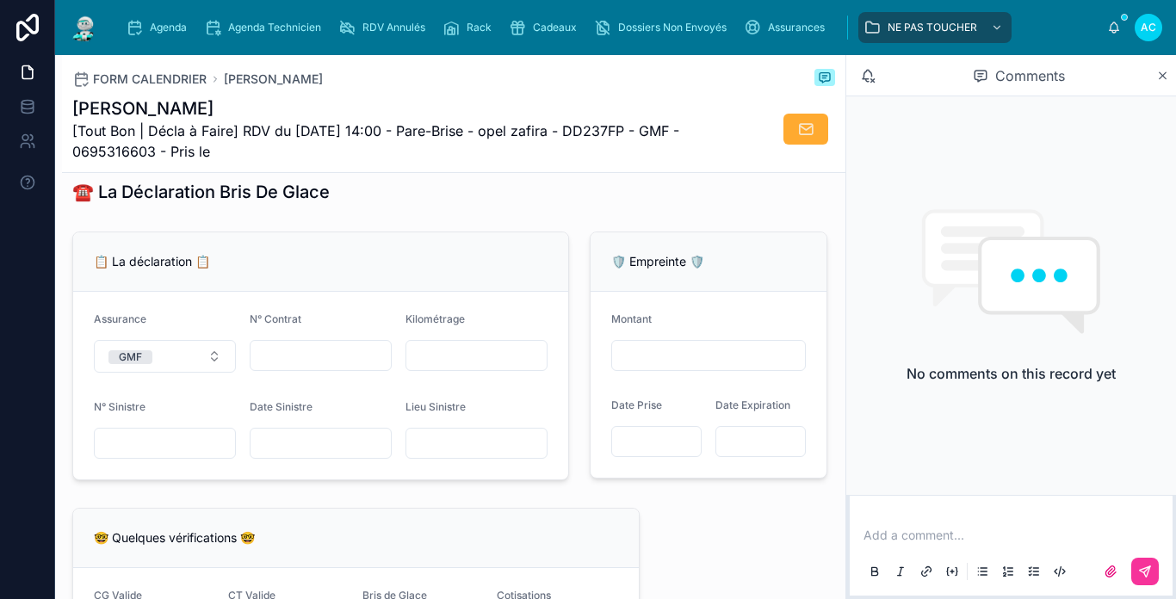
scroll to position [1096, 0]
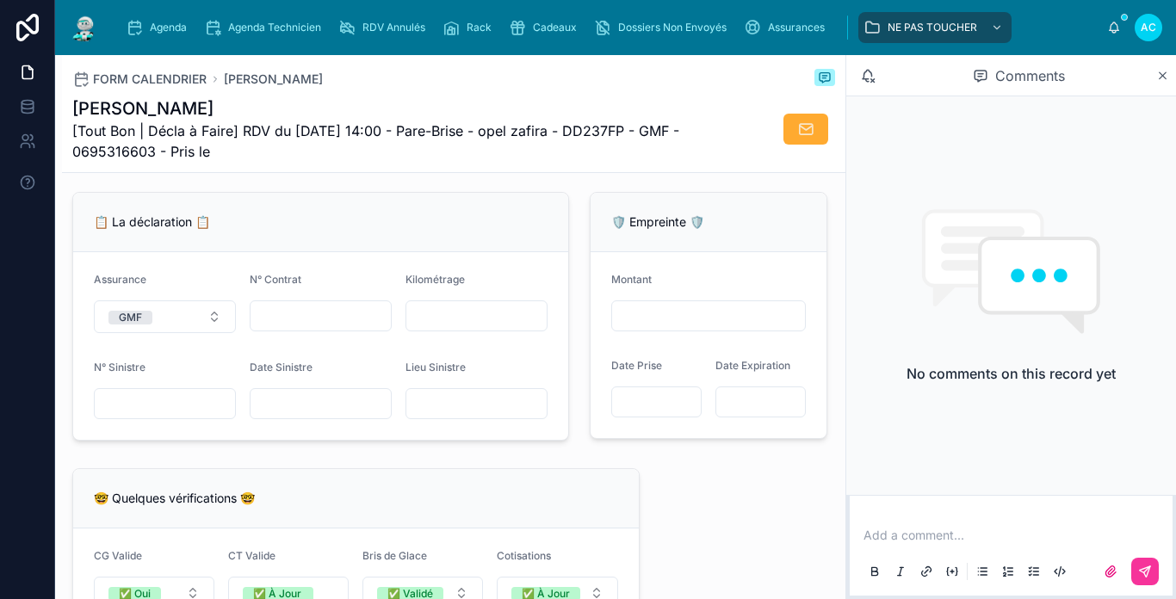
click at [315, 348] on form "Assurance GMF N° Contrat Kilométrage N° Sinistre Date Sinistre Lieu Sinistre" at bounding box center [320, 346] width 495 height 188
click at [321, 328] on input "text" at bounding box center [320, 316] width 140 height 24
type input "********"
click at [279, 416] on input "text" at bounding box center [320, 404] width 140 height 24
click at [715, 96] on div "balenghien leo [Tout Bon | Décla à Faire] RDV du 08/10/2025 14:00 - Pare-Brise …" at bounding box center [453, 128] width 762 height 65
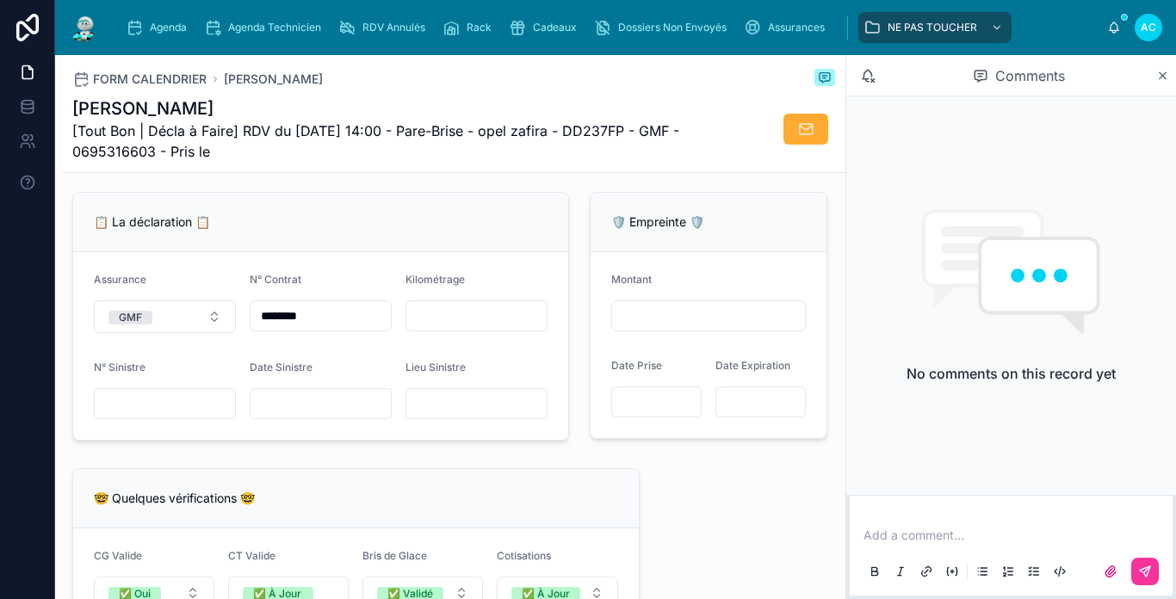
click at [306, 414] on input "text" at bounding box center [320, 404] width 140 height 24
type input "**********"
click at [481, 416] on input "text" at bounding box center [476, 404] width 140 height 24
type input "******"
click at [449, 324] on input "text" at bounding box center [476, 316] width 140 height 24
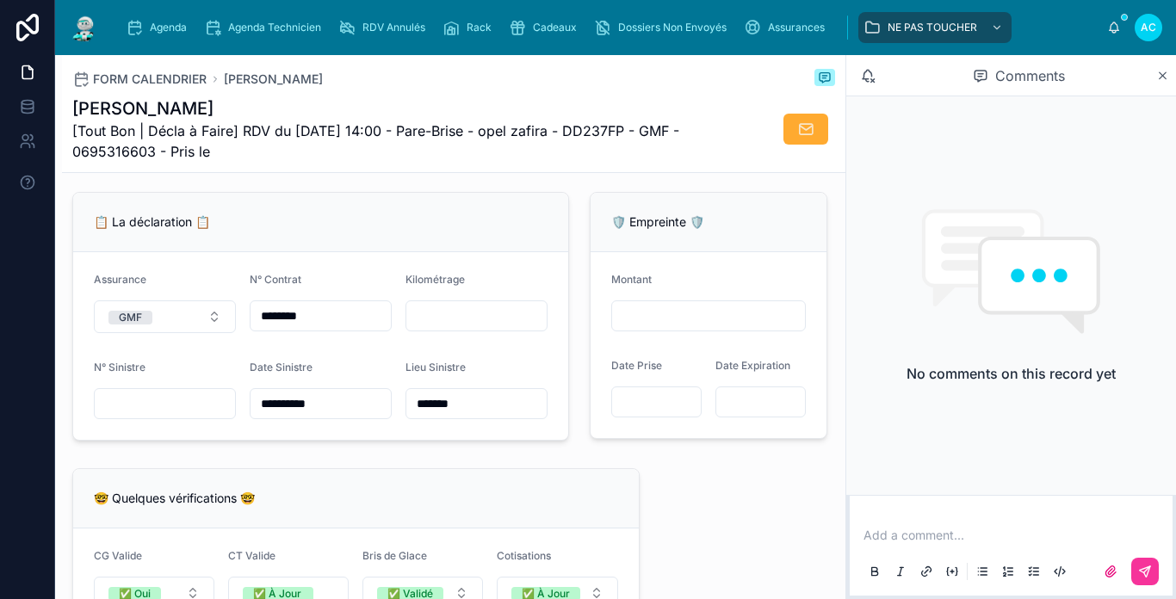
click at [345, 268] on form "**********" at bounding box center [320, 346] width 495 height 188
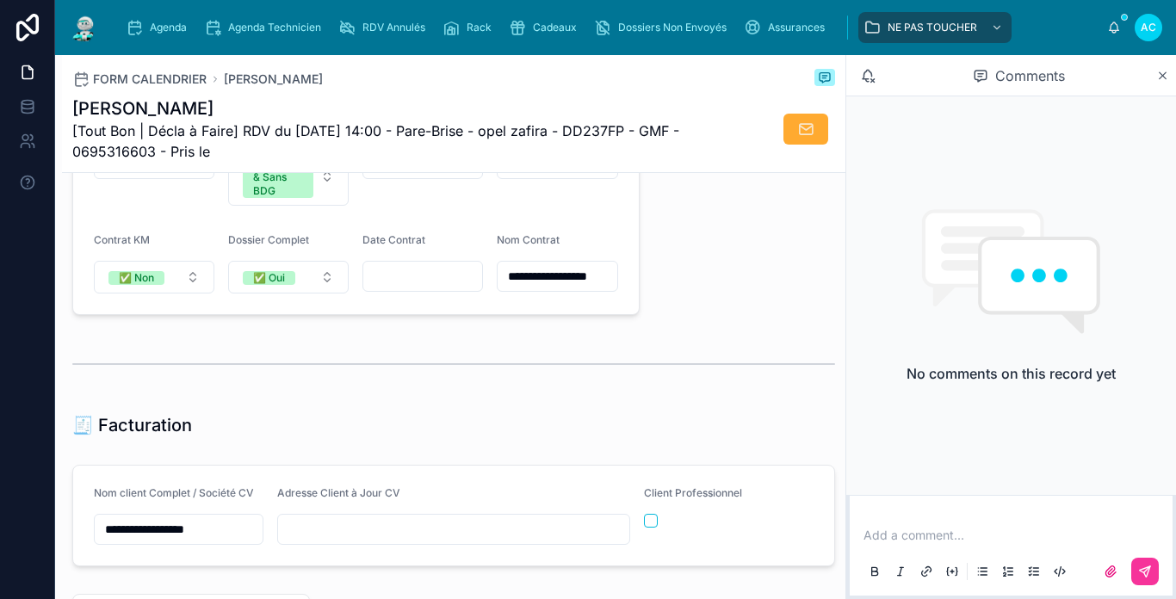
scroll to position [1785, 0]
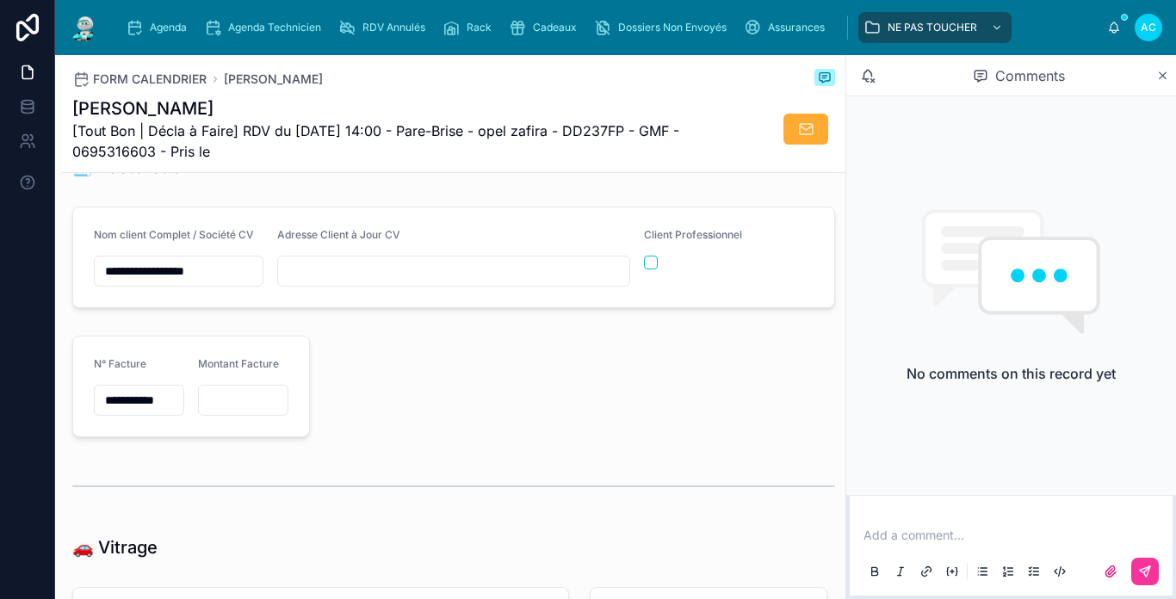
click at [358, 283] on input "text" at bounding box center [453, 271] width 351 height 24
type input "**********"
click at [573, 430] on div at bounding box center [578, 386] width 517 height 115
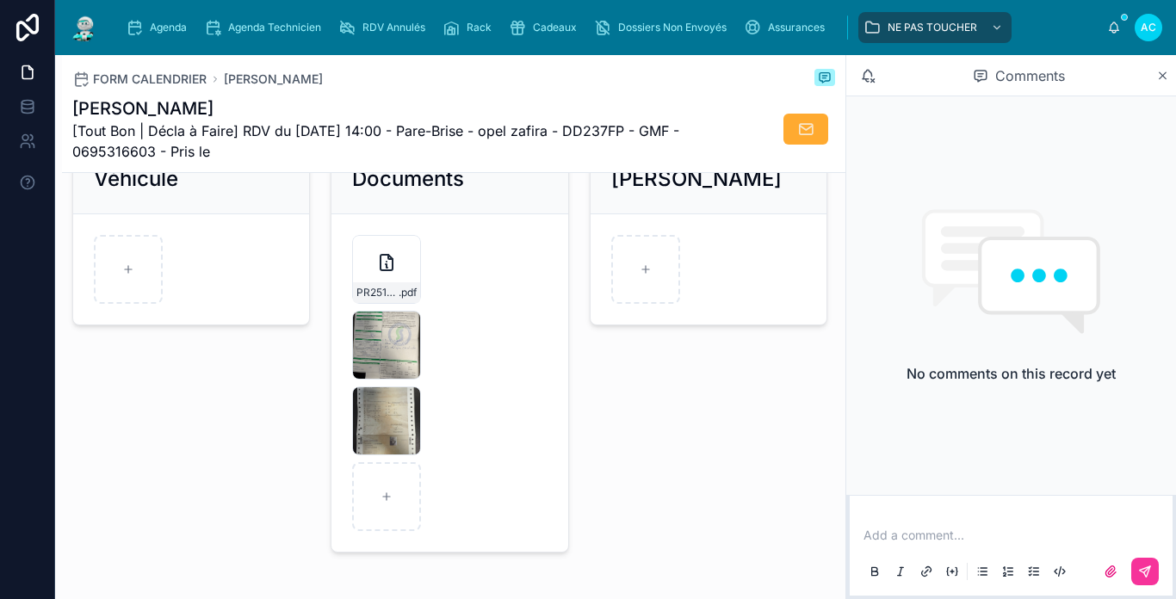
scroll to position [2453, 0]
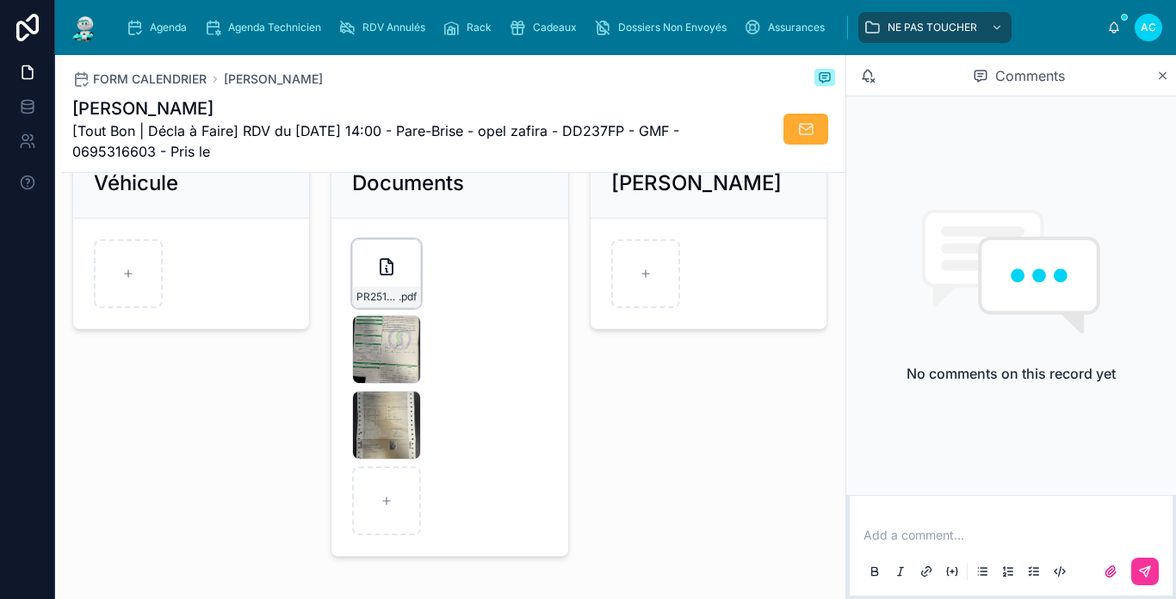
click at [405, 278] on div "PR2510-1844 .pdf" at bounding box center [386, 273] width 69 height 69
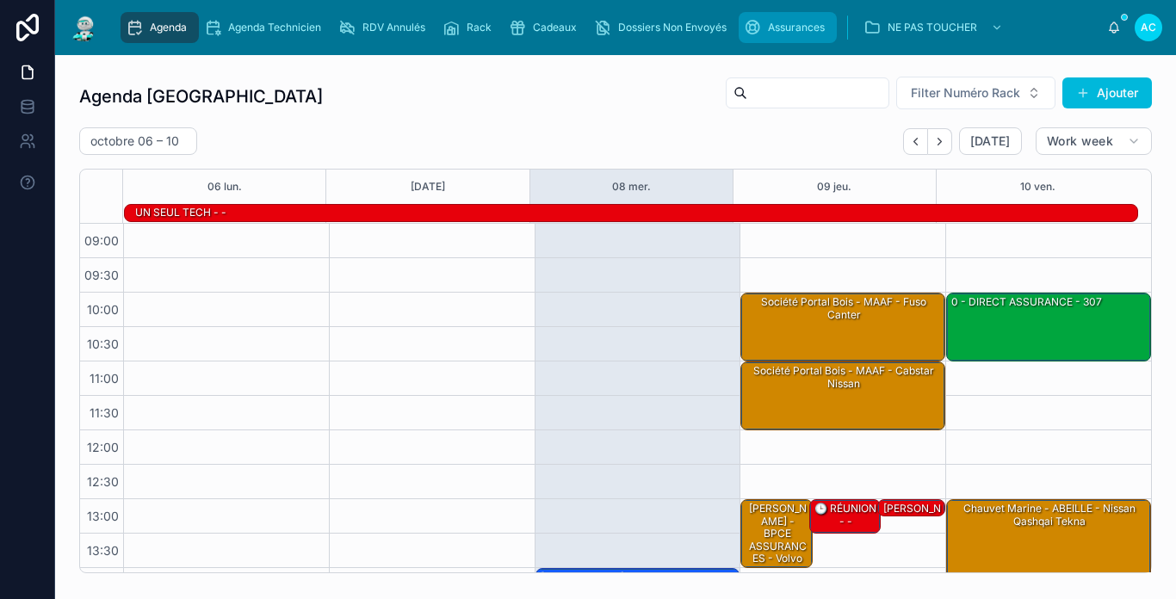
click at [757, 27] on icon "scrollable content" at bounding box center [752, 27] width 17 height 17
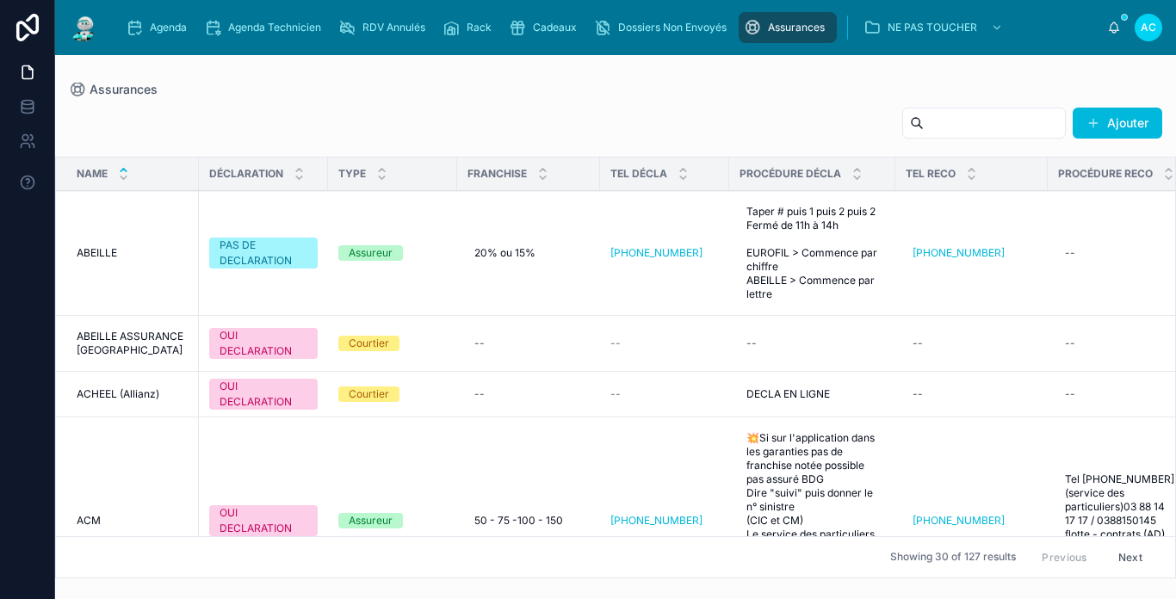
click at [923, 127] on input "text" at bounding box center [993, 123] width 141 height 24
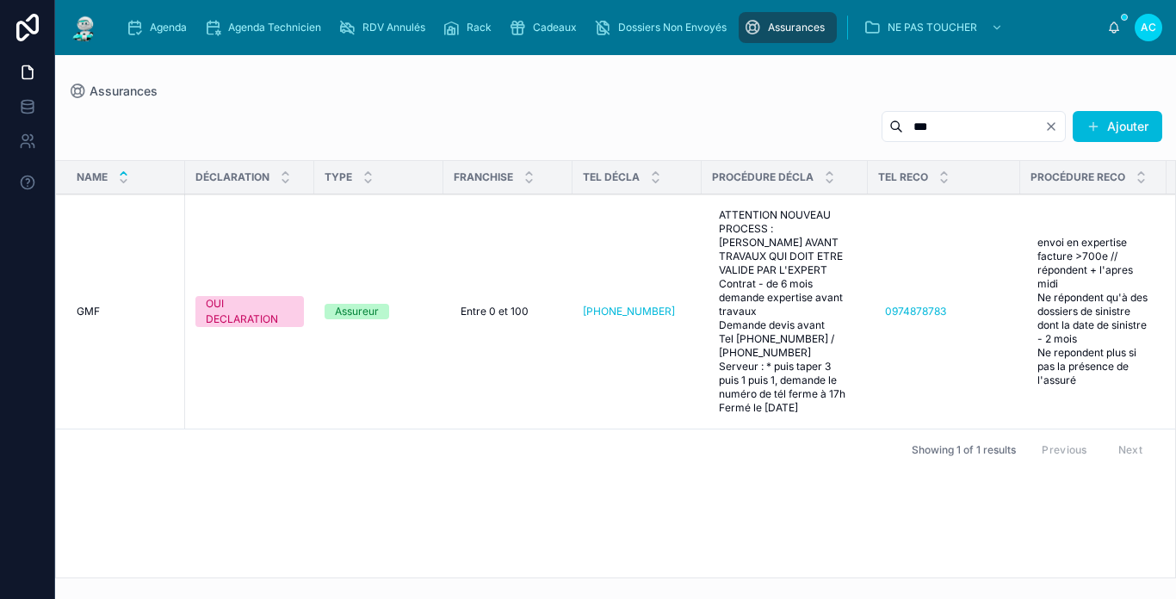
type input "***"
click at [520, 29] on icon "scrollable content" at bounding box center [517, 27] width 17 height 17
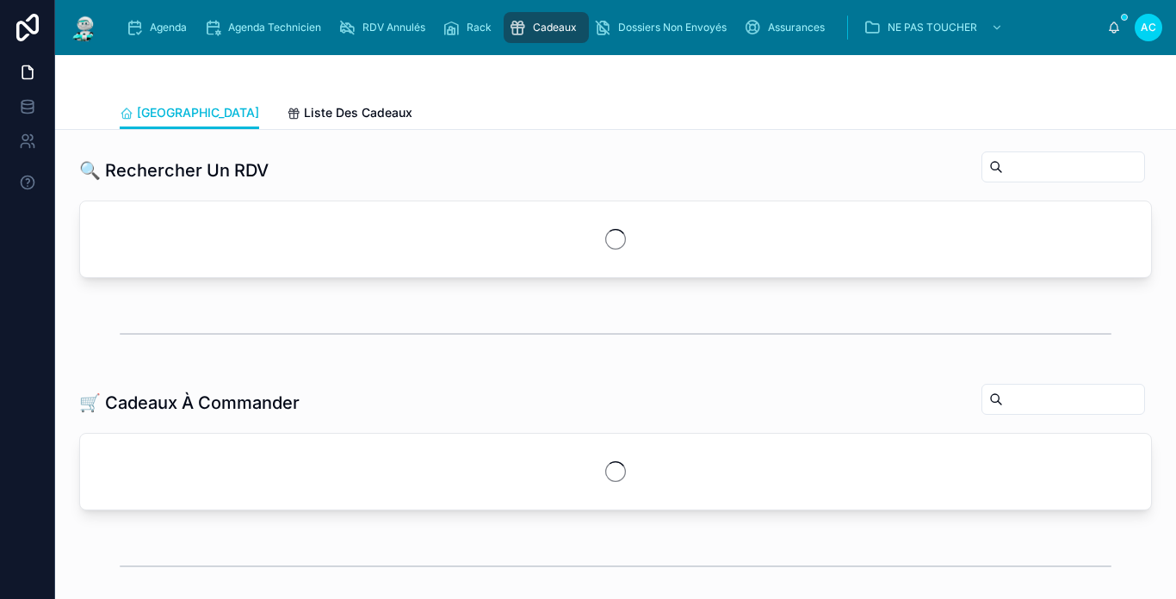
click at [1003, 168] on input "text" at bounding box center [1073, 167] width 141 height 24
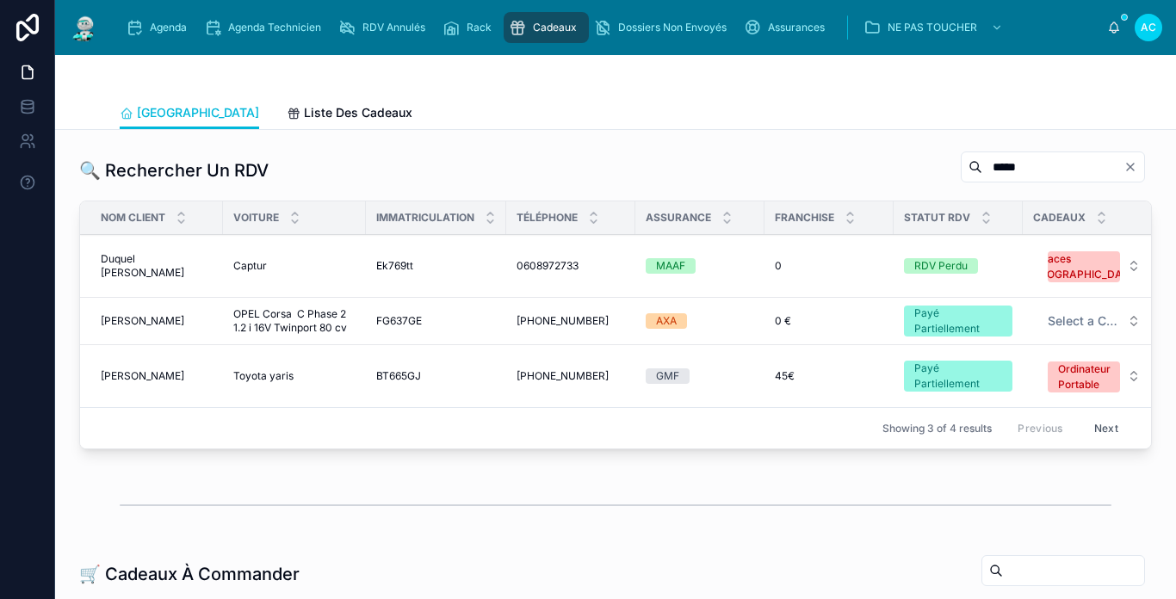
type input "*****"
click at [151, 316] on span "[PERSON_NAME]" at bounding box center [142, 321] width 83 height 14
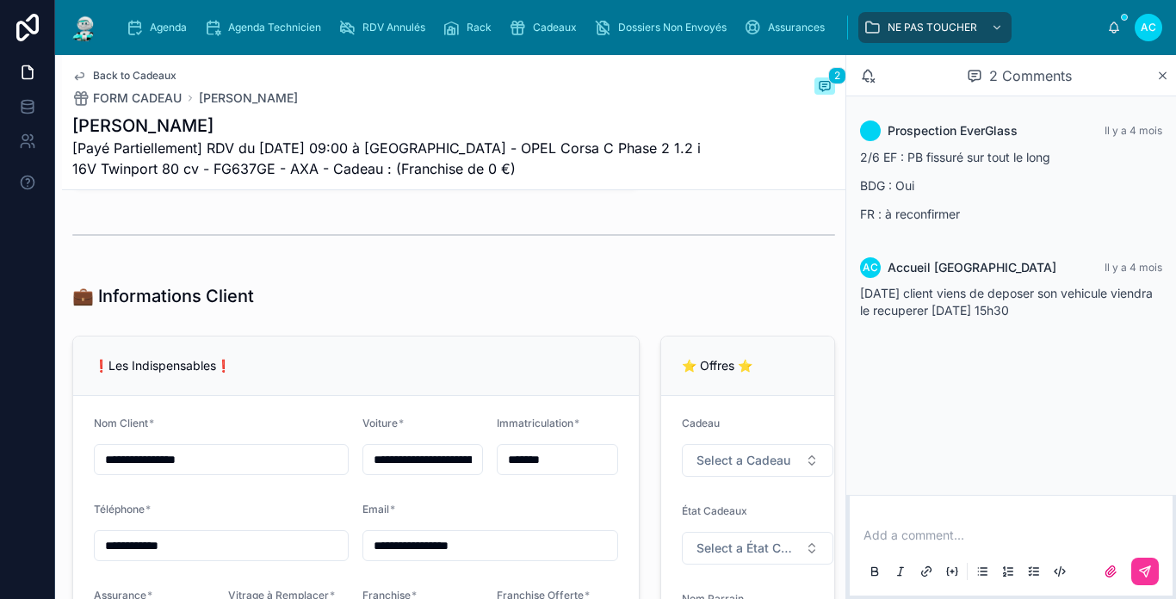
scroll to position [1205, 0]
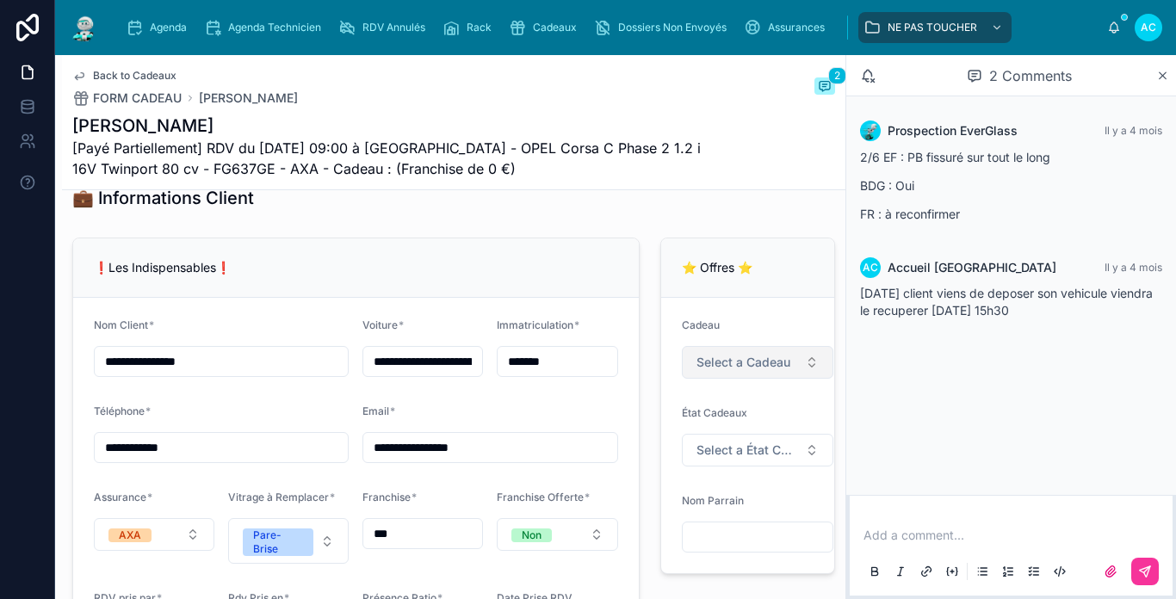
click at [694, 379] on button "Select a Cadeau" at bounding box center [757, 362] width 151 height 33
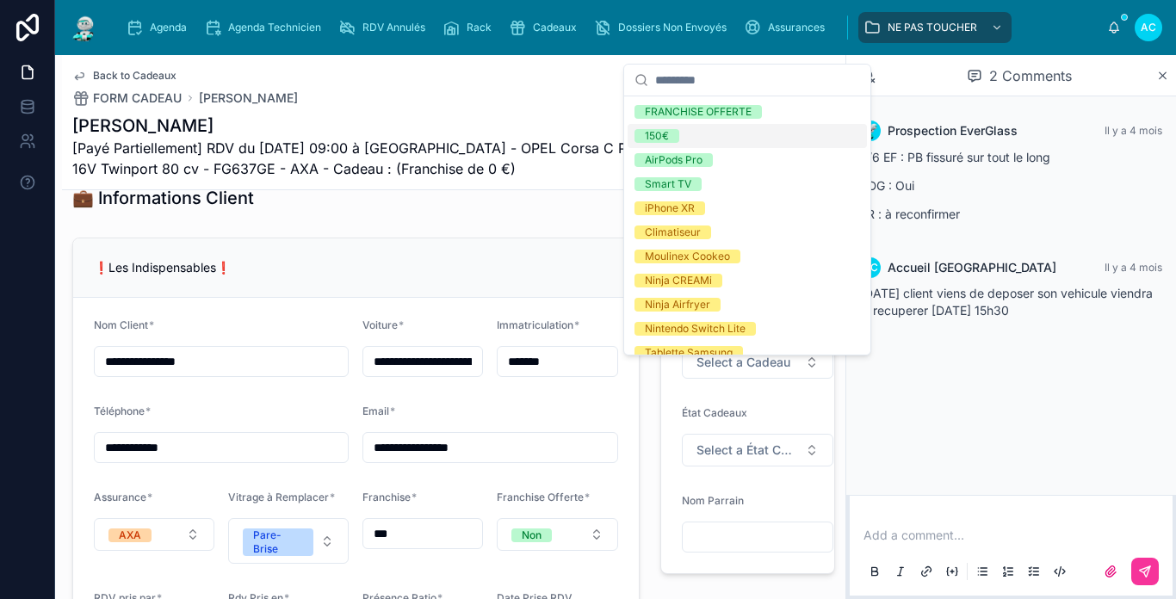
click at [718, 143] on div "150€" at bounding box center [746, 136] width 239 height 24
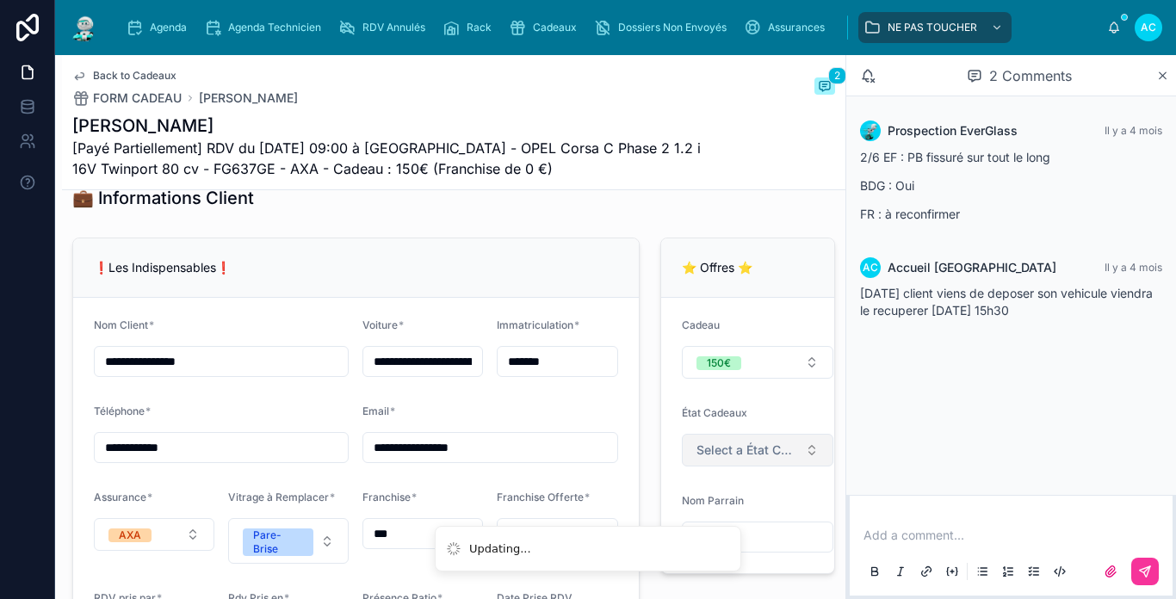
click at [741, 454] on button "Select a État Cadeaux" at bounding box center [757, 450] width 151 height 33
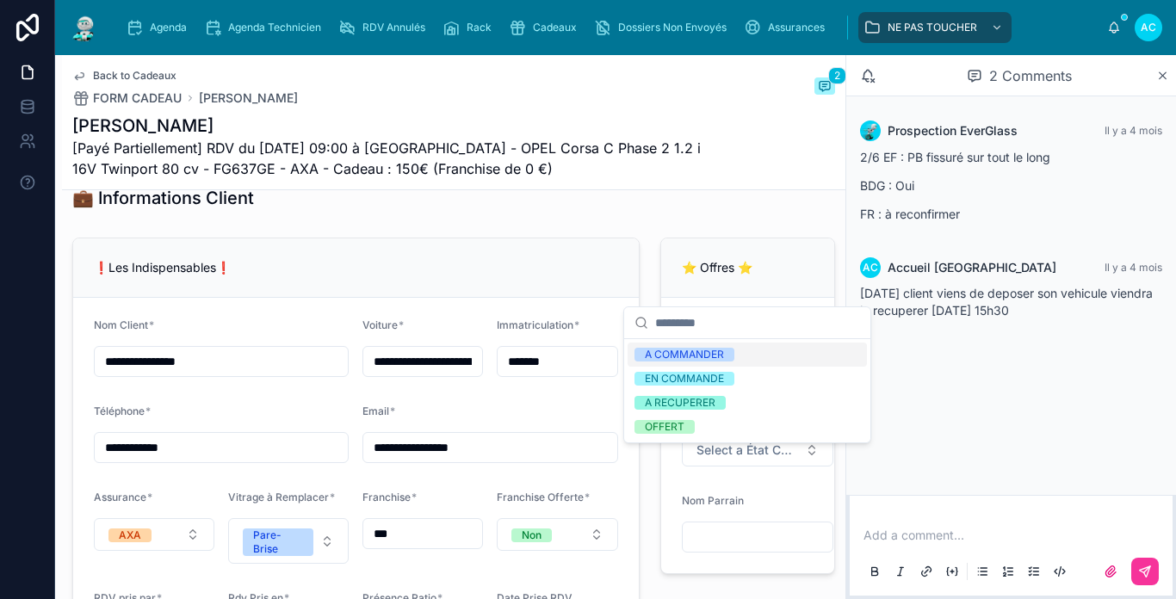
click at [720, 356] on div "A COMMANDER" at bounding box center [684, 355] width 79 height 14
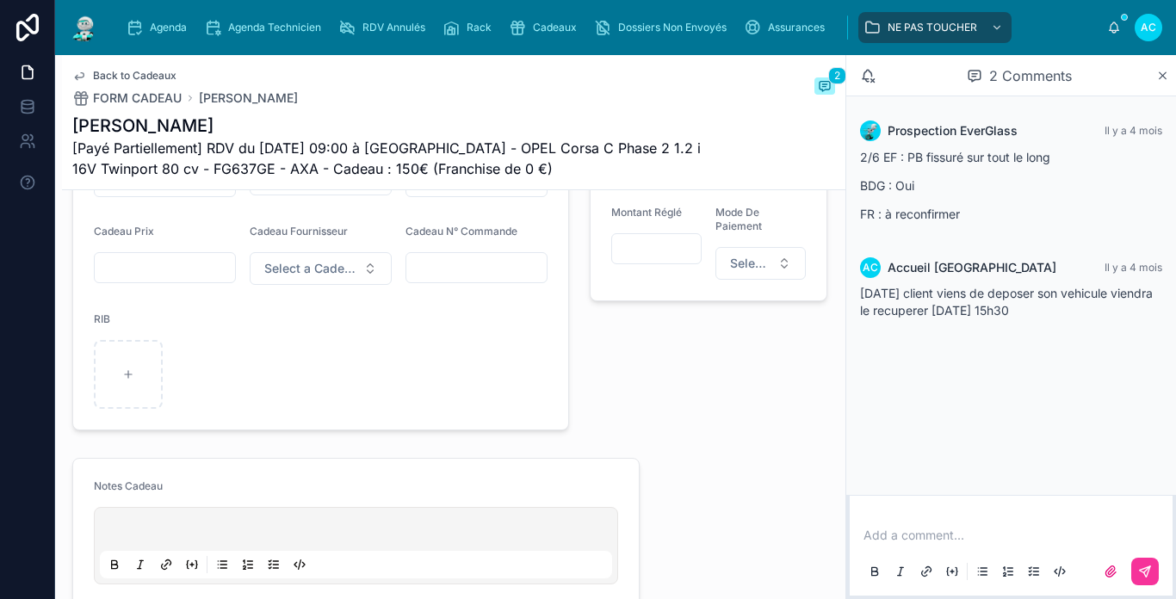
scroll to position [688, 0]
click at [88, 34] on img at bounding box center [84, 28] width 31 height 28
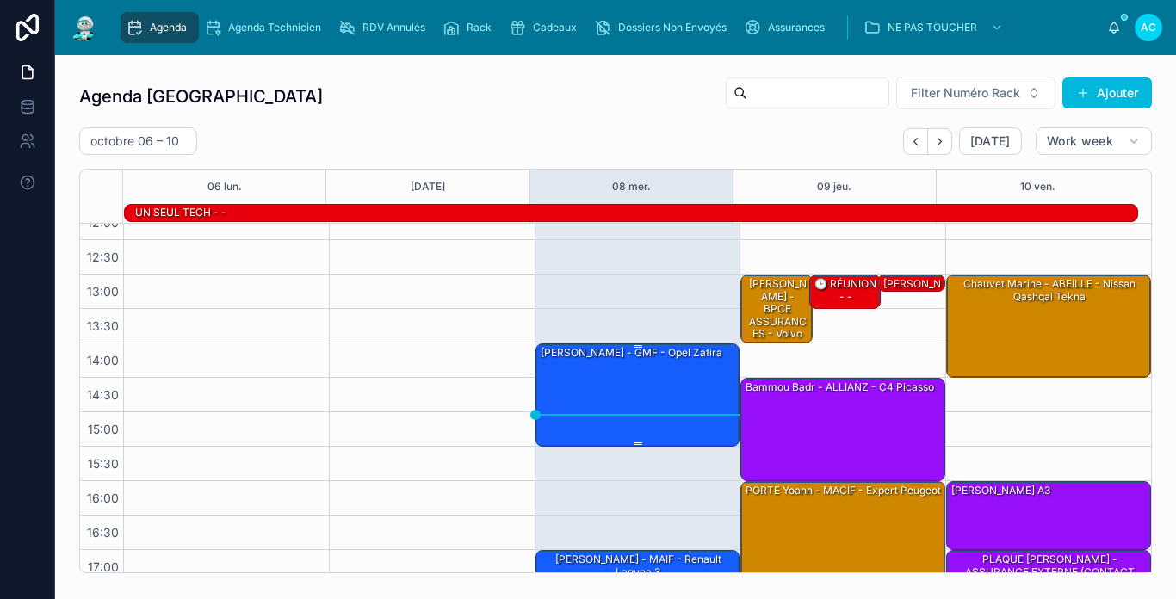
scroll to position [186, 0]
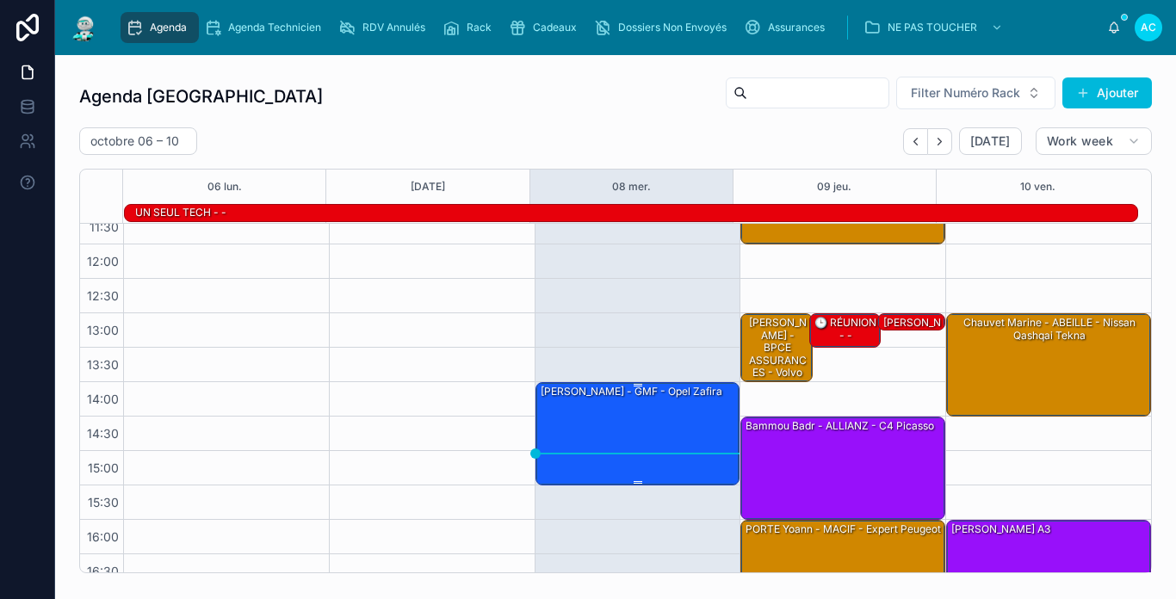
click at [690, 405] on div "[PERSON_NAME] - GMF - opel zafira" at bounding box center [639, 433] width 200 height 100
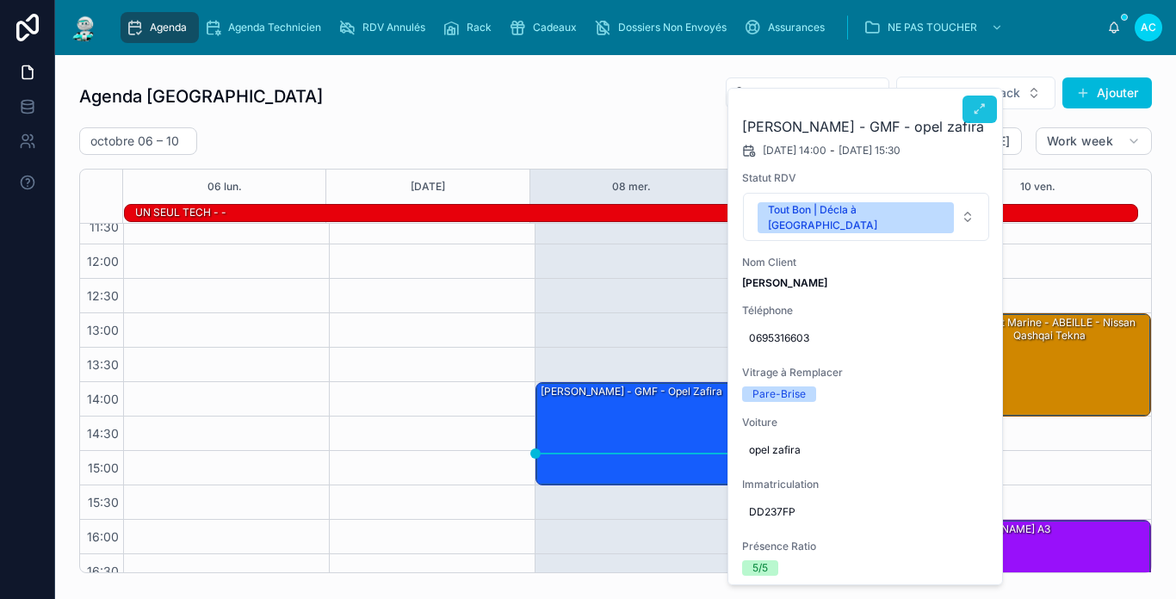
click at [965, 119] on button at bounding box center [979, 110] width 34 height 28
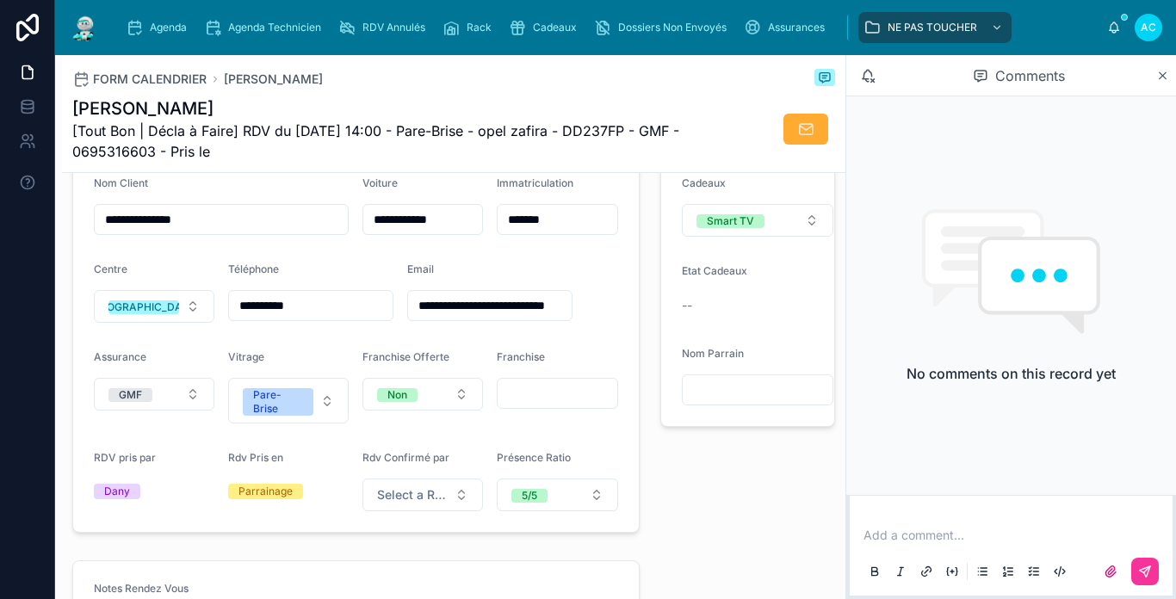
scroll to position [516, 0]
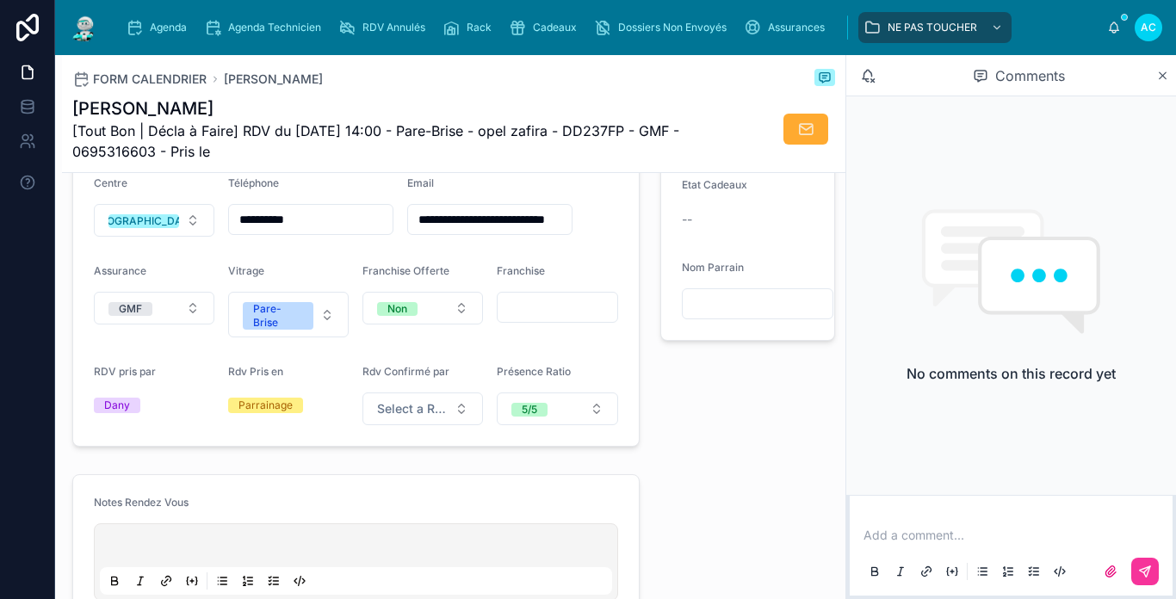
click at [535, 319] on input "text" at bounding box center [556, 307] width 119 height 24
type input "**"
click at [596, 278] on div "Franchise" at bounding box center [557, 274] width 120 height 21
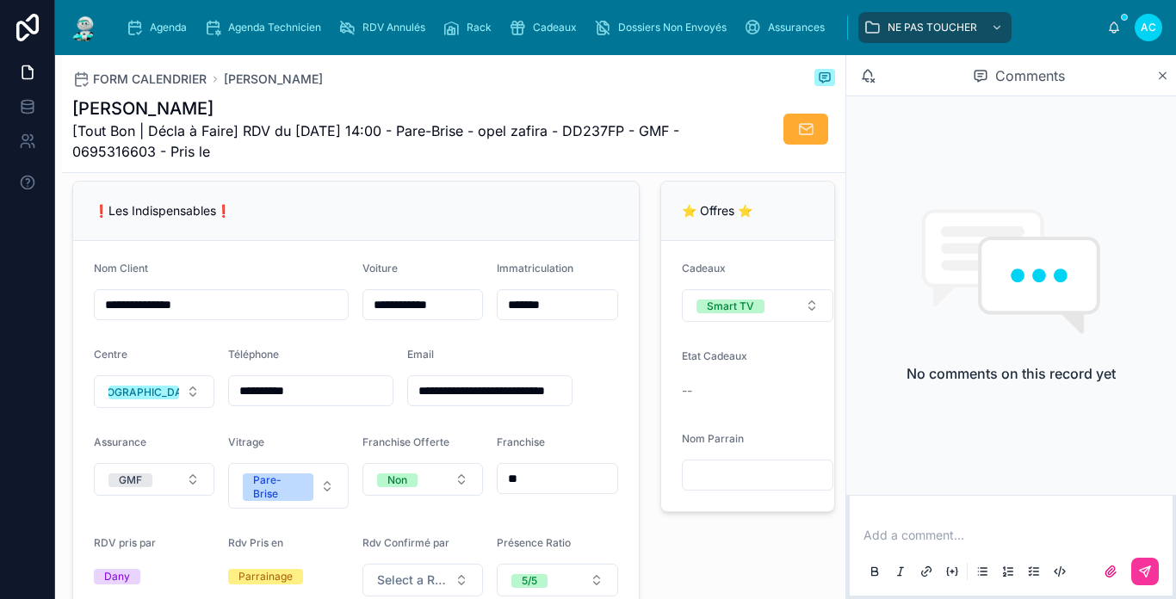
scroll to position [344, 0]
click at [777, 488] on input "text" at bounding box center [757, 476] width 150 height 24
type input "*"
type input "**********"
click at [650, 211] on div "**********" at bounding box center [748, 400] width 196 height 451
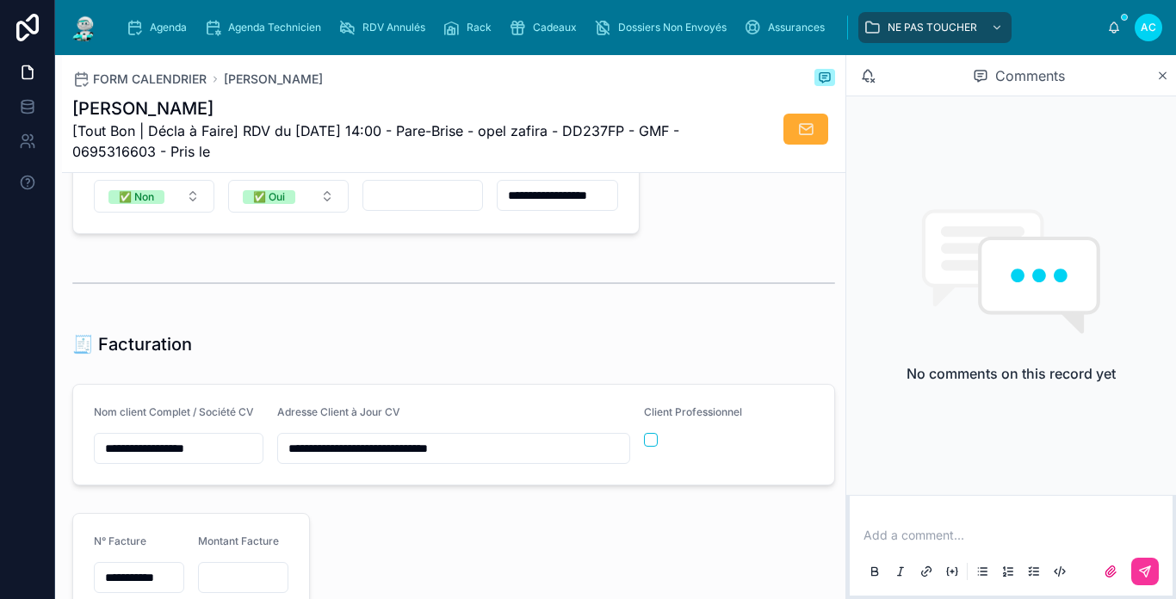
scroll to position [1635, 0]
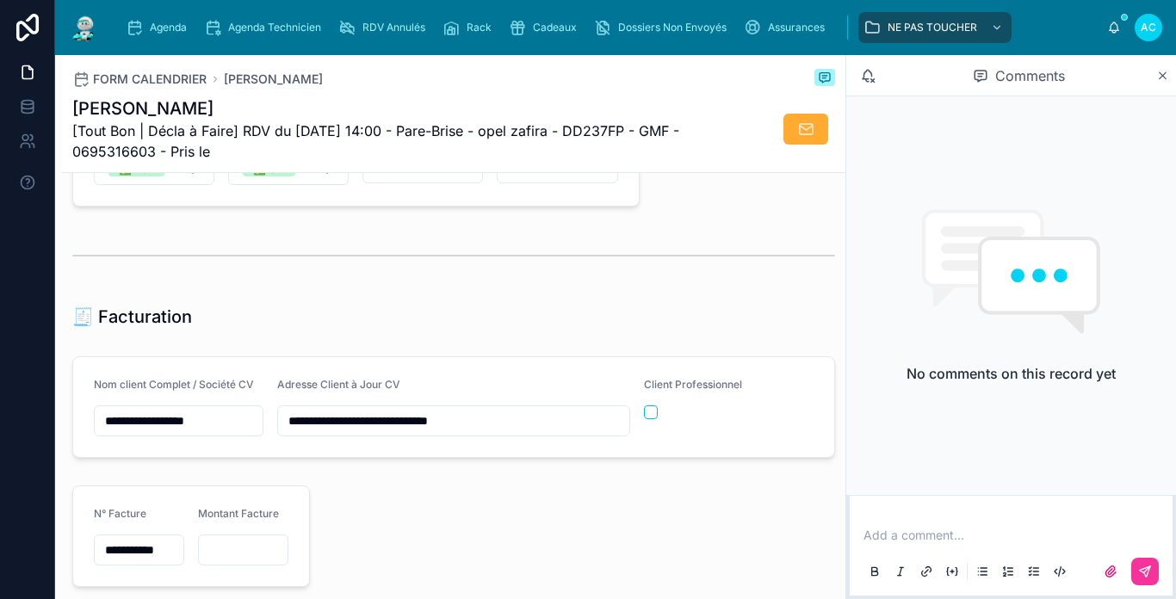
click at [895, 539] on p at bounding box center [1014, 535] width 302 height 17
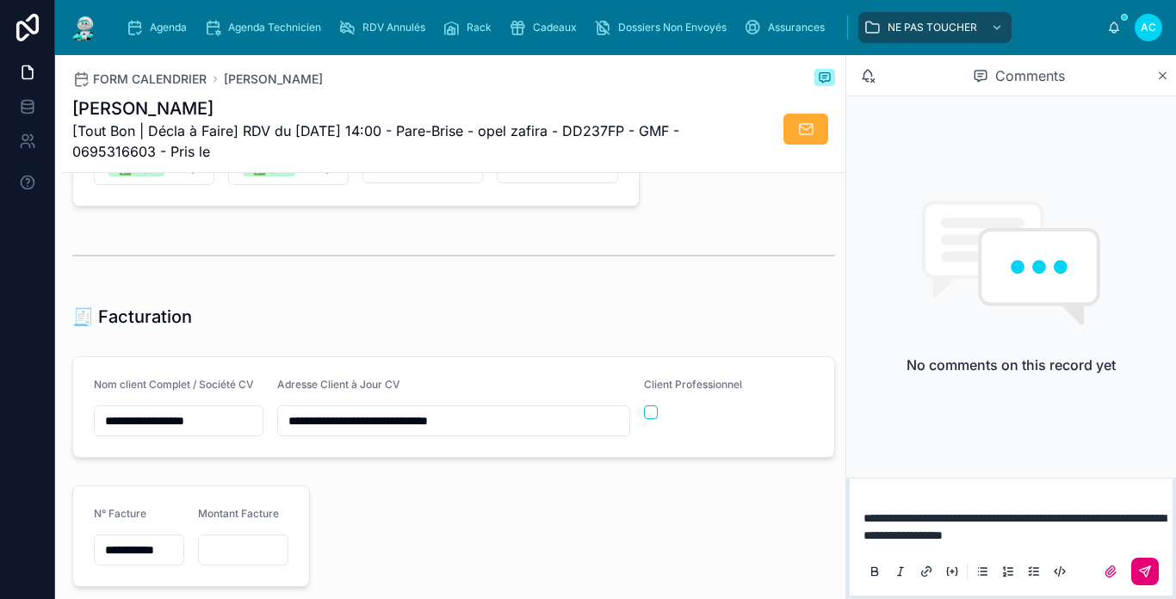
click at [1145, 575] on icon at bounding box center [1145, 572] width 14 height 14
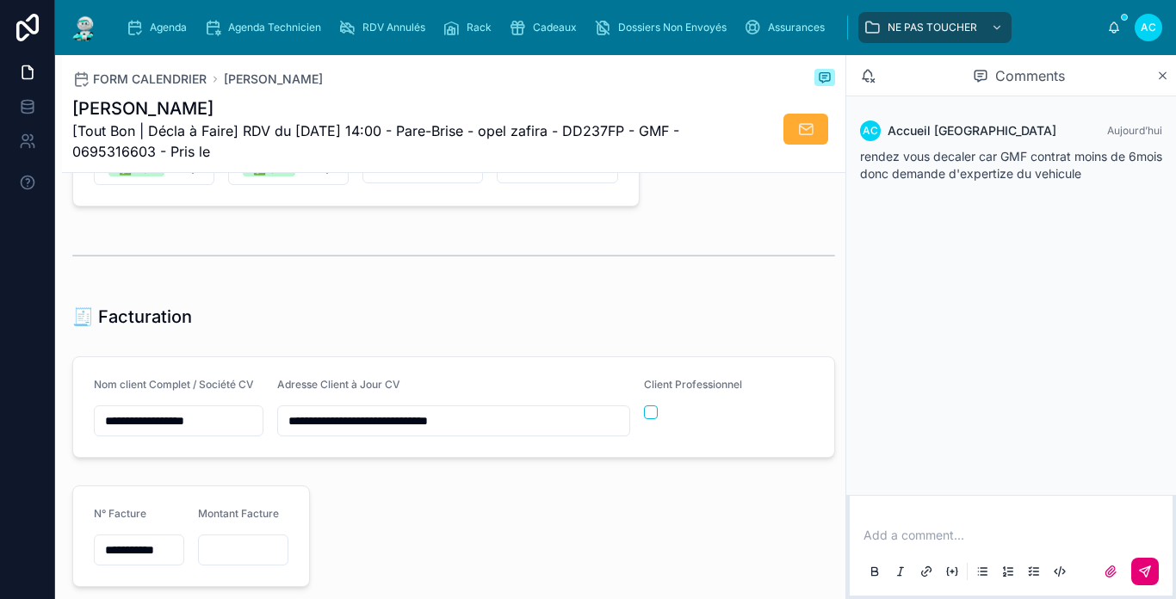
click at [89, 34] on img at bounding box center [84, 28] width 31 height 28
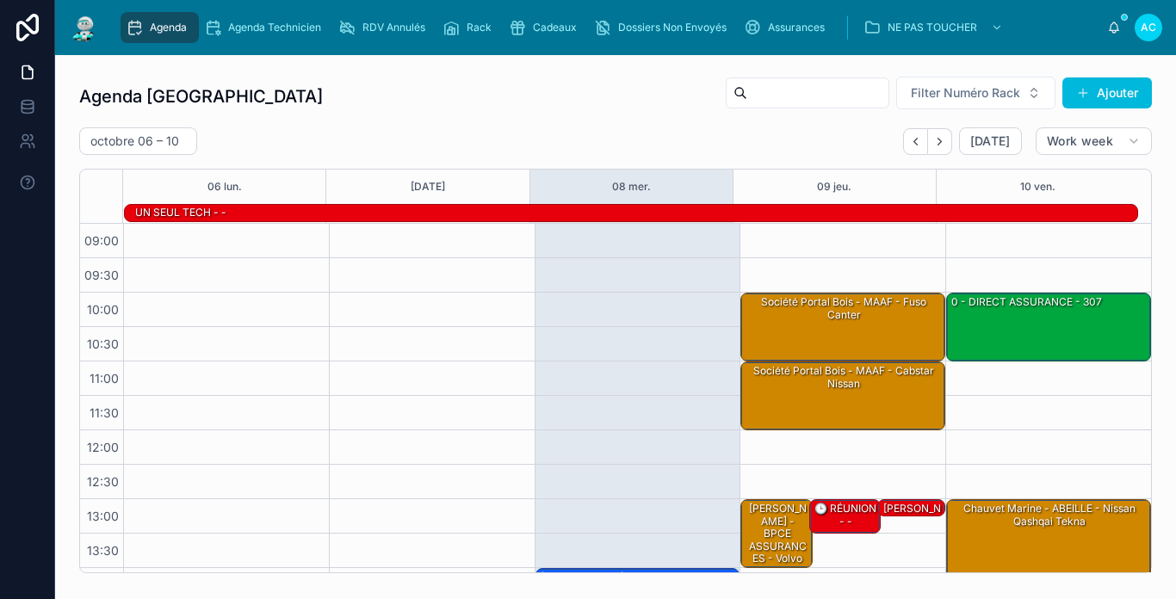
scroll to position [272, 0]
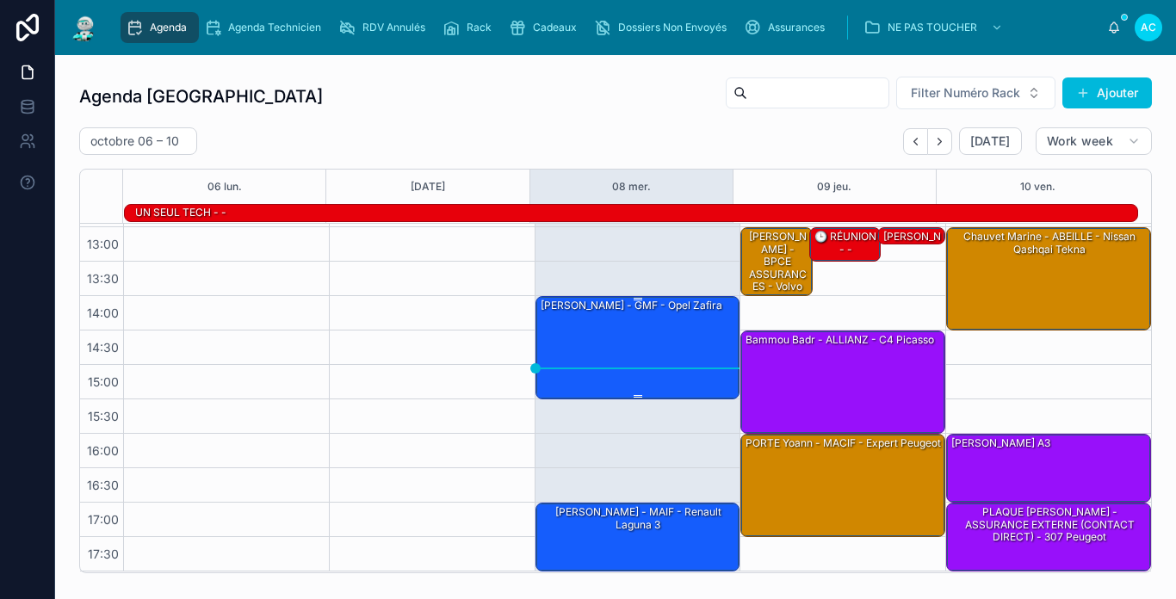
click at [637, 338] on div "[PERSON_NAME] - GMF - opel zafira" at bounding box center [639, 347] width 200 height 100
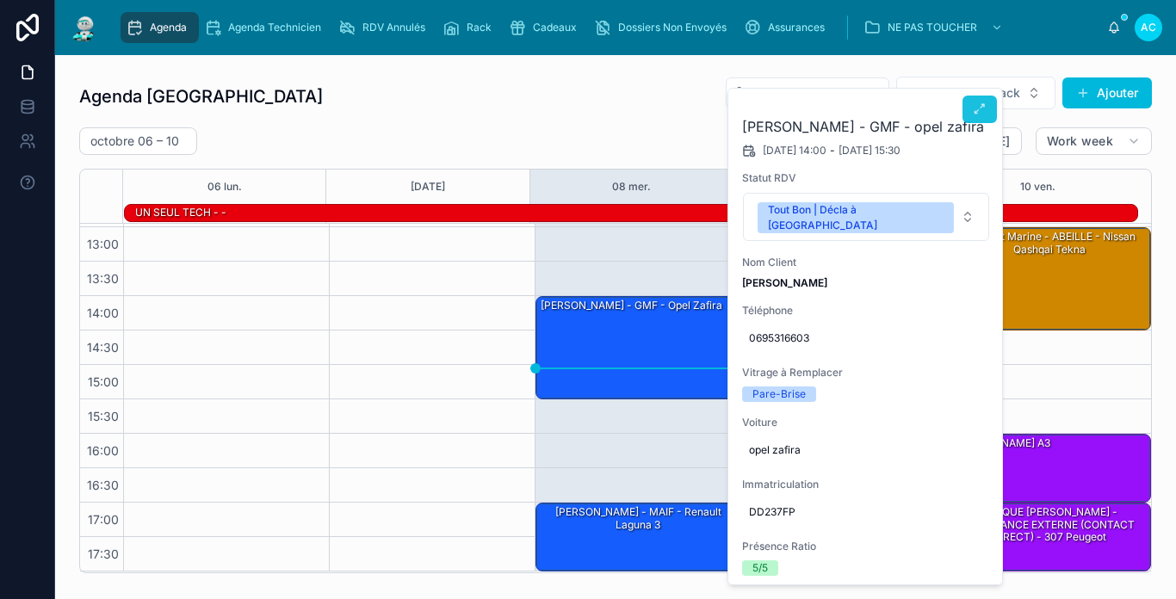
click at [974, 109] on icon at bounding box center [979, 109] width 14 height 14
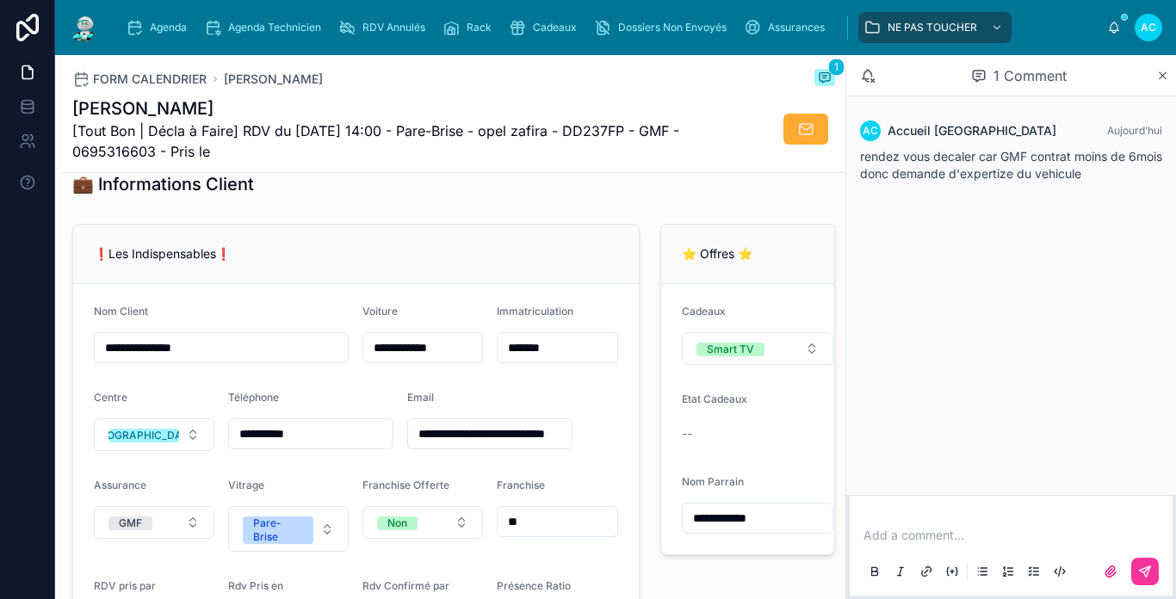
scroll to position [344, 0]
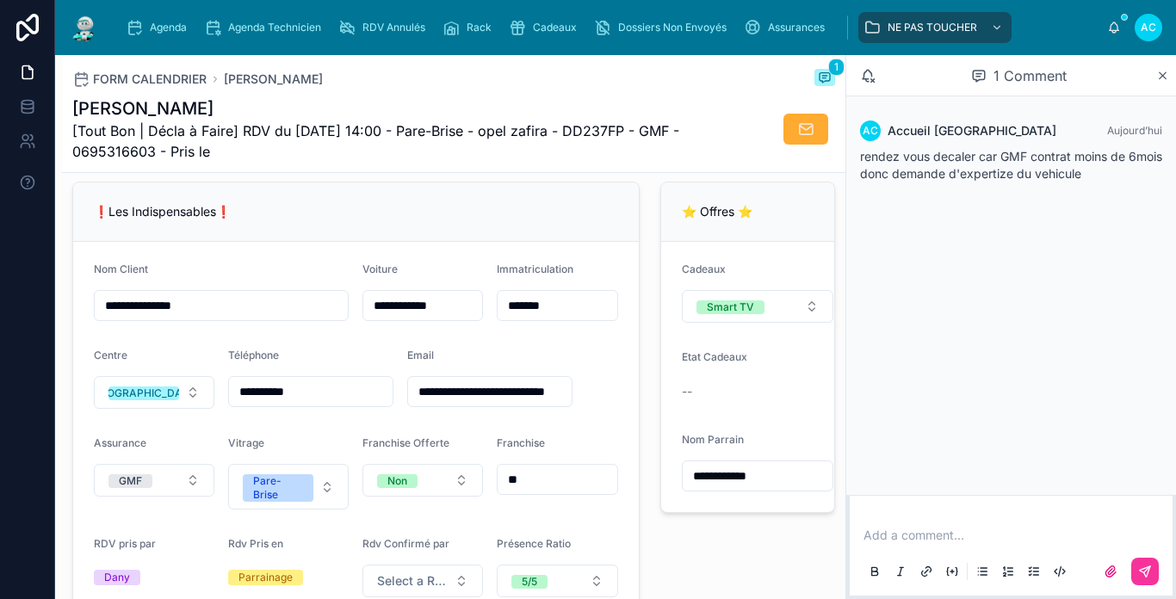
click at [245, 404] on input "**********" at bounding box center [311, 392] width 164 height 24
type input "*********"
click at [305, 369] on div "Téléphone" at bounding box center [310, 359] width 165 height 21
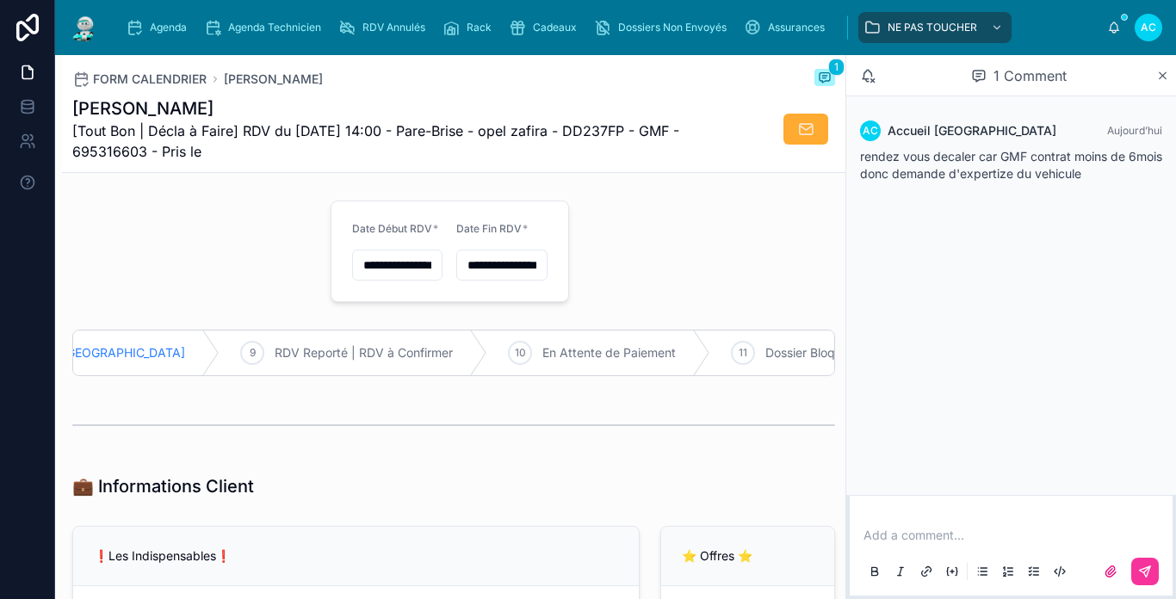
scroll to position [0, 848]
click at [309, 349] on span "RDV Reporté | RDV à Confirmer" at bounding box center [371, 352] width 178 height 17
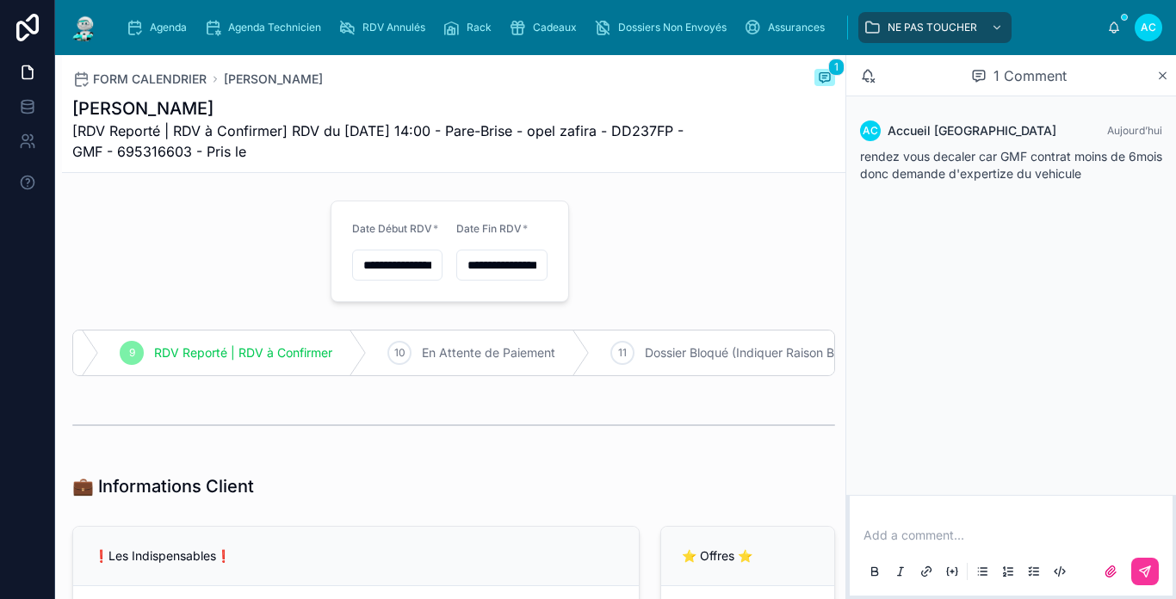
click at [410, 273] on input "**********" at bounding box center [397, 265] width 89 height 24
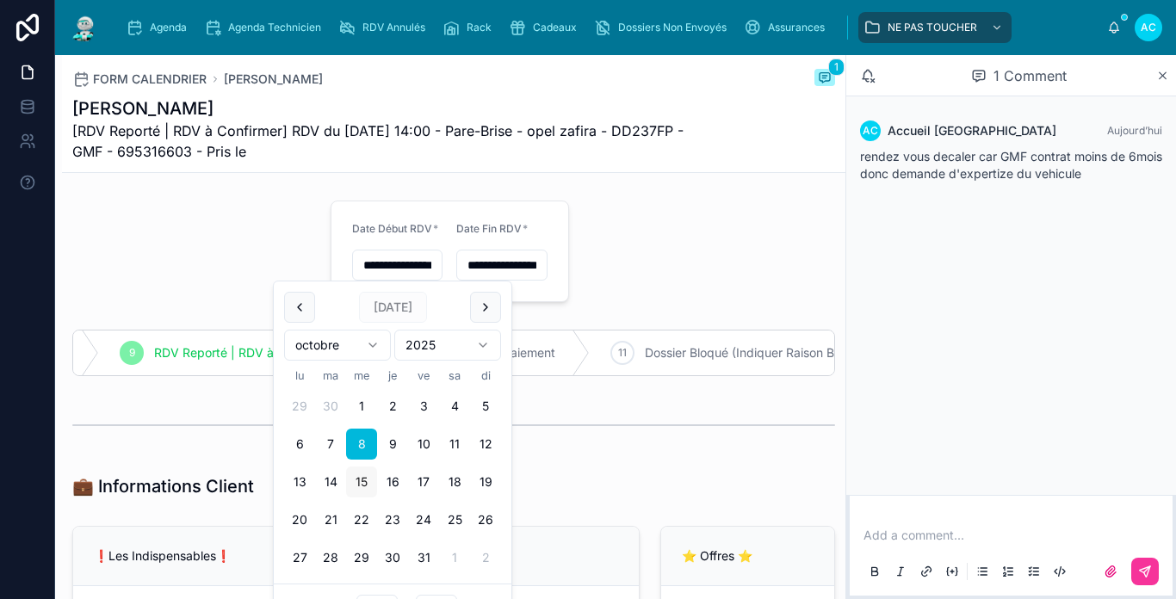
click at [361, 474] on button "15" at bounding box center [361, 481] width 31 height 31
type input "**********"
click at [464, 271] on input "**********" at bounding box center [501, 265] width 89 height 24
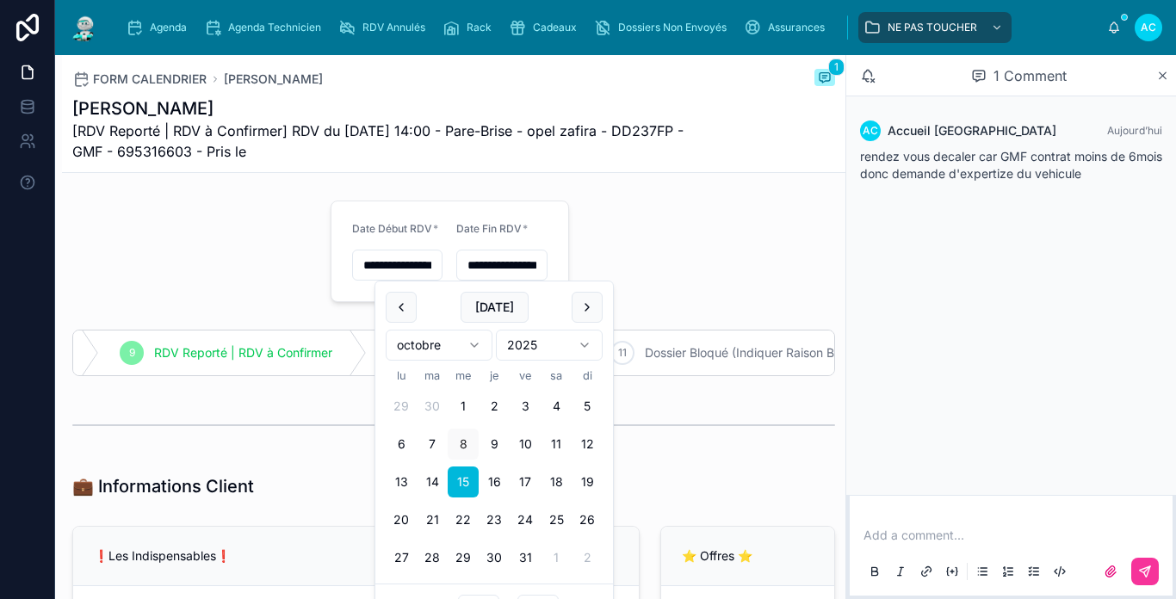
type input "**********"
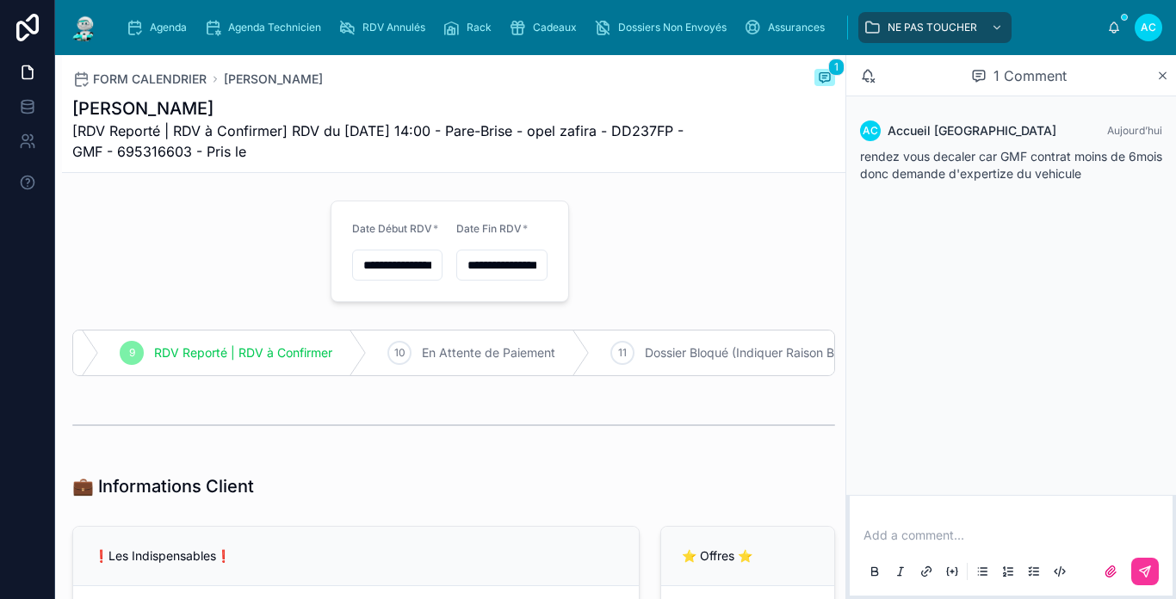
click at [688, 118] on h1 "[PERSON_NAME]" at bounding box center [388, 108] width 633 height 24
click at [85, 34] on img at bounding box center [84, 28] width 31 height 28
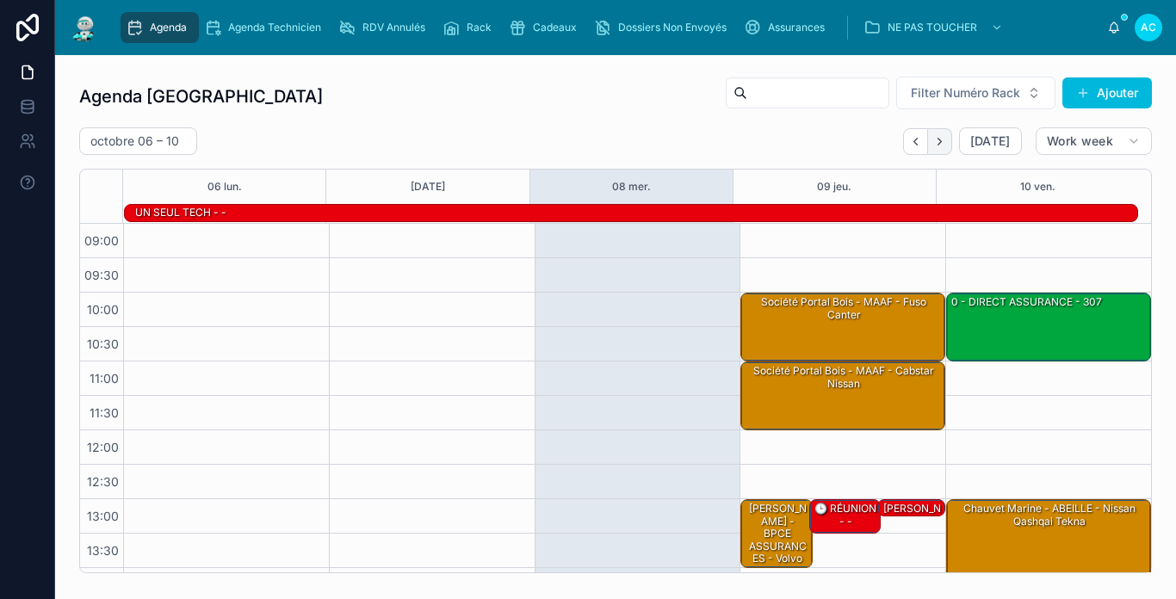
click at [934, 145] on icon "Next" at bounding box center [939, 141] width 13 height 13
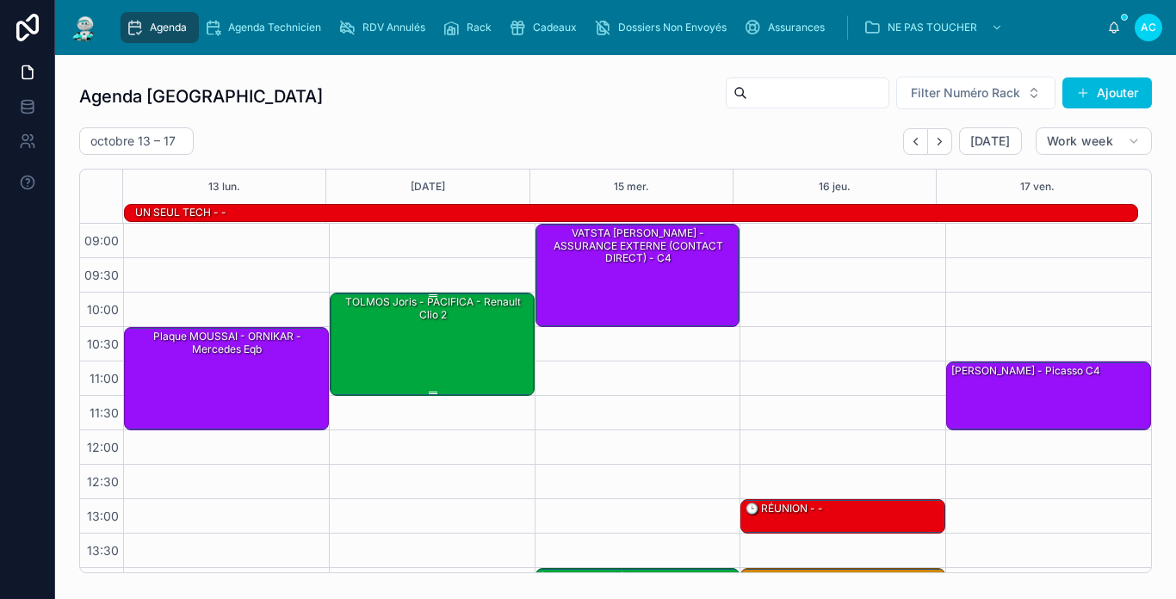
click at [466, 330] on div "TOLMOS Joris - PACIFICA - Renault Clio 2" at bounding box center [433, 343] width 200 height 100
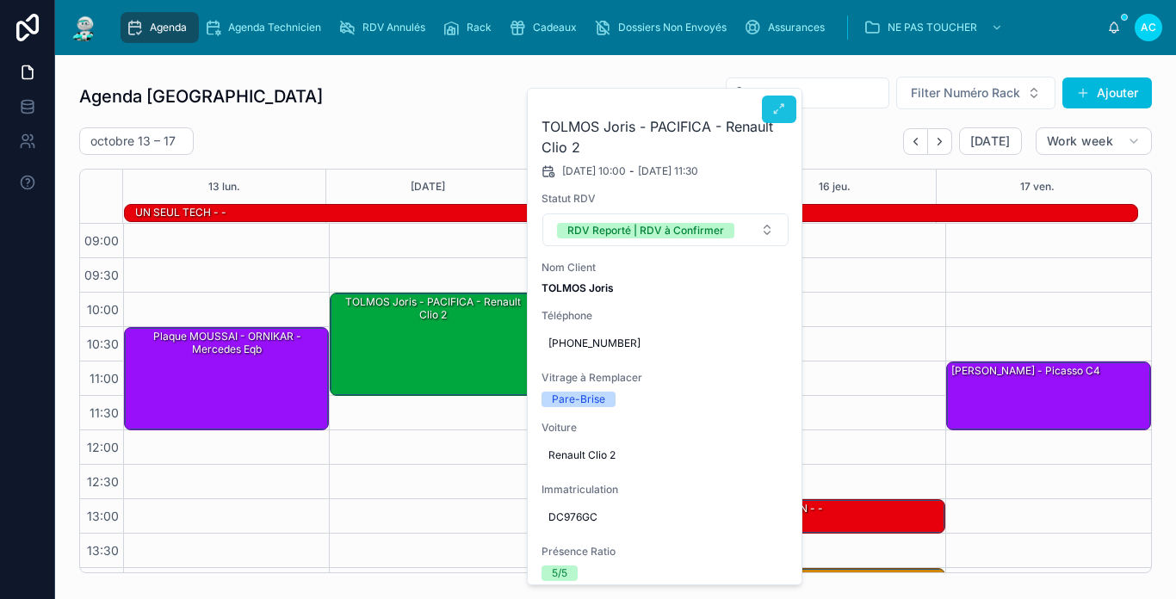
click at [777, 112] on icon at bounding box center [779, 109] width 14 height 14
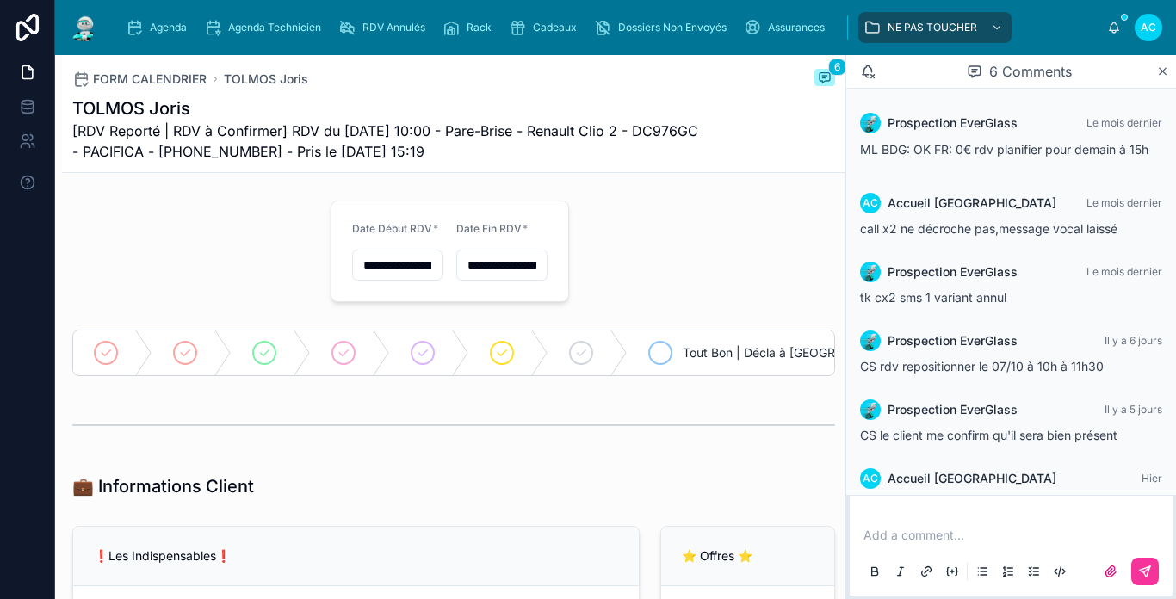
scroll to position [112, 0]
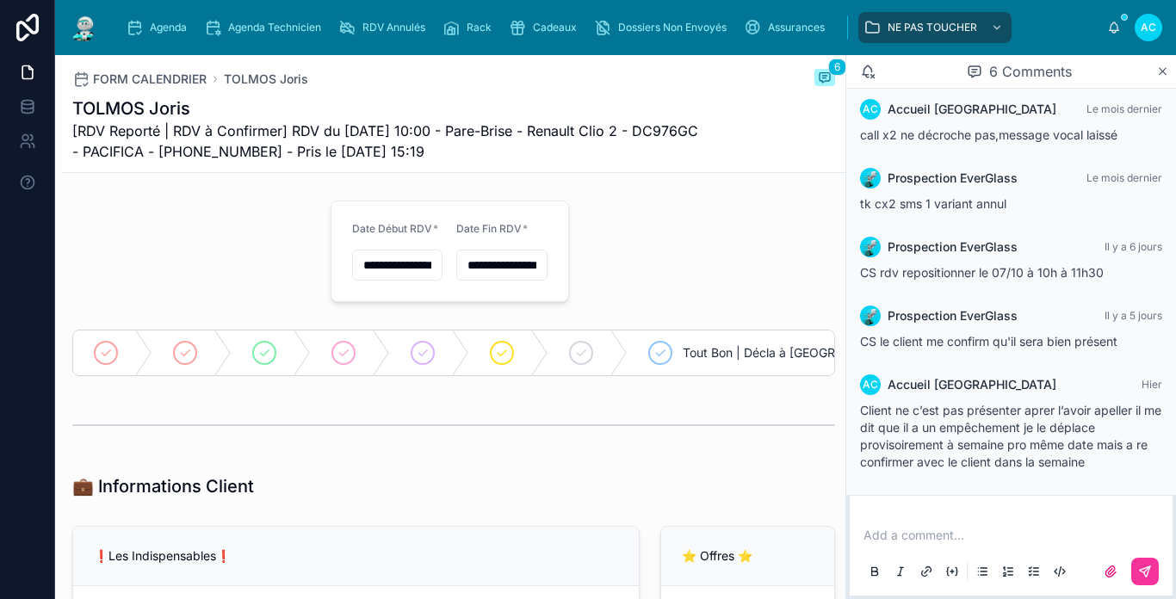
click at [85, 20] on img at bounding box center [84, 28] width 31 height 28
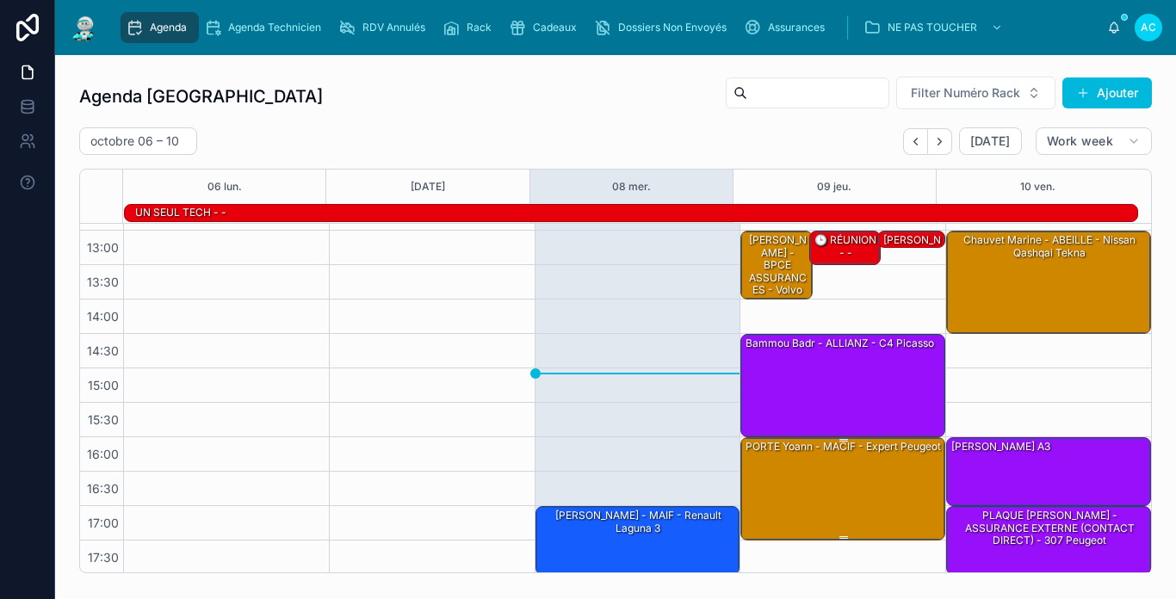
scroll to position [271, 0]
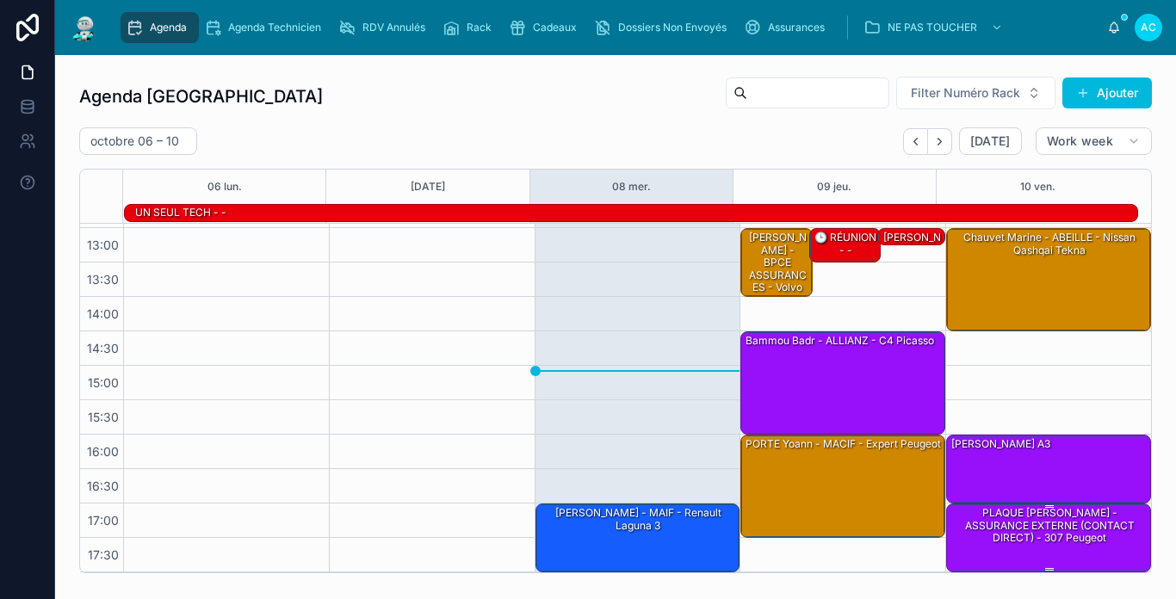
click at [1052, 519] on div "PLAQUE [PERSON_NAME] - ASSURANCE EXTERNE (CONTACT DIRECT) - 307 peugeot" at bounding box center [1049, 525] width 200 height 40
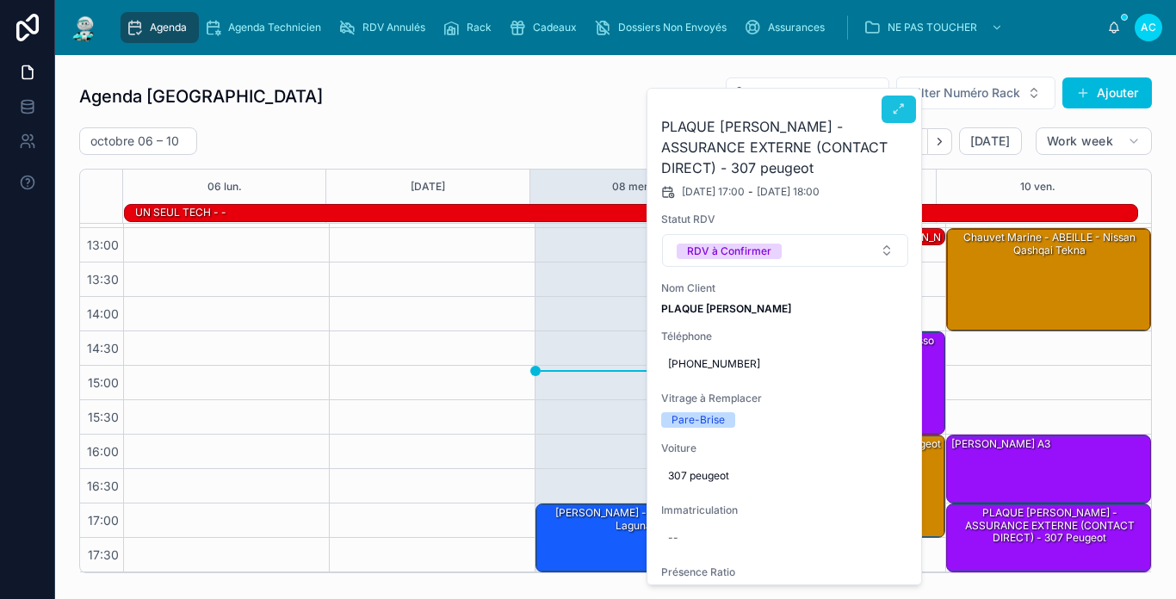
click at [892, 116] on span at bounding box center [899, 109] width 14 height 14
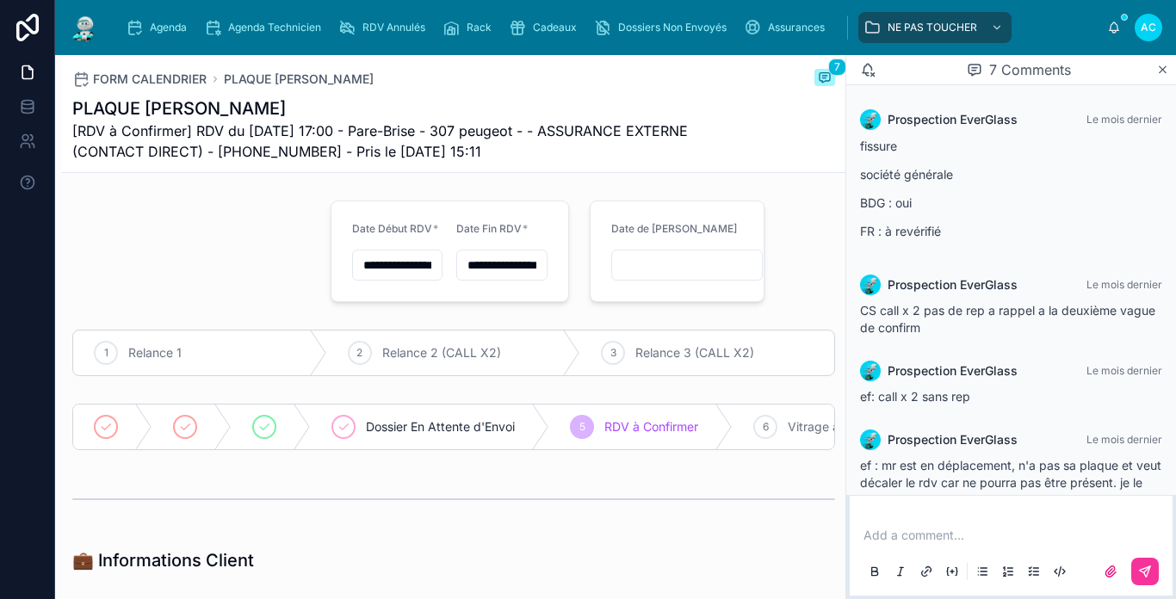
scroll to position [279, 0]
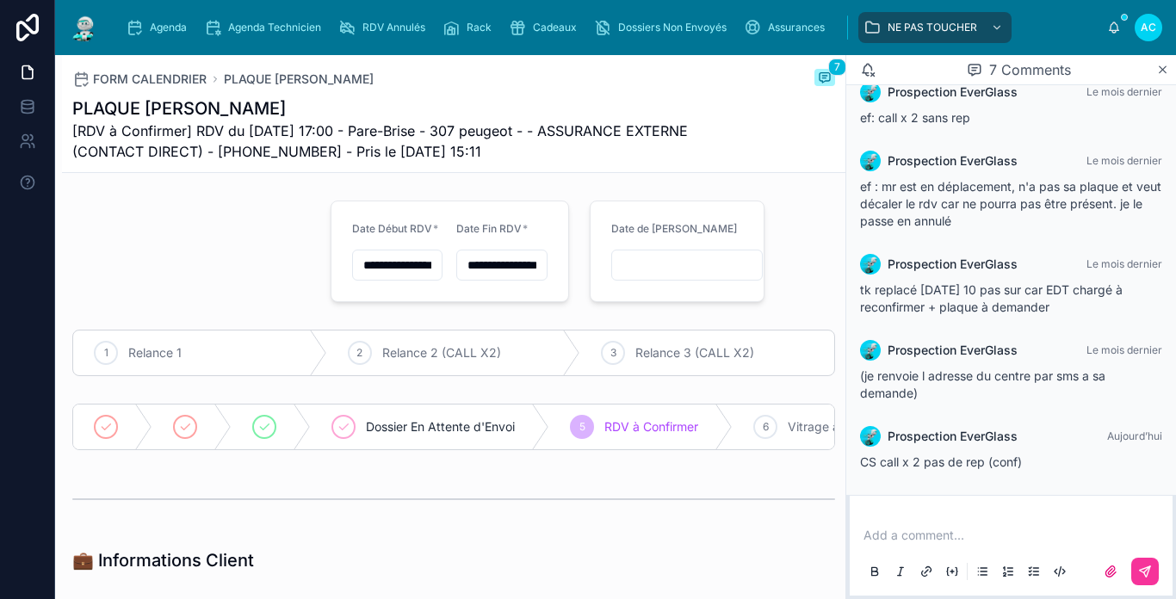
click at [82, 31] on img at bounding box center [84, 28] width 31 height 28
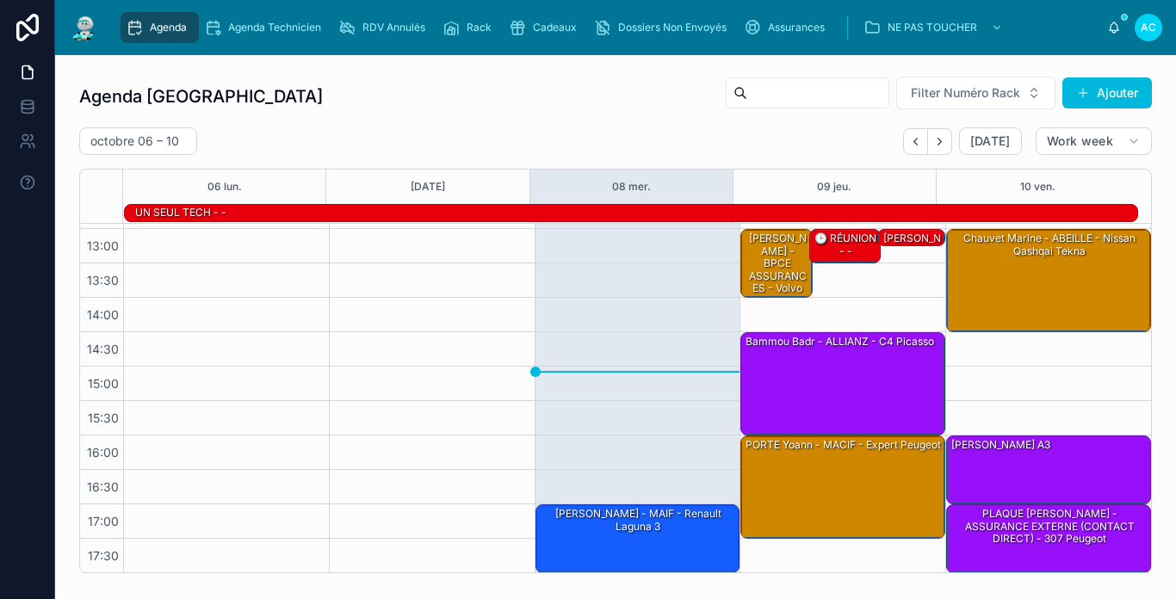
scroll to position [271, 0]
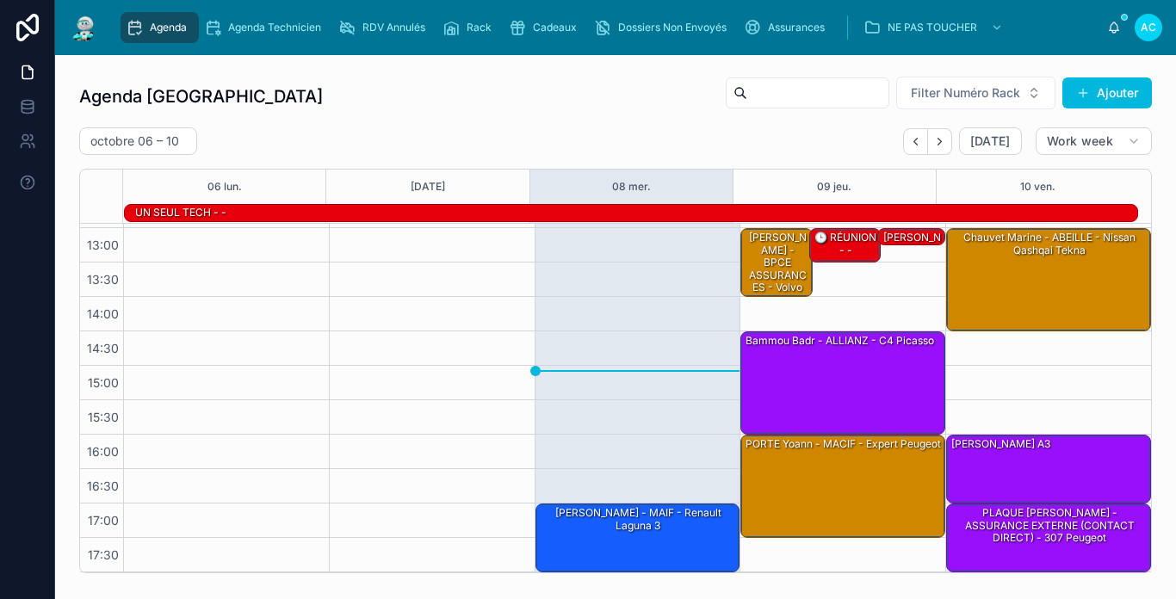
click at [528, 114] on div "Agenda Carcassonne Filter Numéro Rack Ajouter" at bounding box center [615, 96] width 1072 height 41
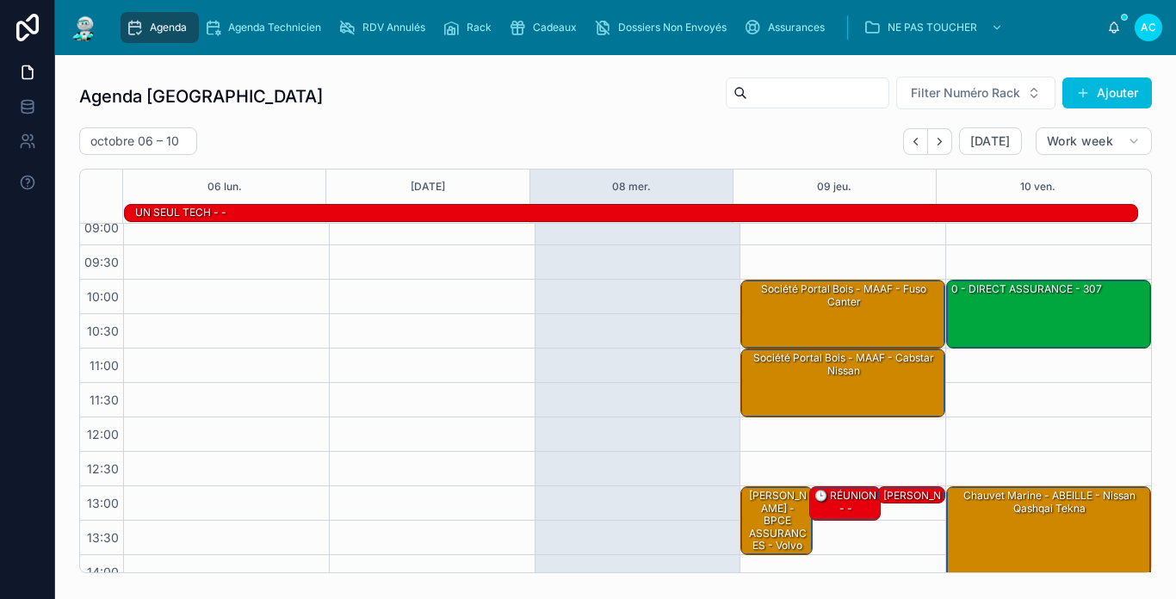
scroll to position [0, 0]
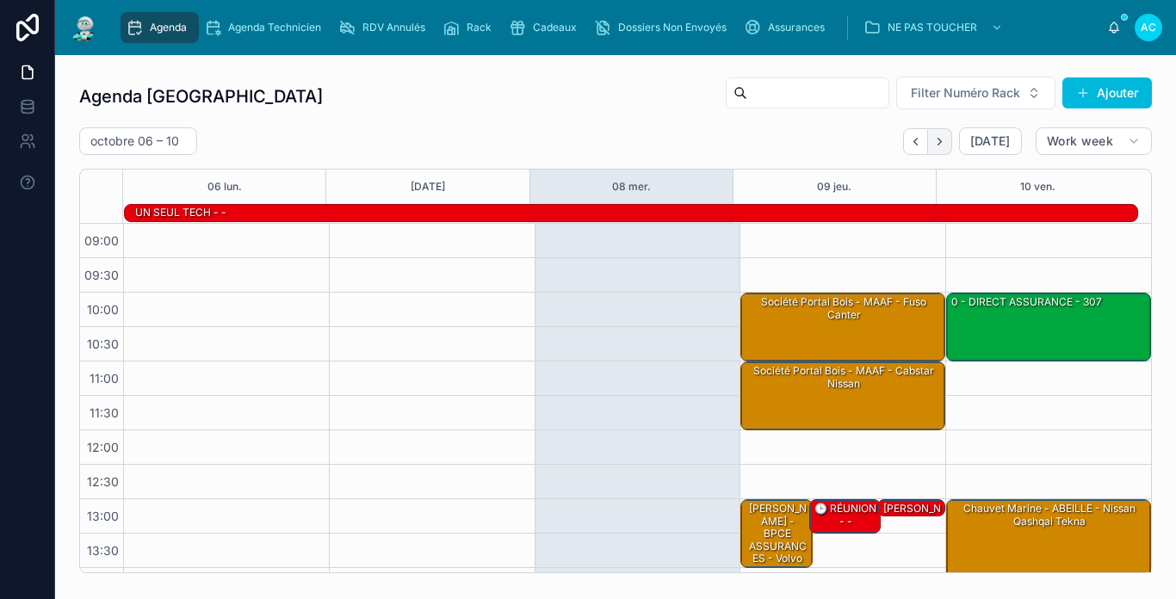
click at [933, 140] on icon "Next" at bounding box center [939, 141] width 13 height 13
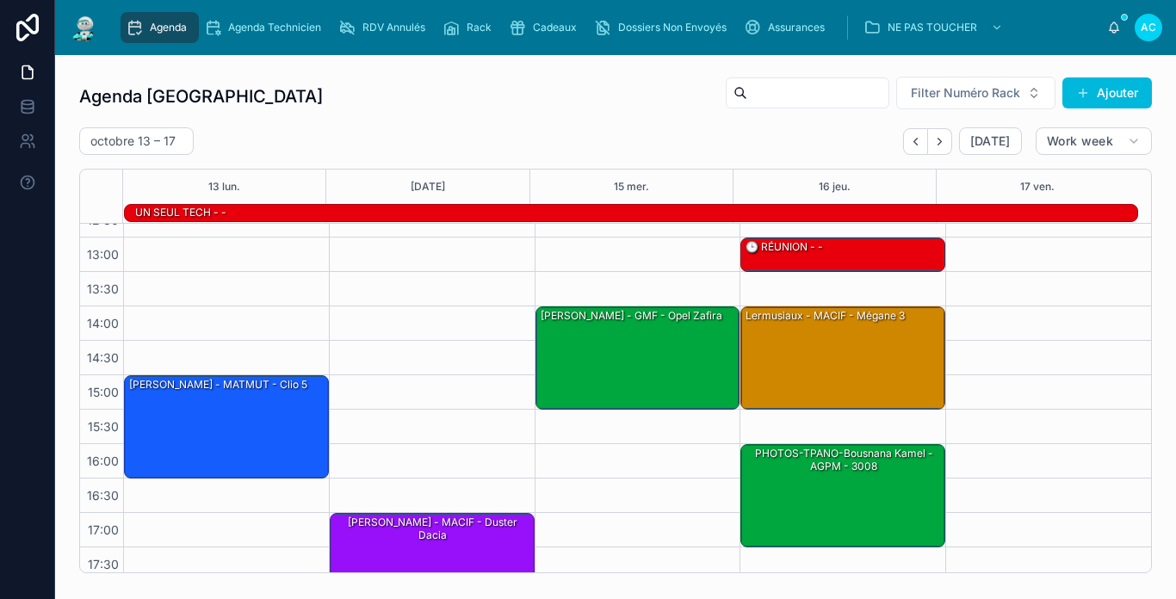
scroll to position [271, 0]
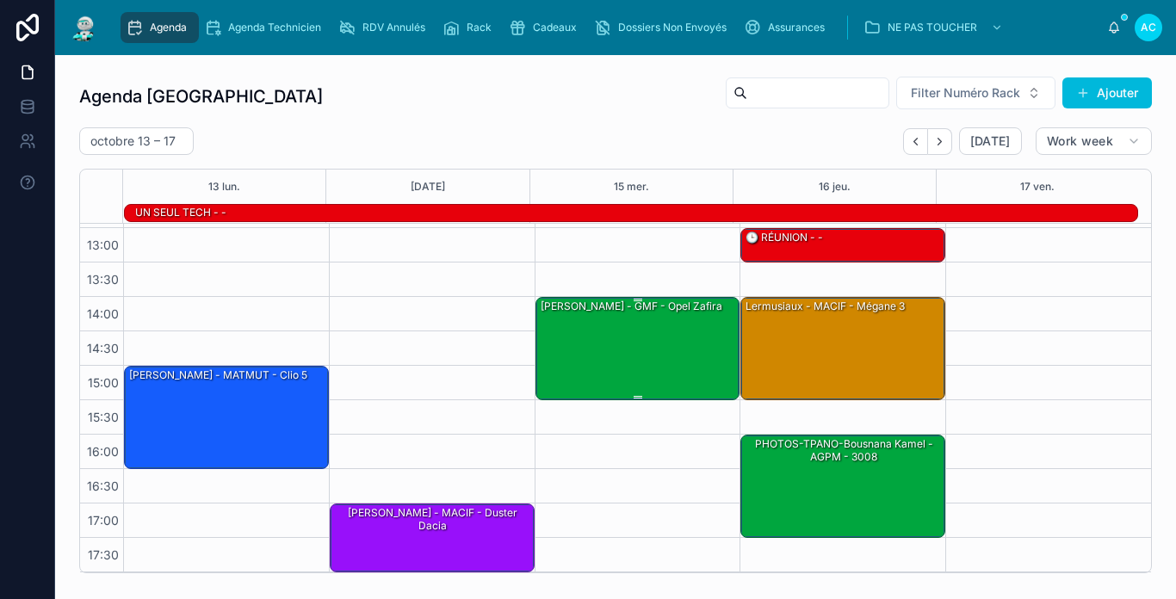
click at [633, 340] on div "[PERSON_NAME] - GMF - opel zafira" at bounding box center [639, 348] width 200 height 100
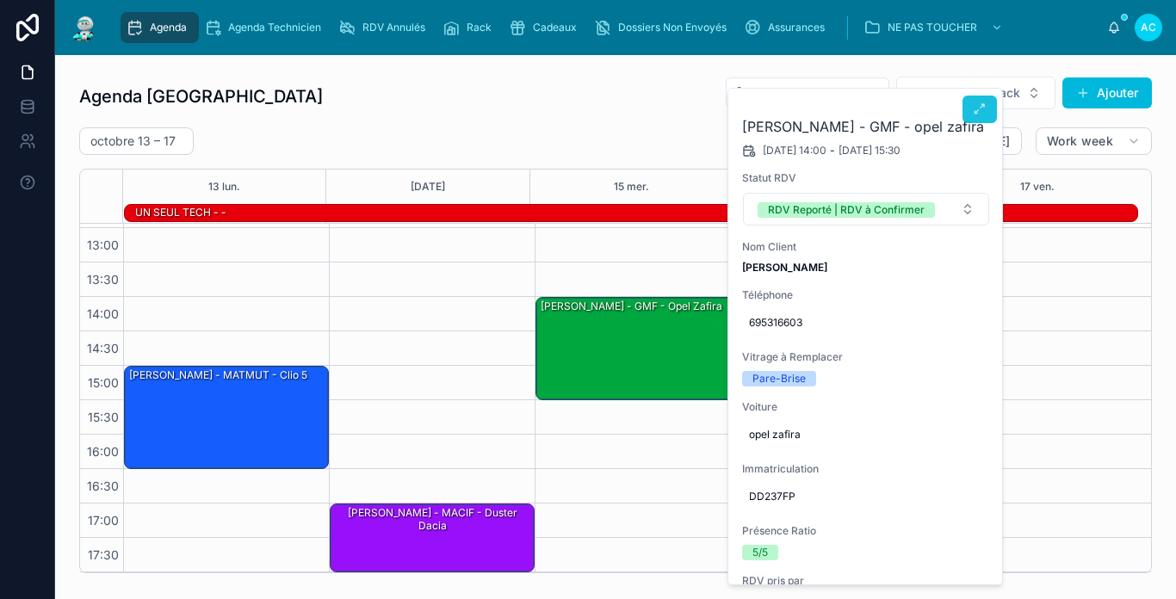
click at [980, 114] on icon at bounding box center [979, 109] width 14 height 14
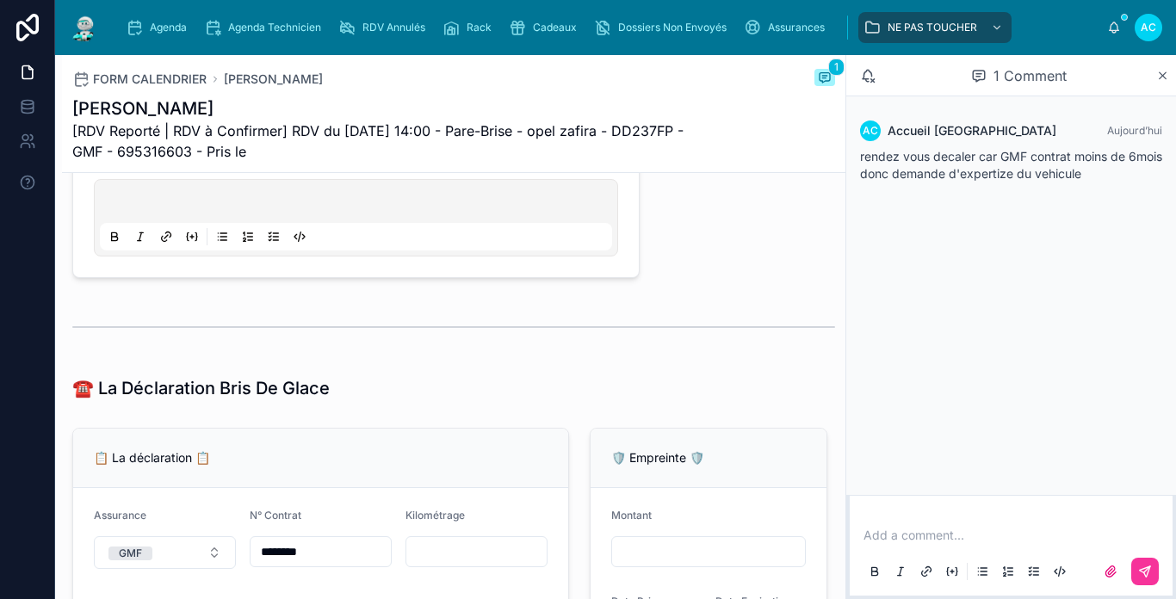
scroll to position [1033, 0]
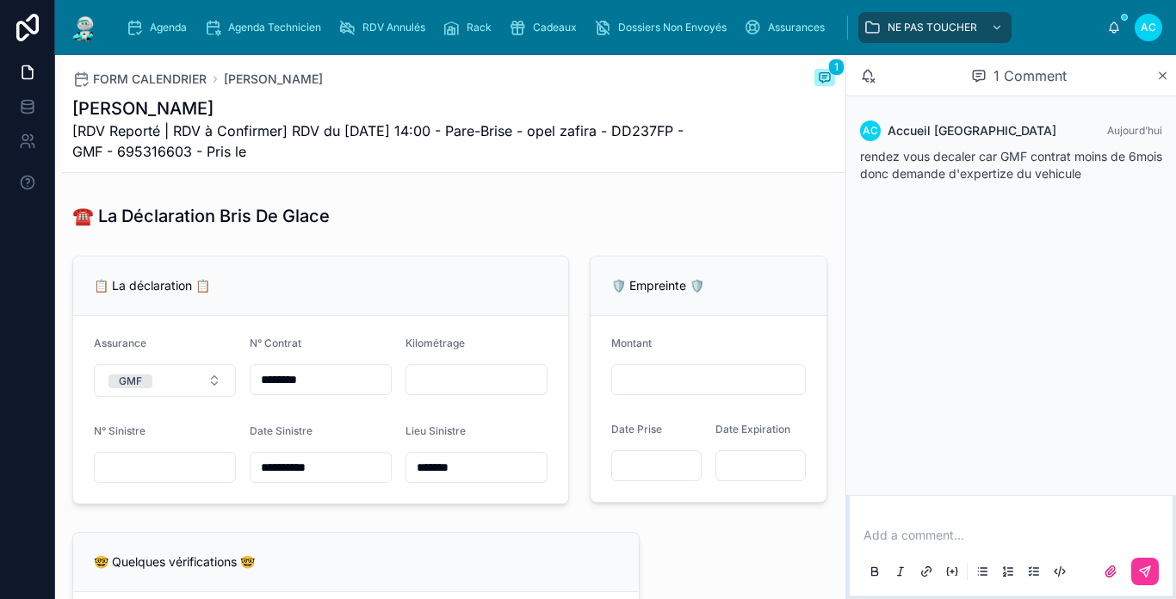
click at [184, 470] on input "text" at bounding box center [165, 467] width 140 height 24
type input "**********"
click at [333, 511] on div "**********" at bounding box center [320, 380] width 517 height 262
click at [498, 417] on form "**********" at bounding box center [320, 410] width 495 height 188
click at [491, 337] on form "**********" at bounding box center [320, 410] width 495 height 188
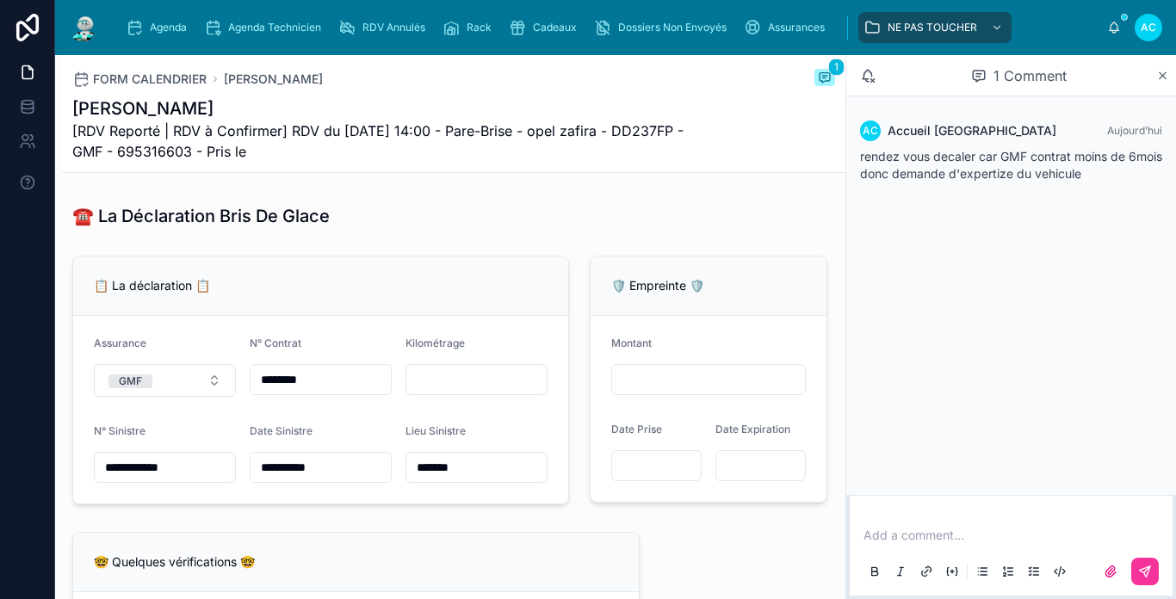
click at [96, 31] on img at bounding box center [84, 28] width 31 height 28
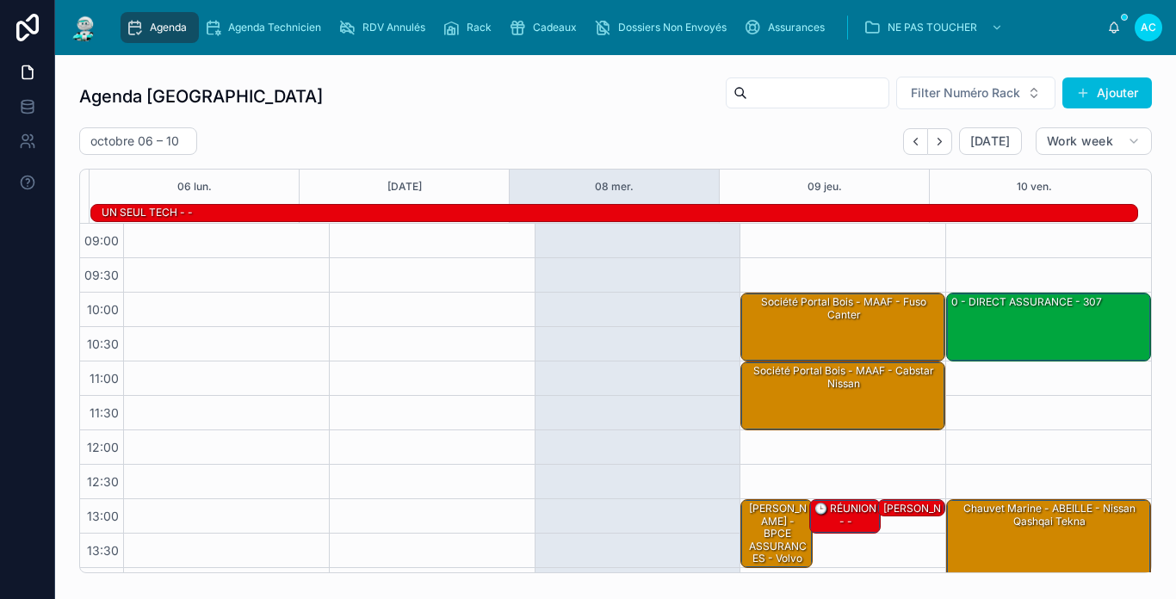
scroll to position [272, 0]
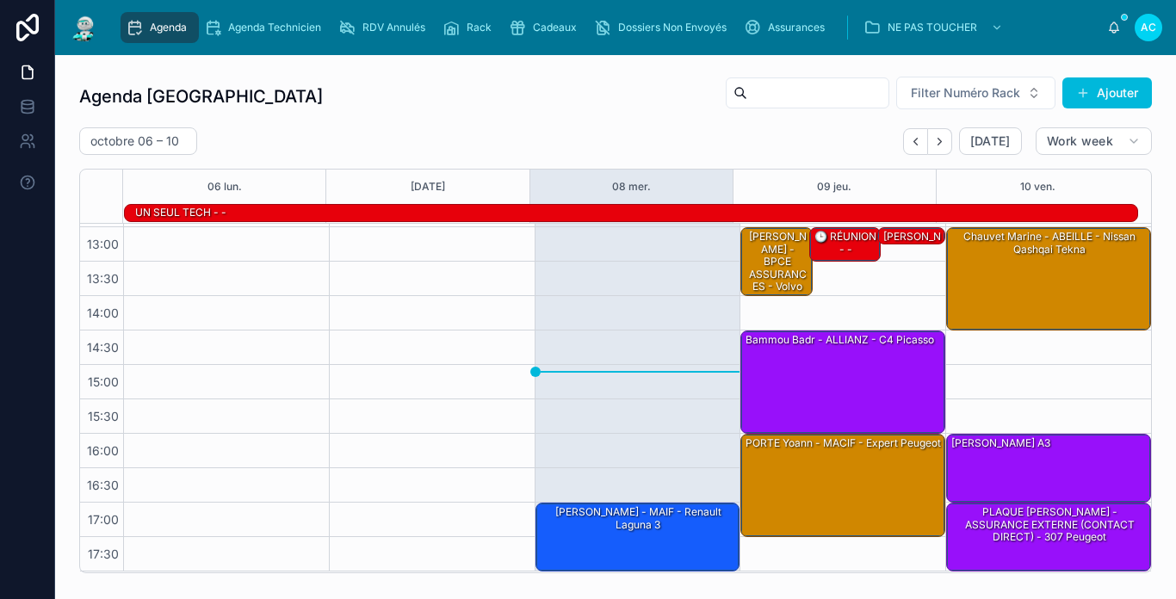
click at [460, 133] on div "[DATE] – [DATE] [DATE] Work week" at bounding box center [615, 141] width 1072 height 28
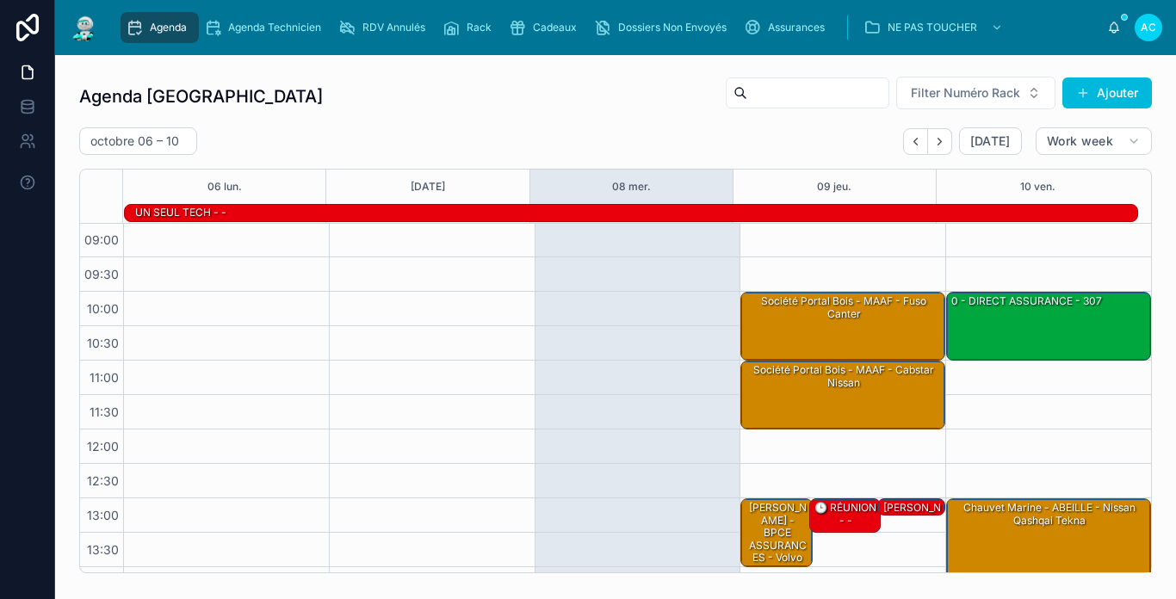
scroll to position [0, 0]
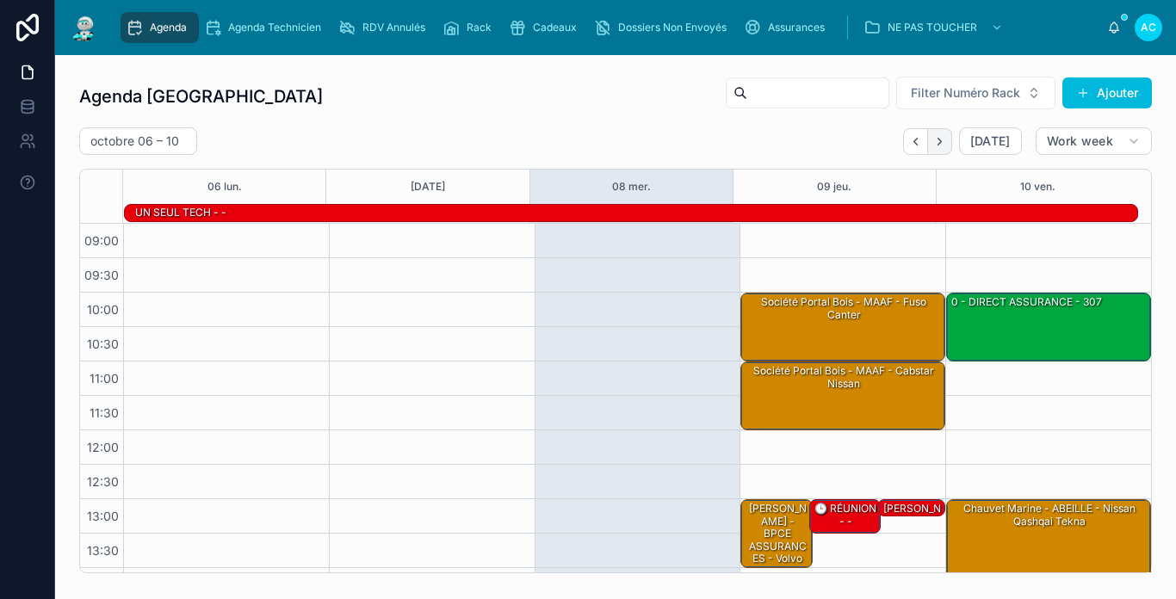
click at [935, 137] on button "Next" at bounding box center [940, 141] width 24 height 27
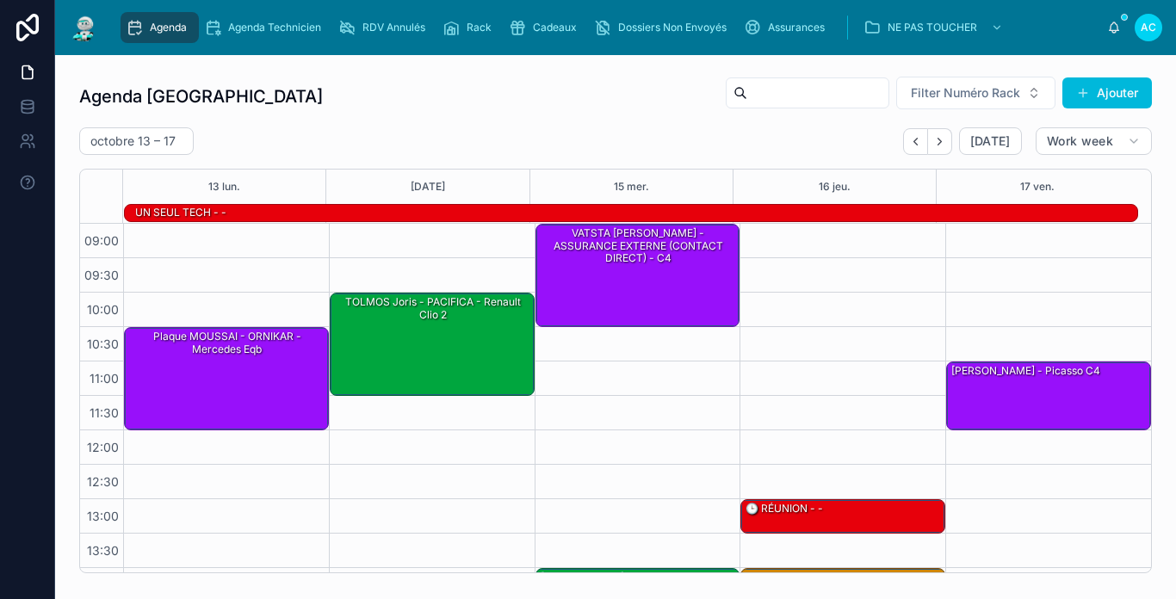
click at [542, 114] on div "Agenda Carcassonne Filter Numéro Rack Ajouter" at bounding box center [615, 96] width 1072 height 41
click at [533, 155] on div "[DATE] – [DATE] [DATE] Work week 13 [DATE] mer. 16 jeu. 17 ven. UN SEUL TECH - …" at bounding box center [615, 350] width 1072 height 446
